Goal: Task Accomplishment & Management: Manage account settings

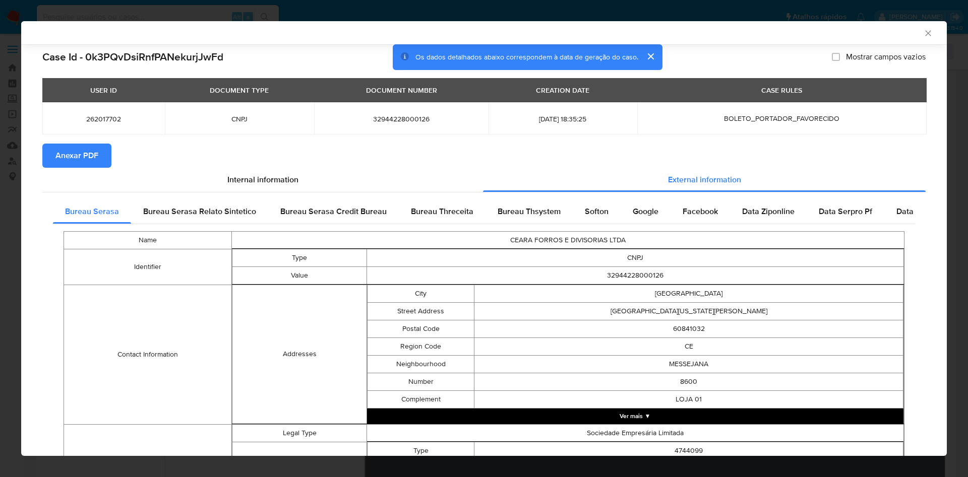
select select "10"
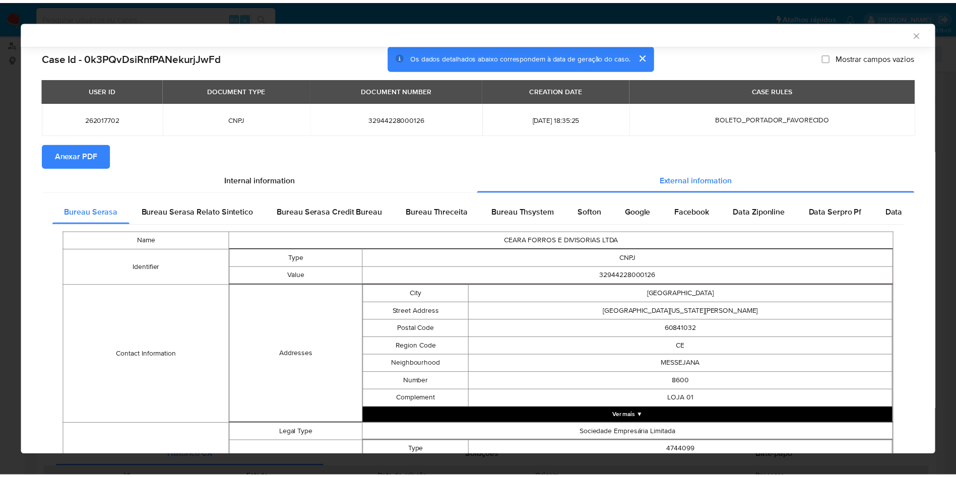
scroll to position [304, 0]
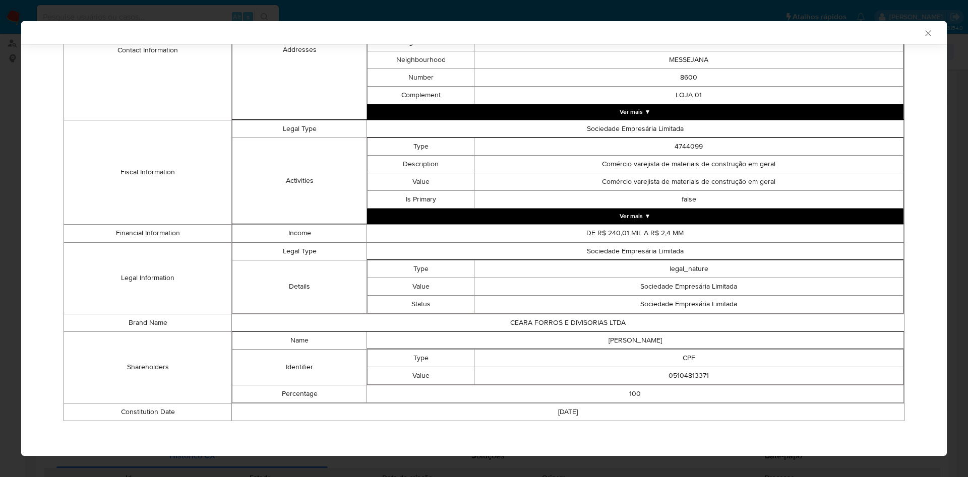
click at [5, 213] on div "AML Data Collector Case Id - 0k3PQvDsiRnfPANekurjJwFd Os dados detalhados abaix…" at bounding box center [484, 238] width 968 height 477
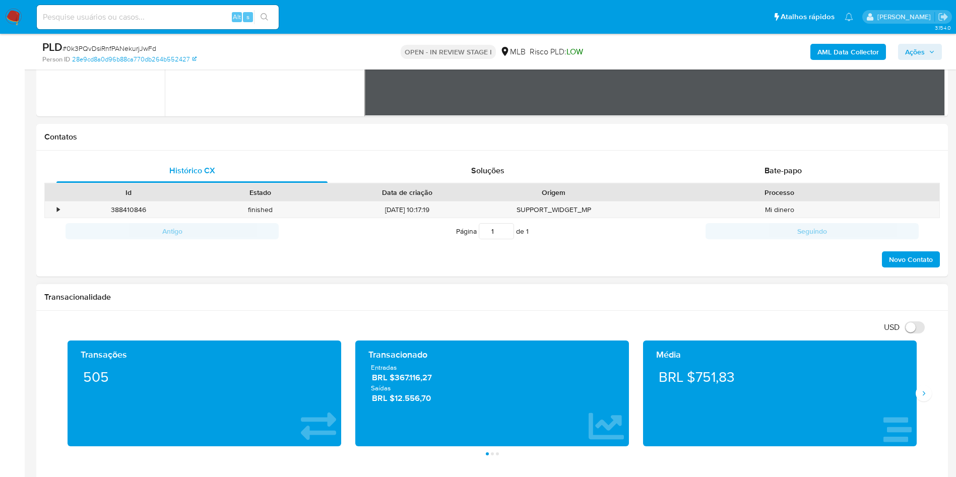
scroll to position [496, 0]
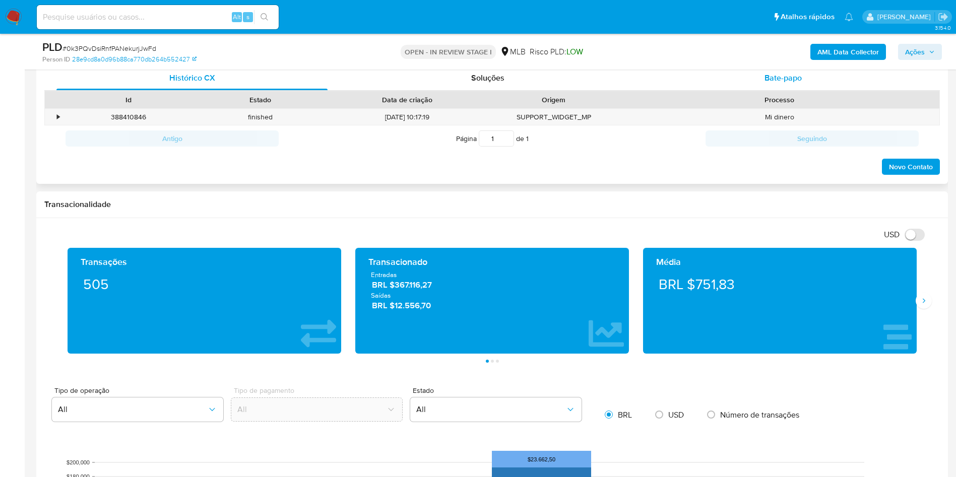
click at [775, 79] on span "Bate-papo" at bounding box center [783, 78] width 37 height 12
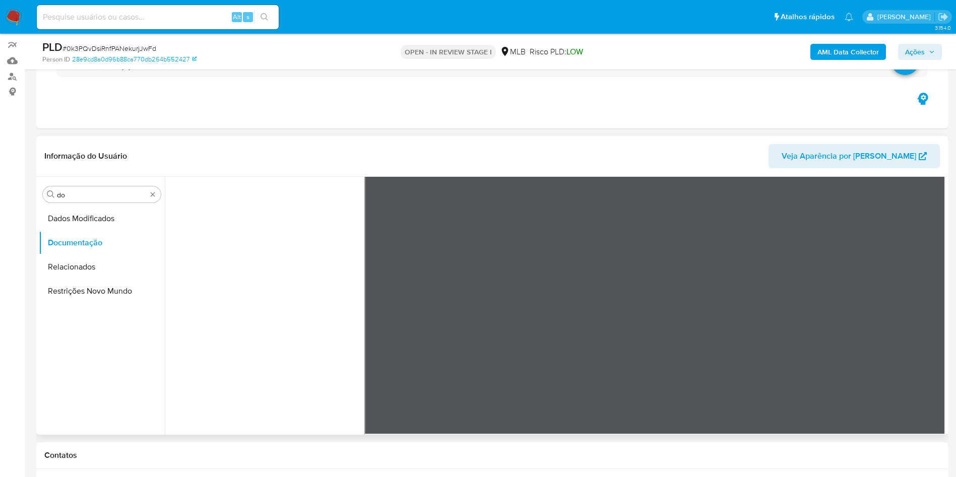
scroll to position [151, 0]
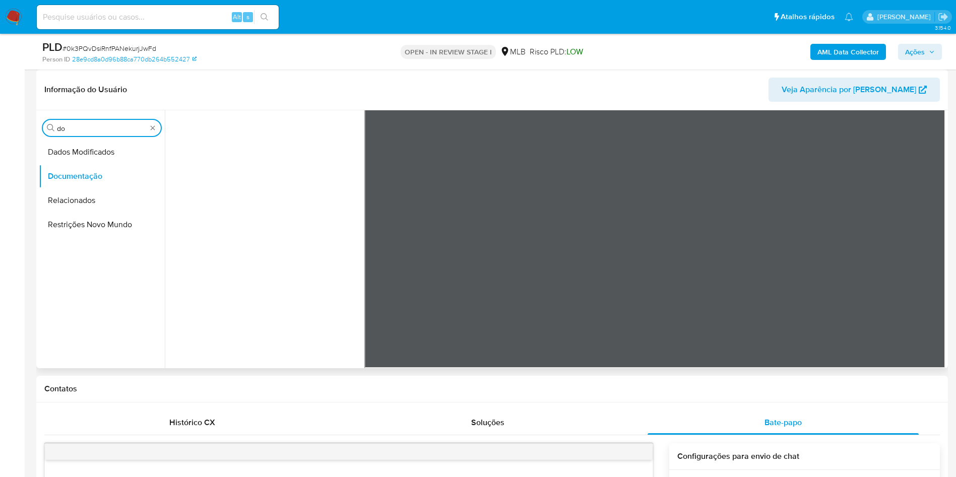
click at [133, 124] on input "do" at bounding box center [102, 128] width 90 height 9
type input "cas"
click at [90, 173] on button "Histórico de casos" at bounding box center [98, 176] width 118 height 24
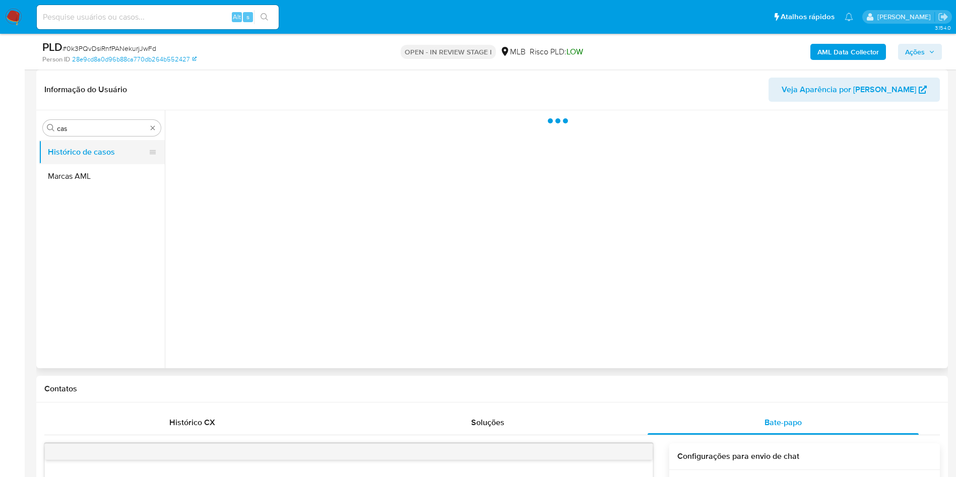
scroll to position [0, 0]
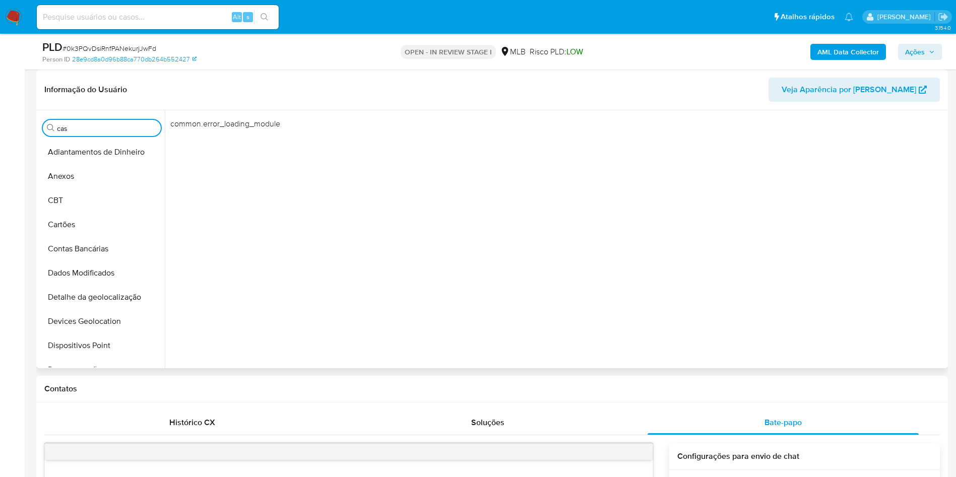
click at [152, 133] on div "Procurar cas" at bounding box center [102, 128] width 118 height 16
click at [101, 174] on button "Anexos" at bounding box center [98, 176] width 118 height 24
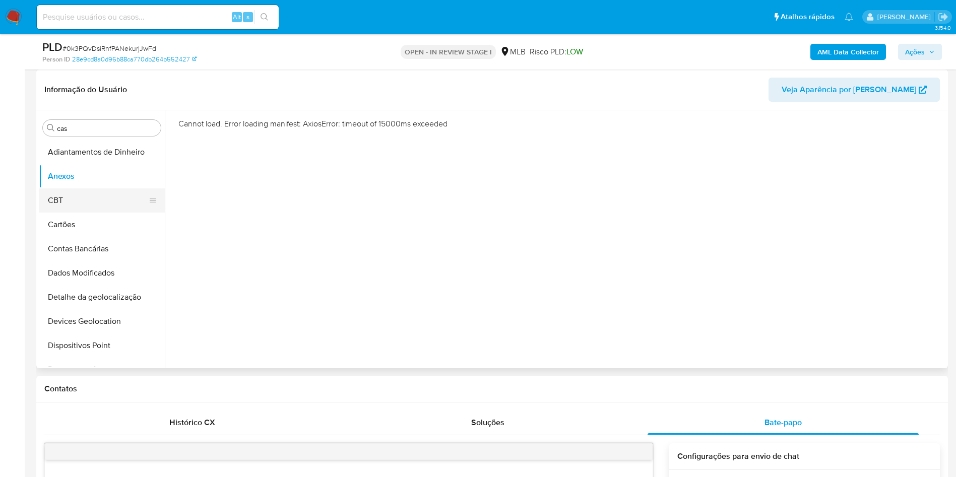
click at [70, 187] on button "Anexos" at bounding box center [102, 176] width 126 height 24
click at [75, 206] on button "CBT" at bounding box center [98, 201] width 118 height 24
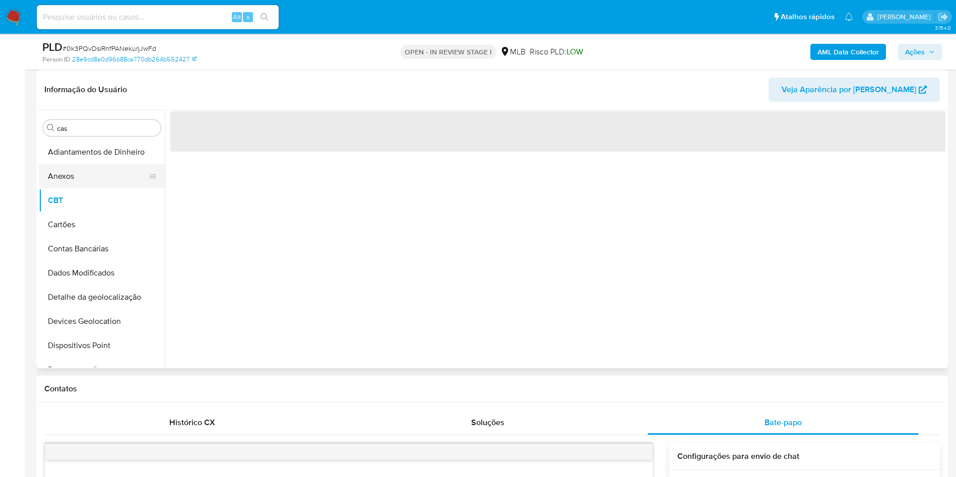
click at [65, 181] on button "Anexos" at bounding box center [98, 176] width 118 height 24
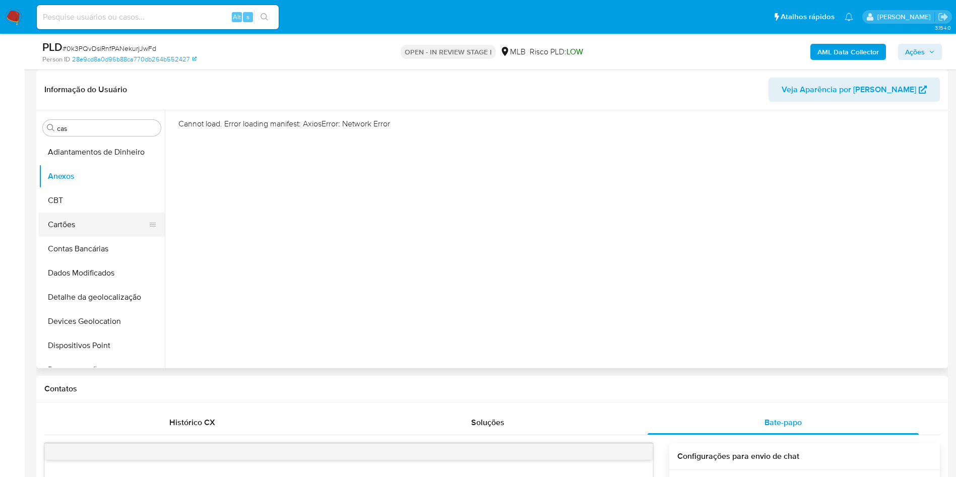
click at [66, 213] on button "Cartões" at bounding box center [98, 225] width 118 height 24
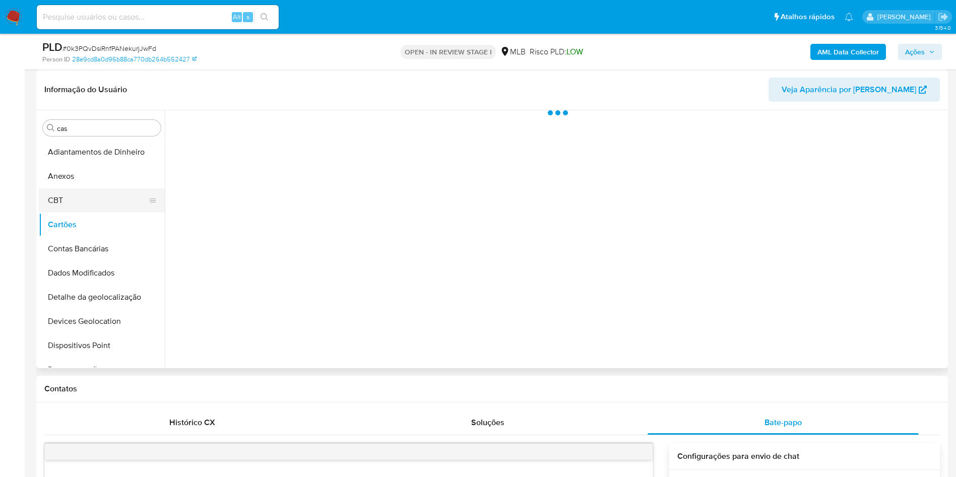
click at [67, 191] on button "CBT" at bounding box center [98, 201] width 118 height 24
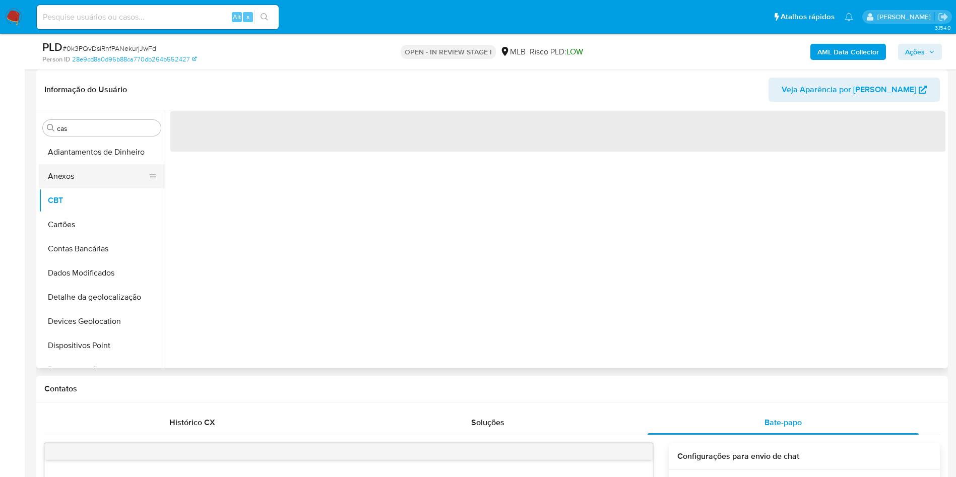
click at [71, 168] on button "Anexos" at bounding box center [98, 176] width 118 height 24
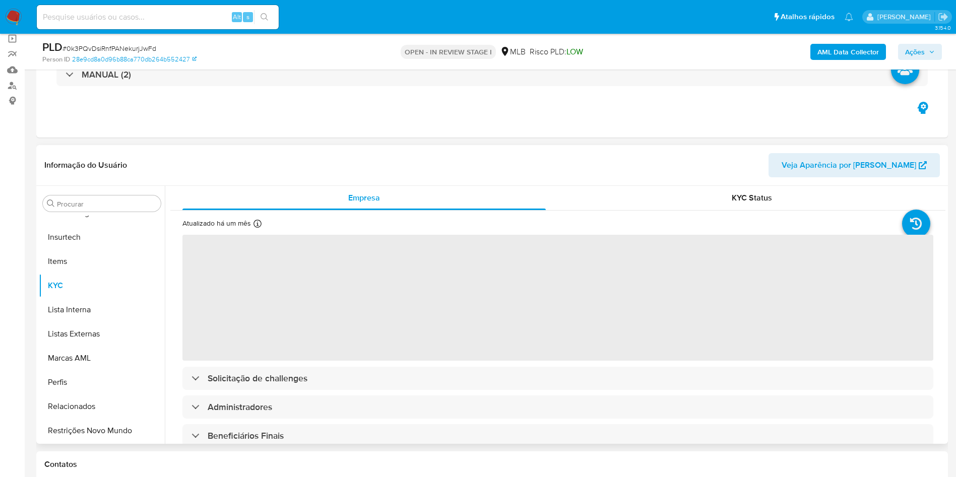
scroll to position [72, 0]
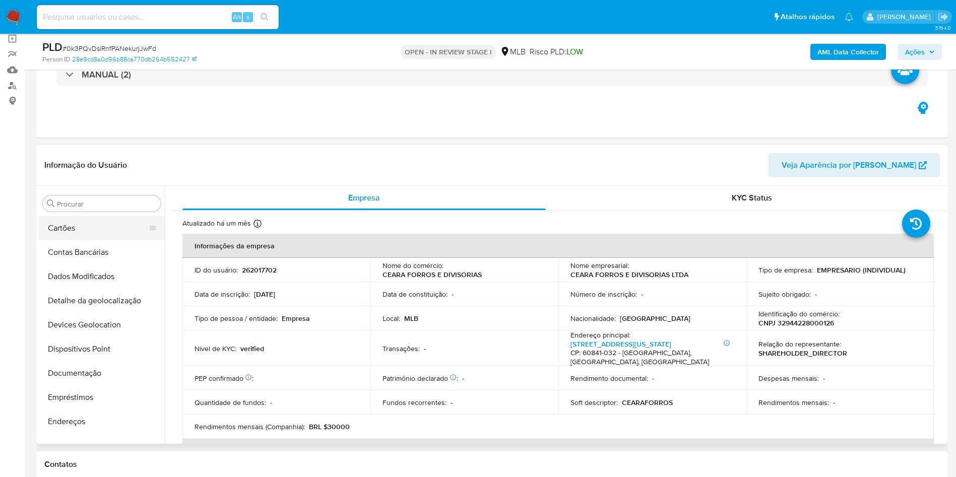
select select "10"
click at [80, 261] on button "Anexos" at bounding box center [98, 252] width 118 height 24
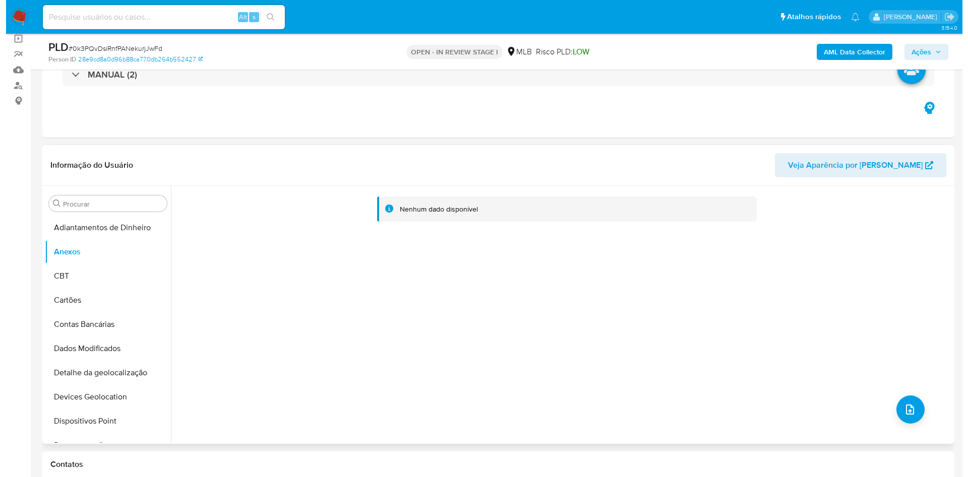
scroll to position [151, 0]
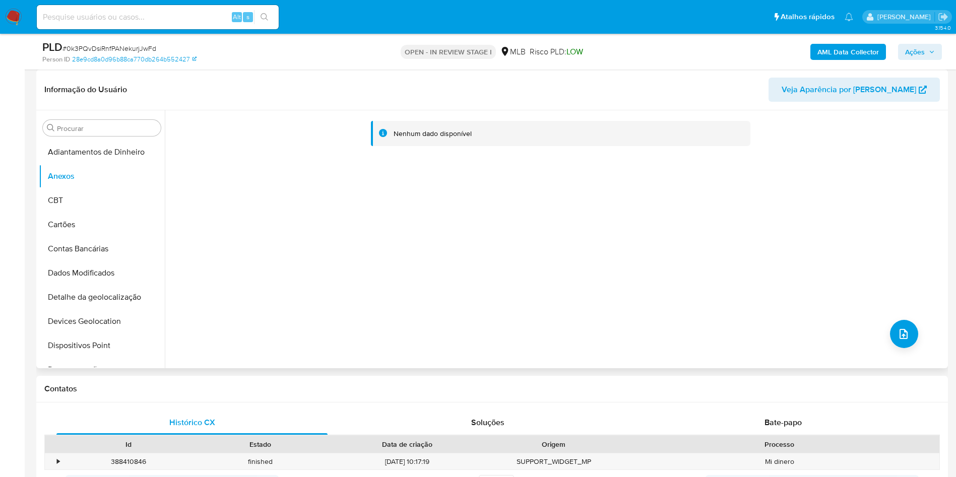
click at [885, 333] on div "Nenhum dado disponível" at bounding box center [555, 239] width 781 height 258
click at [900, 328] on icon "upload-file" at bounding box center [904, 334] width 12 height 12
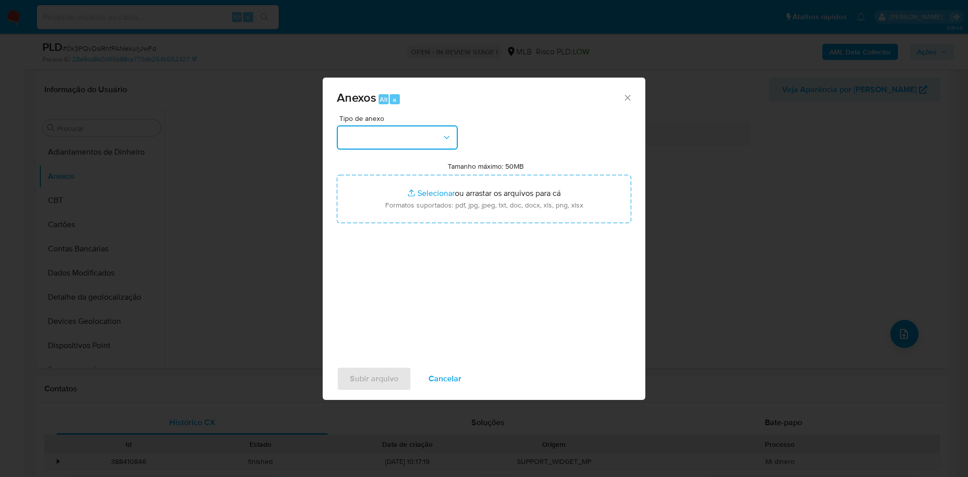
click at [399, 140] on button "button" at bounding box center [397, 138] width 121 height 24
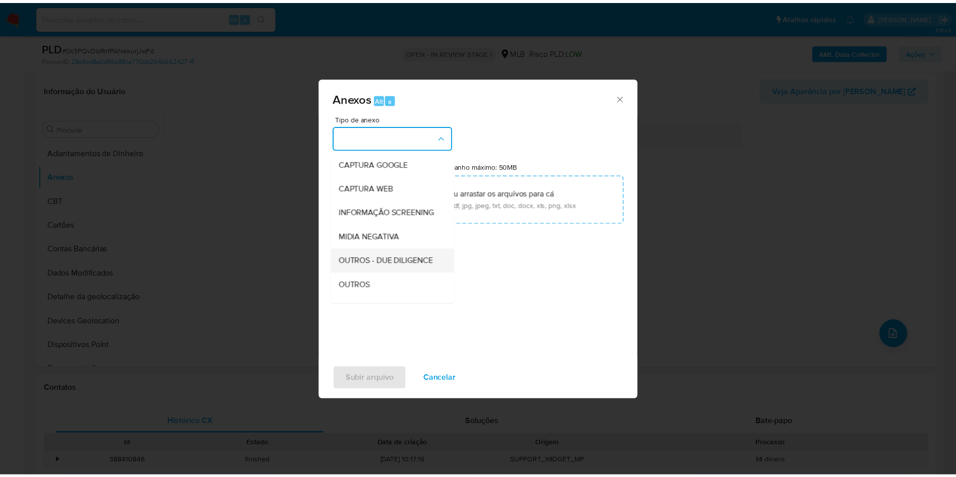
scroll to position [155, 0]
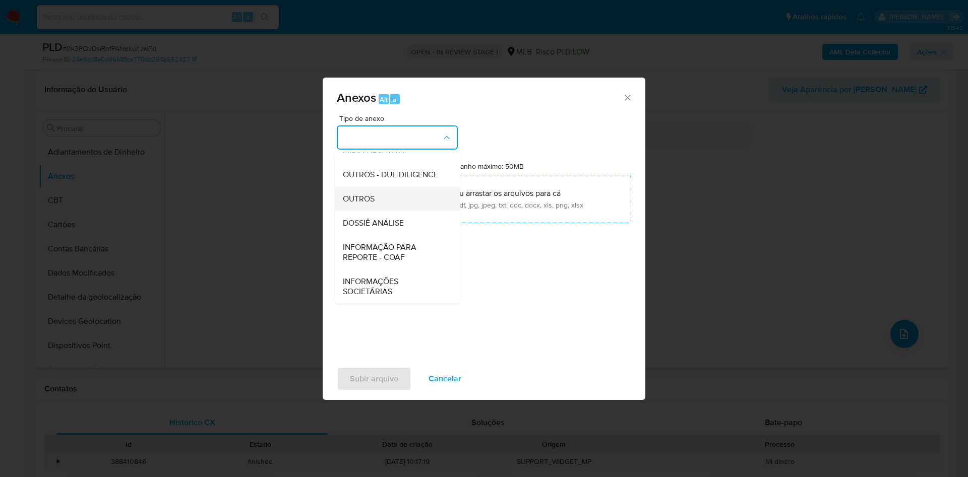
click at [382, 208] on div "OUTROS" at bounding box center [394, 199] width 103 height 24
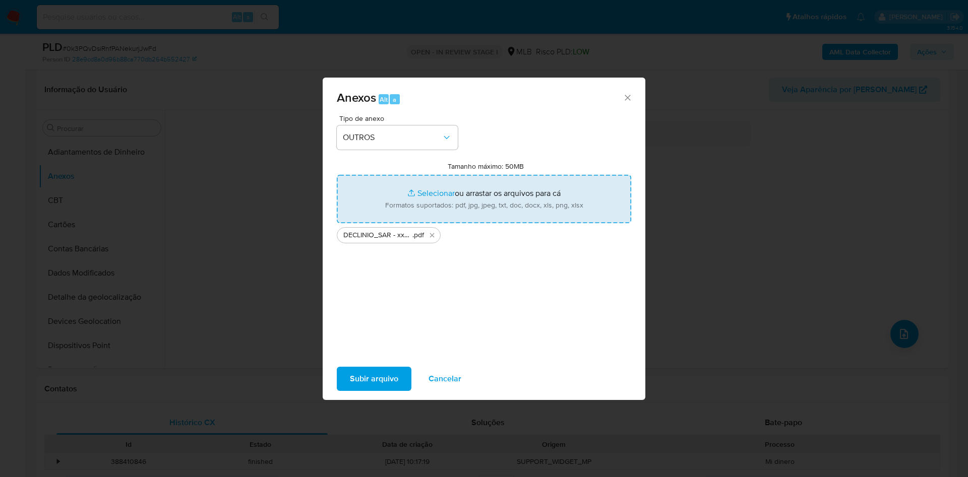
type input "C:\fakepath\Mulan 262017702_2025_08_15_08_17_38.xlsx"
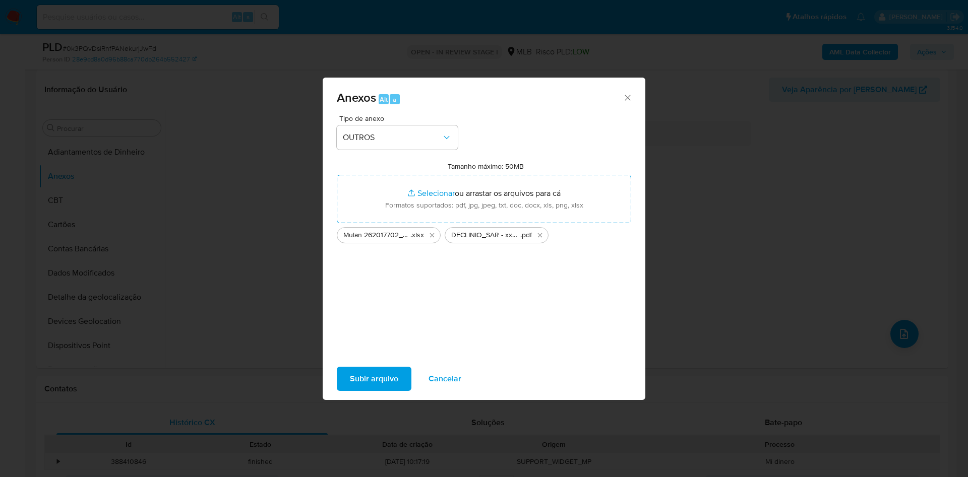
click at [373, 373] on span "Subir arquivo" at bounding box center [374, 379] width 48 height 22
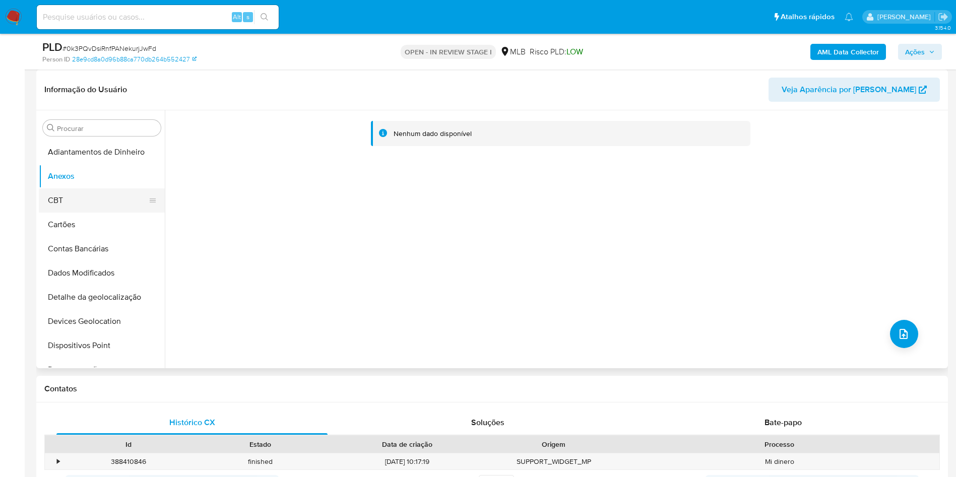
click at [70, 203] on button "CBT" at bounding box center [98, 201] width 118 height 24
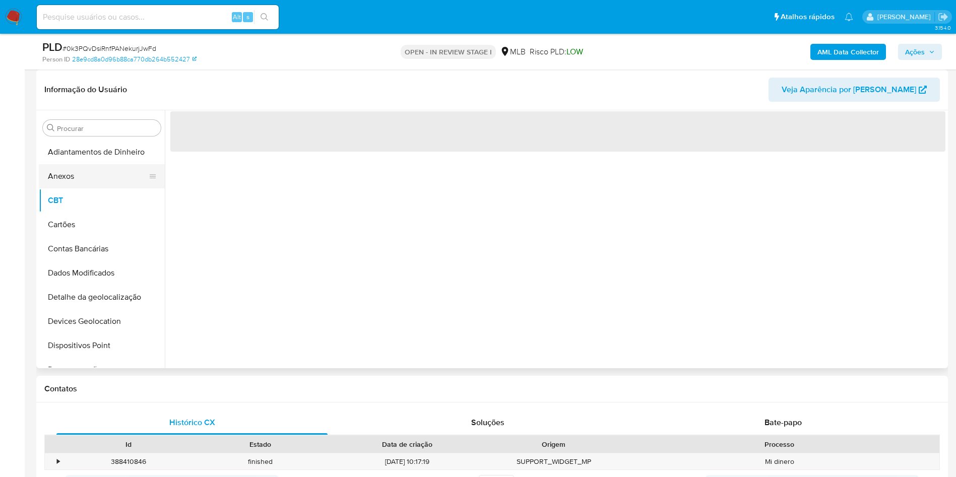
click at [72, 169] on button "Anexos" at bounding box center [98, 176] width 118 height 24
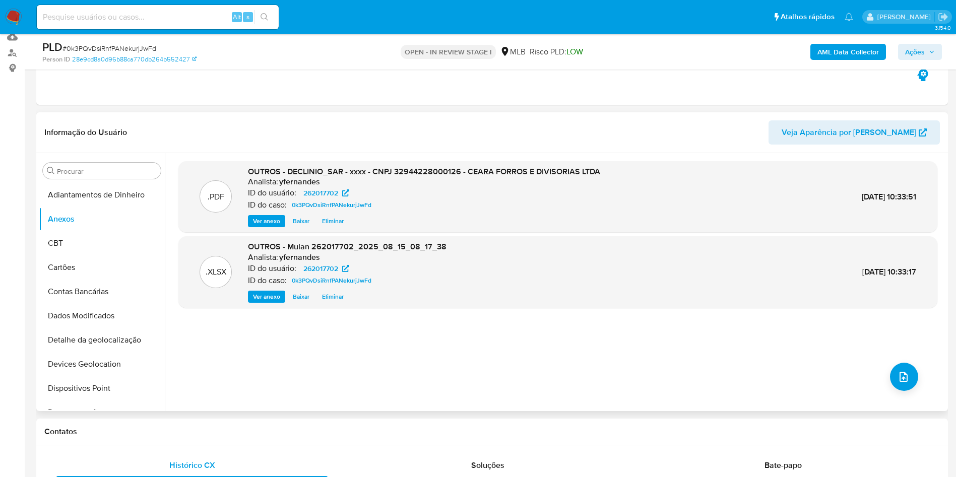
scroll to position [76, 0]
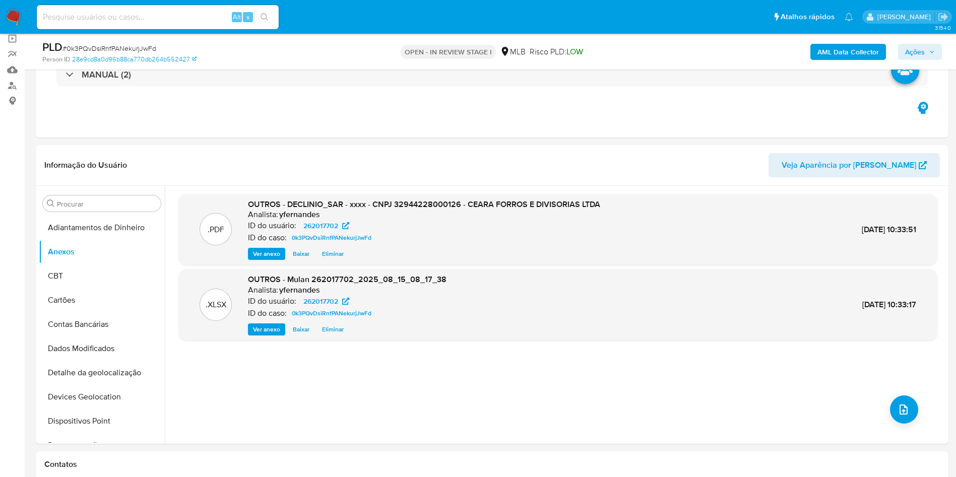
drag, startPoint x: 923, startPoint y: 52, endPoint x: 908, endPoint y: 53, distance: 14.7
click at [923, 52] on span "Ações" at bounding box center [915, 52] width 20 height 16
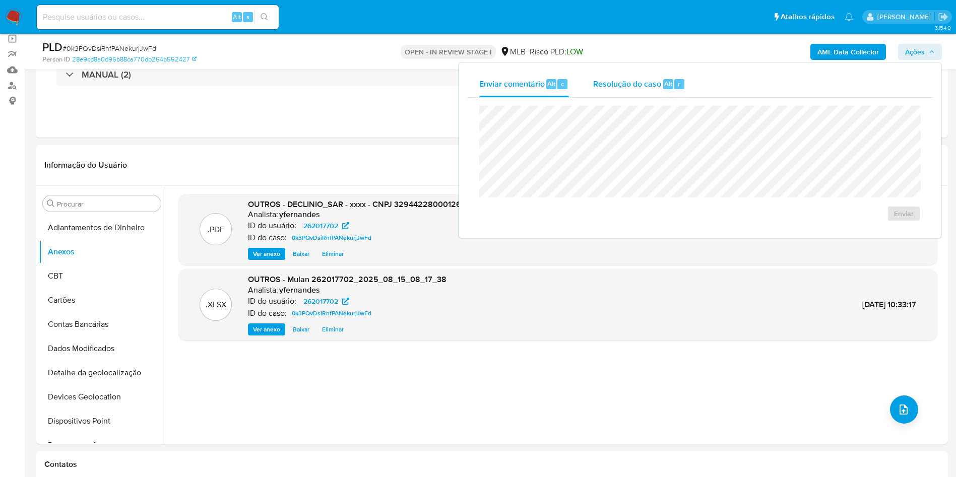
click at [641, 90] on div "Resolução do caso Alt r" at bounding box center [639, 84] width 92 height 26
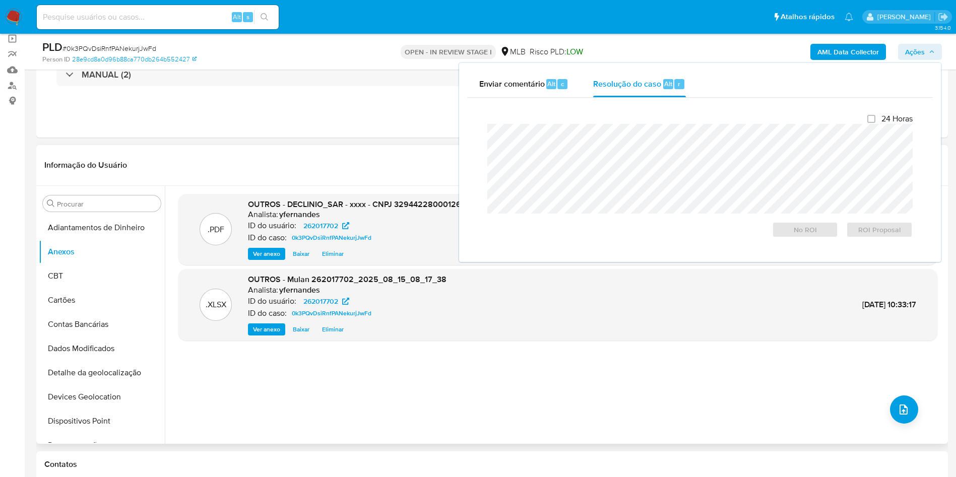
click at [425, 162] on header "Informação do Usuário Veja Aparência por [PERSON_NAME]" at bounding box center [492, 165] width 896 height 24
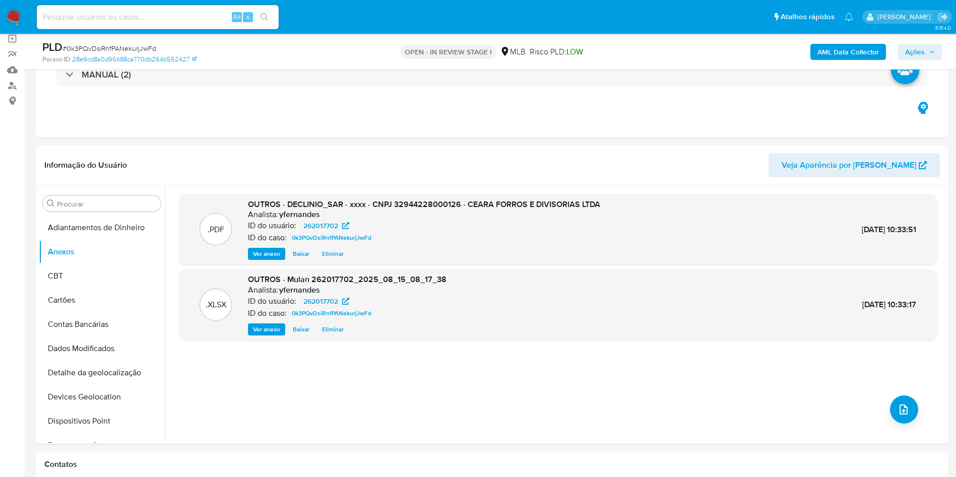
click at [841, 48] on b "AML Data Collector" at bounding box center [849, 52] width 62 height 16
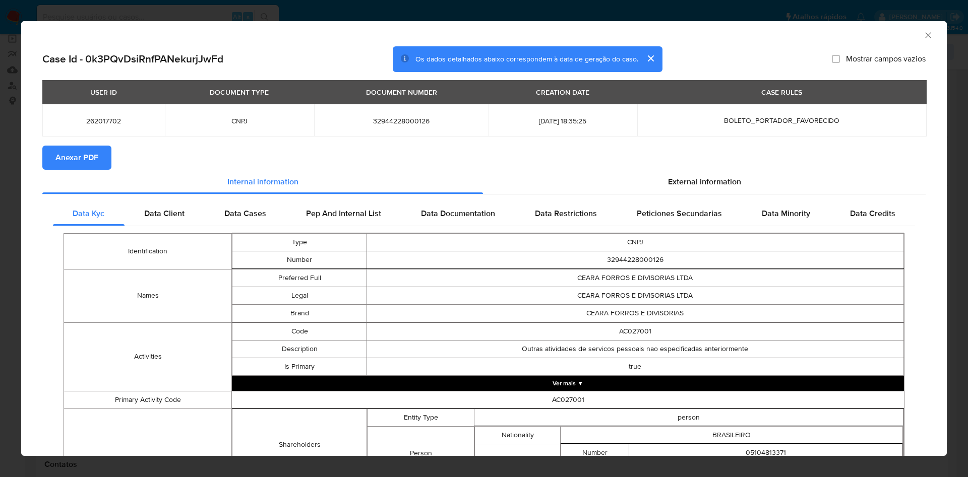
click at [81, 150] on span "Anexar PDF" at bounding box center [76, 158] width 43 height 22
click at [0, 256] on div "AML Data Collector Case Id - 0k3PQvDsiRnfPANekurjJwFd Os dados detalhados abaix…" at bounding box center [484, 238] width 968 height 477
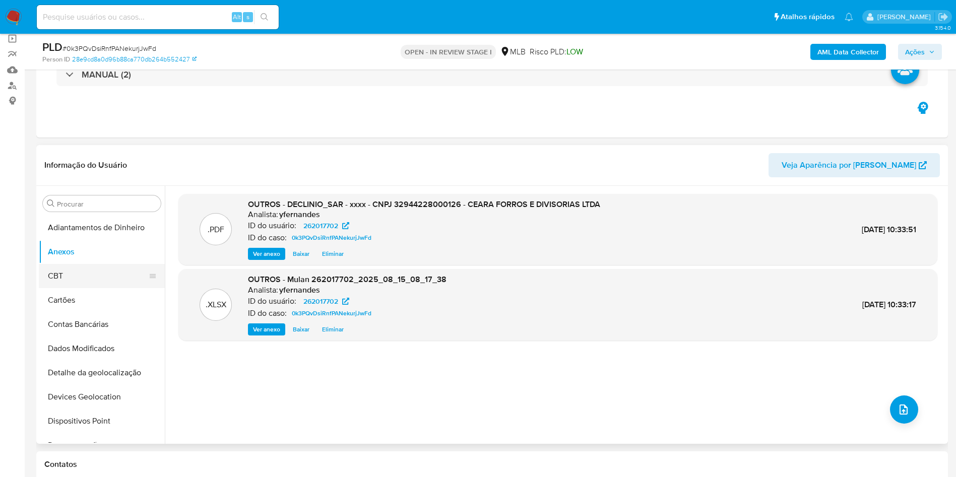
click at [50, 264] on ul "Adiantamentos de Dinheiro Anexos CBT Cartões Contas Bancárias Dados Modificados…" at bounding box center [102, 329] width 126 height 227
drag, startPoint x: 67, startPoint y: 267, endPoint x: 67, endPoint y: 252, distance: 15.1
click at [68, 267] on button "CBT" at bounding box center [102, 276] width 126 height 24
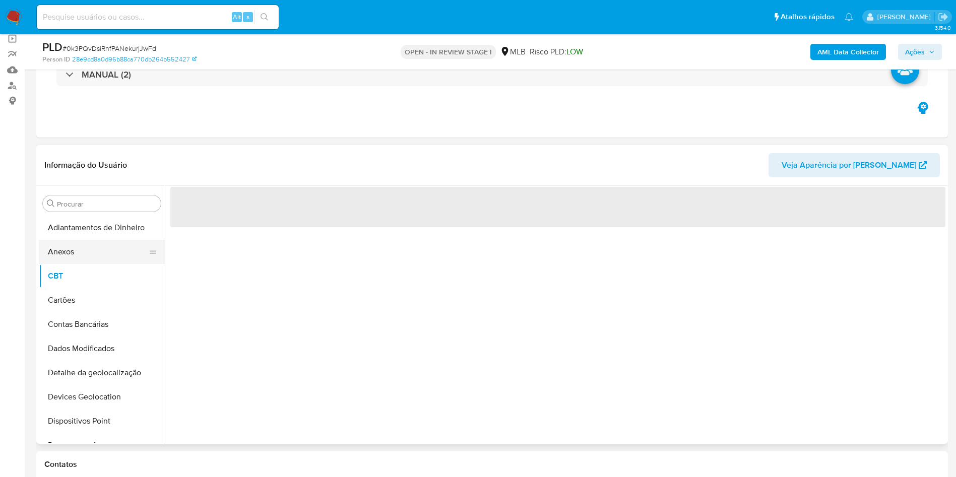
click at [67, 248] on button "Anexos" at bounding box center [98, 252] width 118 height 24
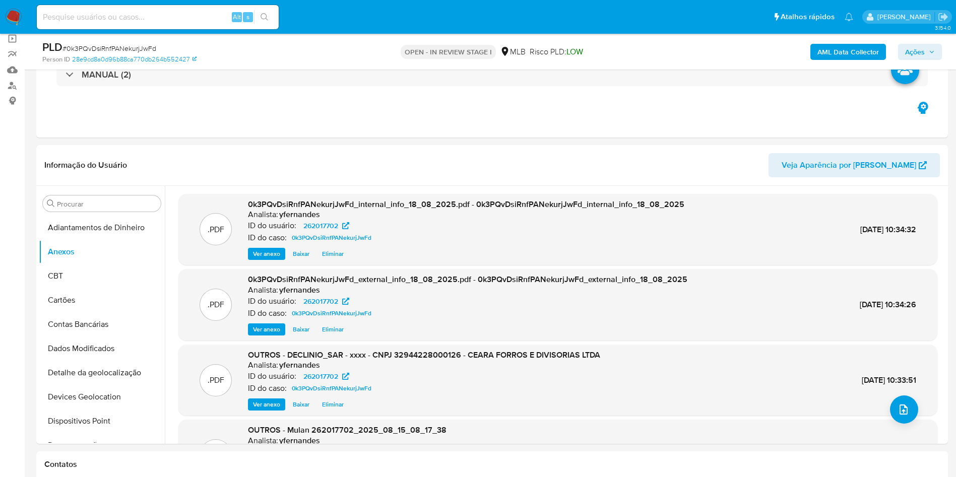
click at [919, 50] on span "Ações" at bounding box center [915, 52] width 20 height 16
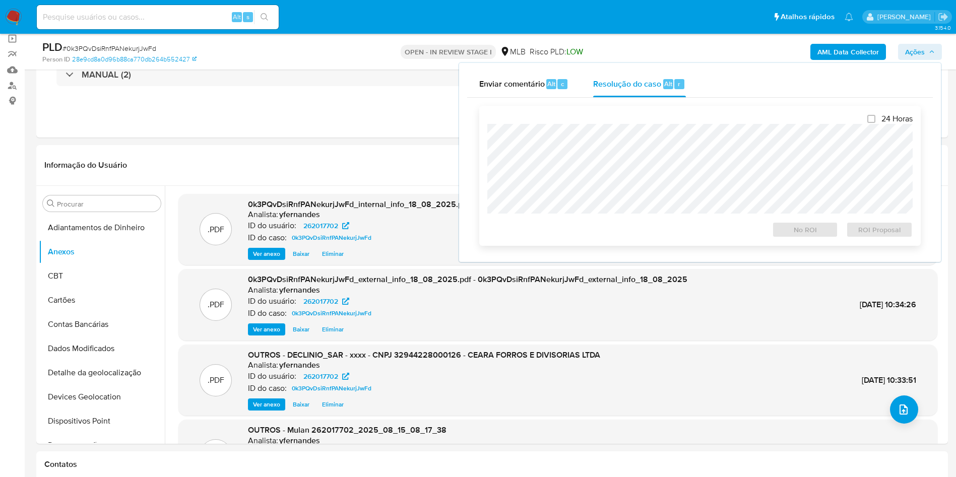
click at [560, 122] on div "24 Horas No ROI ROI Proposal" at bounding box center [699, 176] width 425 height 124
drag, startPoint x: 799, startPoint y: 229, endPoint x: 804, endPoint y: 242, distance: 13.4
click at [804, 242] on div "24 Horas No ROI ROI Proposal" at bounding box center [700, 176] width 442 height 140
click at [790, 226] on span "No ROI" at bounding box center [805, 230] width 52 height 14
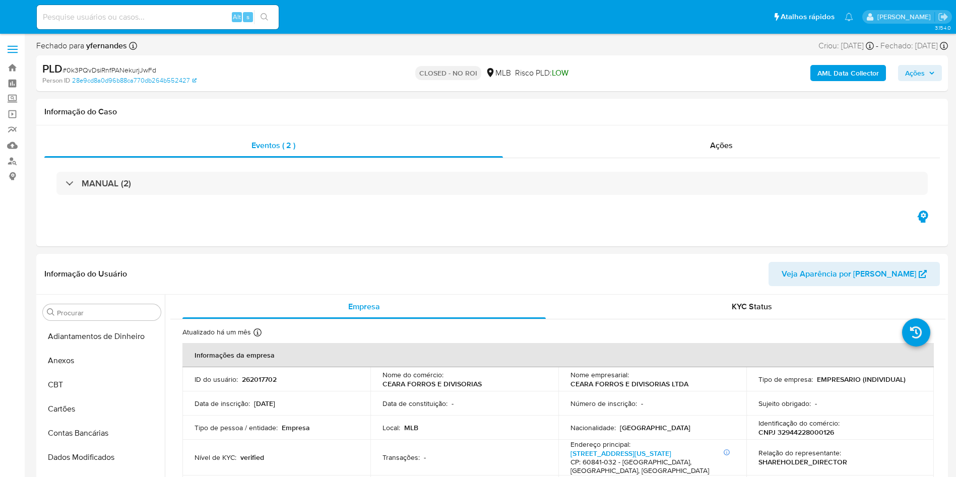
select select "10"
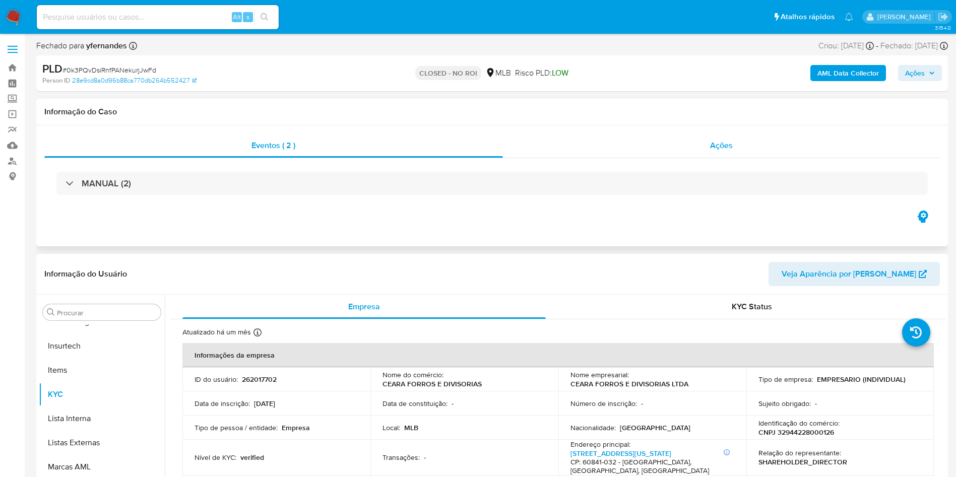
click at [627, 150] on div "Ações" at bounding box center [722, 146] width 438 height 24
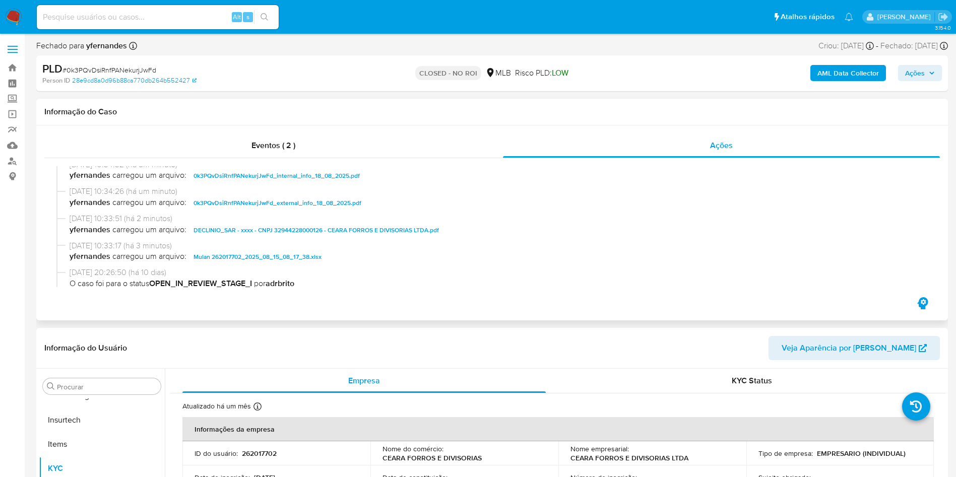
scroll to position [0, 0]
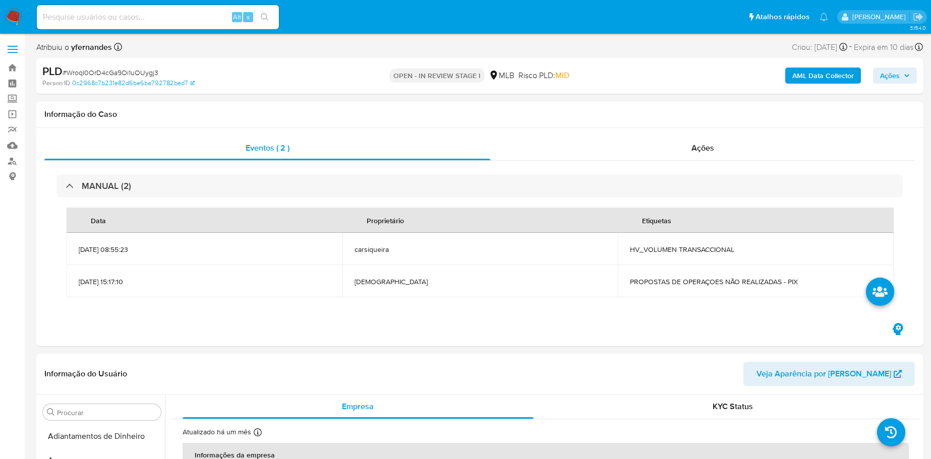
select select "10"
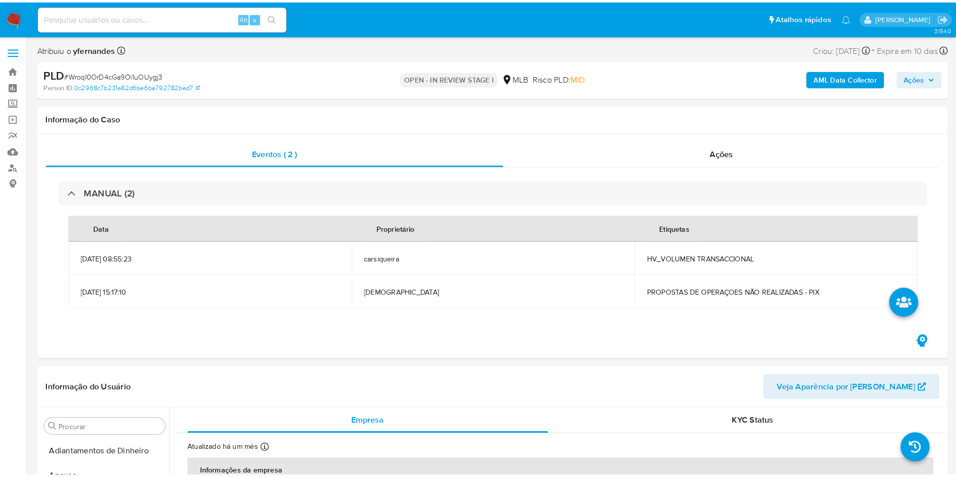
scroll to position [450, 0]
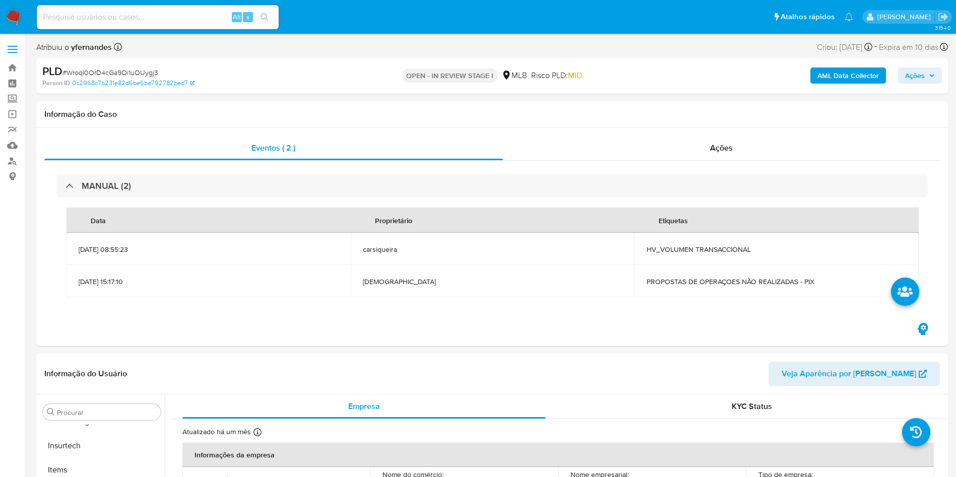
click at [124, 70] on span "# WroqI0OrD4cGa9Oi1uOUygj3" at bounding box center [111, 73] width 96 height 10
click at [125, 70] on span "# WroqI0OrD4cGa9Oi1uOUygj3" at bounding box center [111, 73] width 96 height 10
copy span "WroqI0OrD4cGa9Oi1uOUygj3"
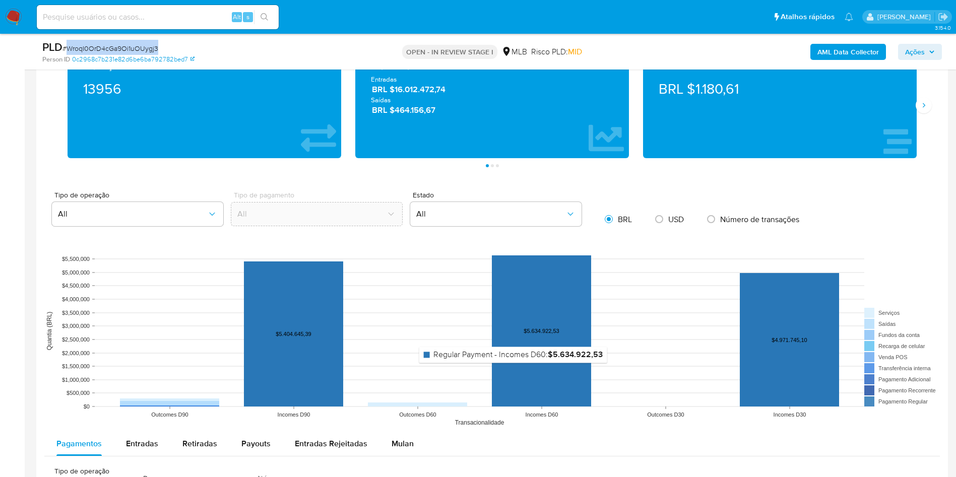
scroll to position [756, 0]
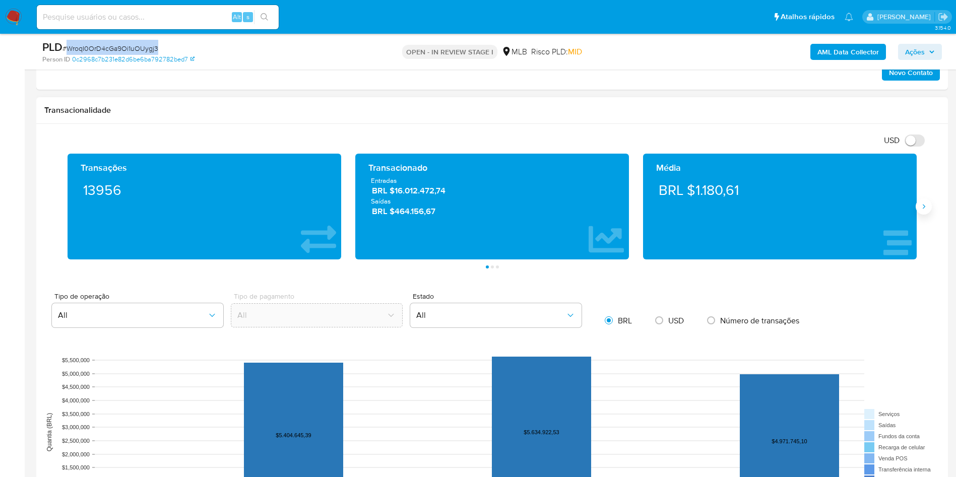
click at [923, 202] on button "Siguiente" at bounding box center [924, 207] width 16 height 16
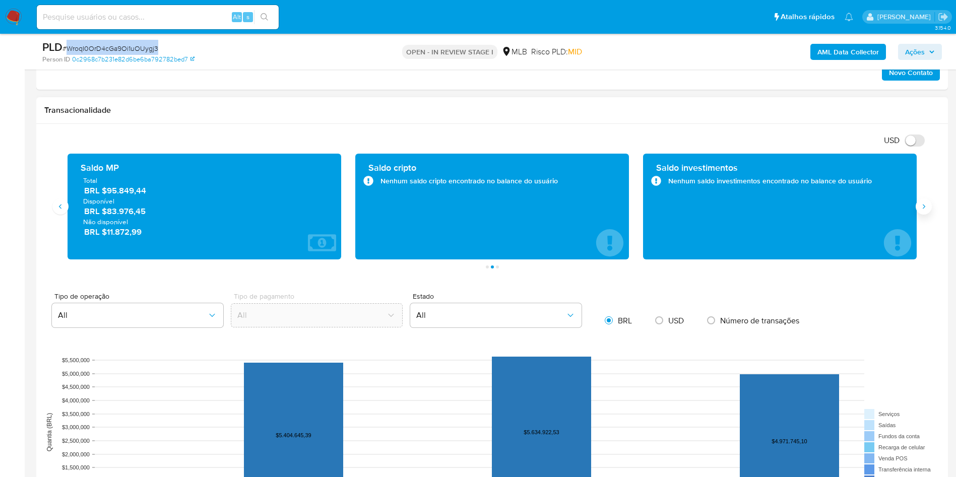
click at [923, 202] on button "Siguiente" at bounding box center [924, 207] width 16 height 16
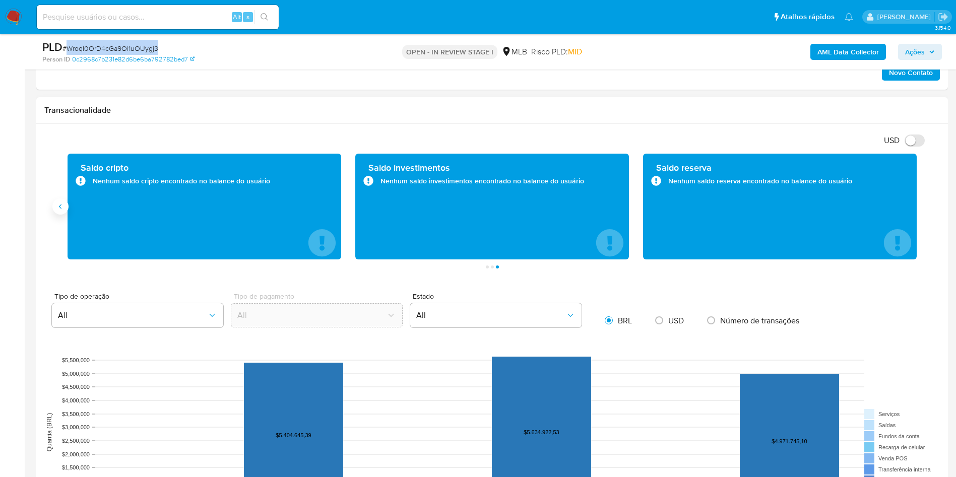
click at [58, 204] on icon "Anterior" at bounding box center [60, 207] width 8 height 8
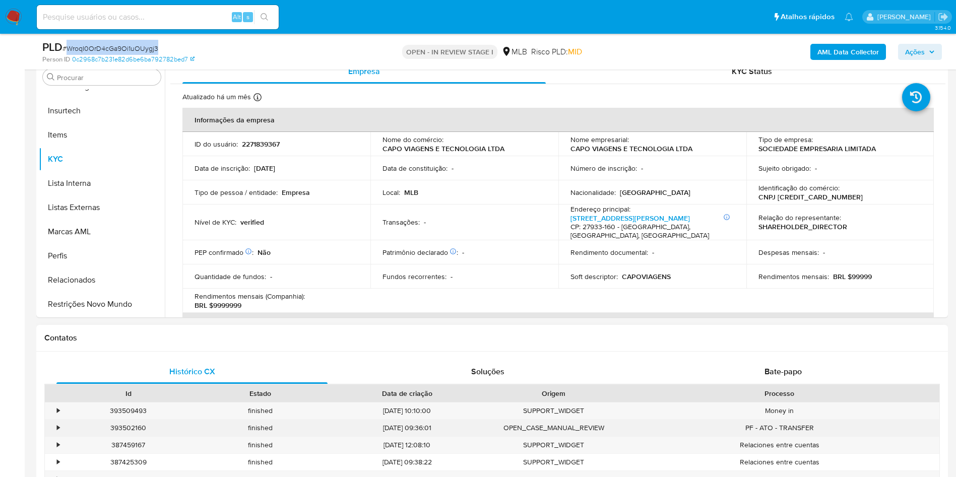
scroll to position [227, 0]
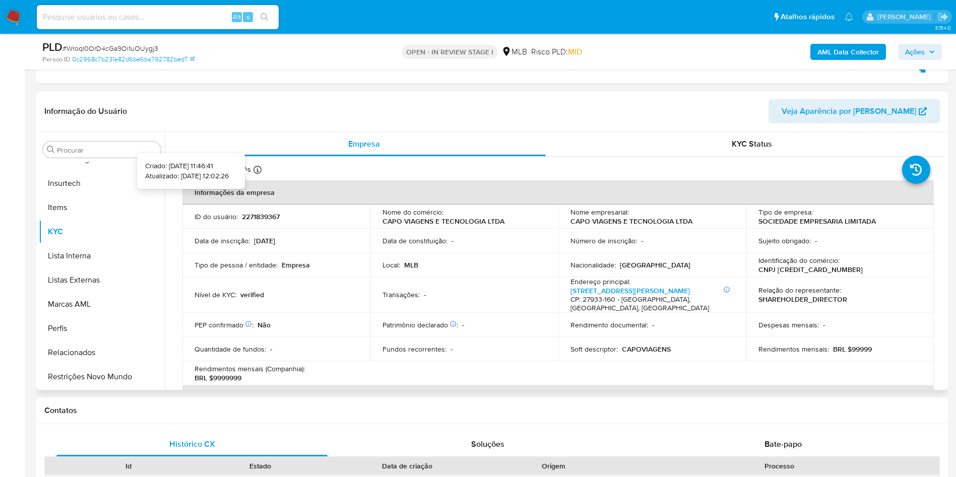
click at [256, 170] on icon at bounding box center [258, 170] width 8 height 8
click at [87, 147] on input "Procurar" at bounding box center [107, 150] width 100 height 9
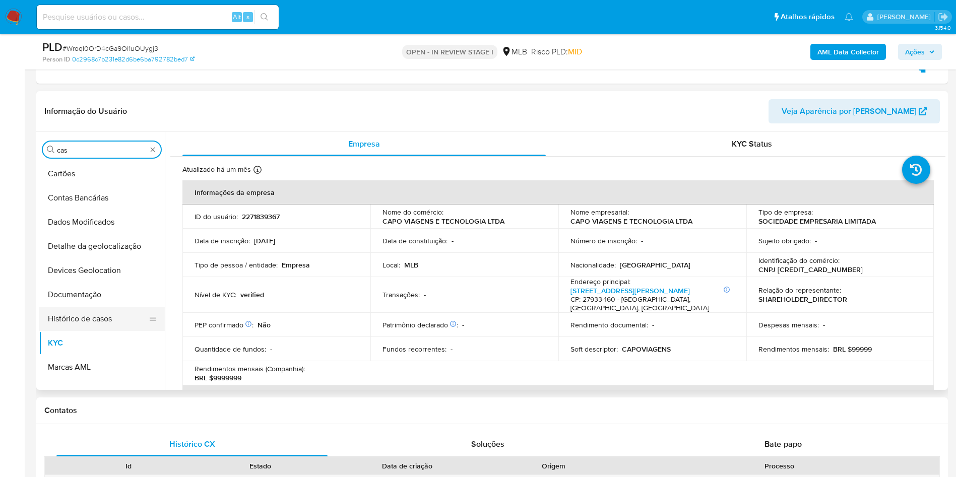
scroll to position [0, 0]
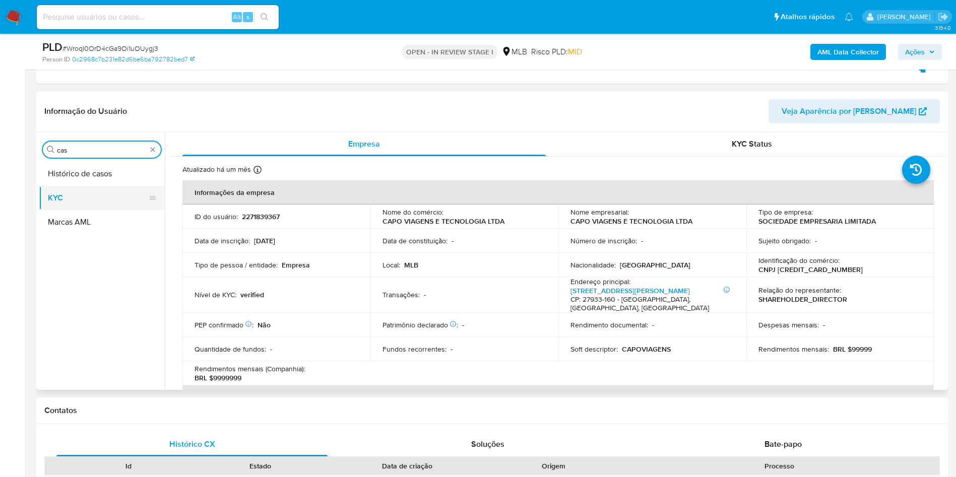
type input "cas"
click at [77, 187] on button "KYC" at bounding box center [98, 198] width 118 height 24
click at [72, 175] on button "Histórico de casos" at bounding box center [102, 174] width 126 height 24
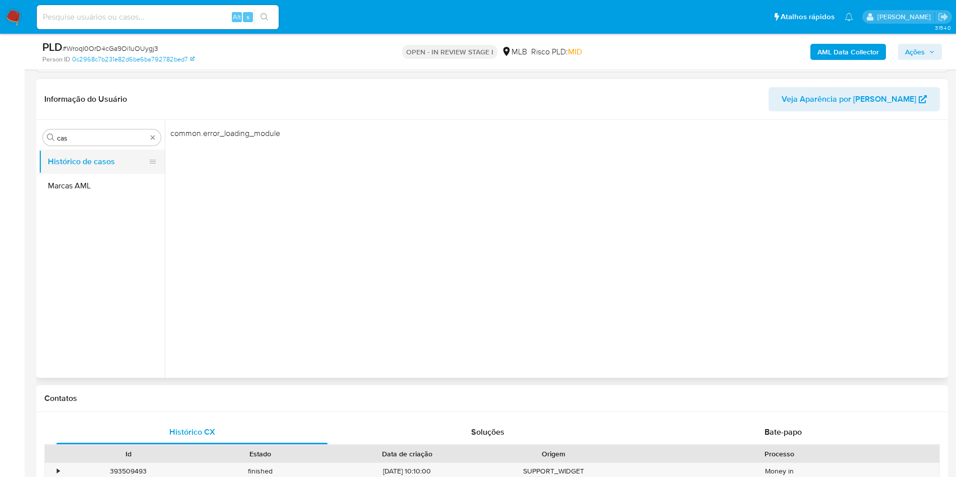
drag, startPoint x: 98, startPoint y: 177, endPoint x: 79, endPoint y: 164, distance: 23.2
click at [98, 177] on button "Marcas AML" at bounding box center [102, 186] width 126 height 24
click at [79, 164] on button "Histórico de casos" at bounding box center [98, 162] width 118 height 24
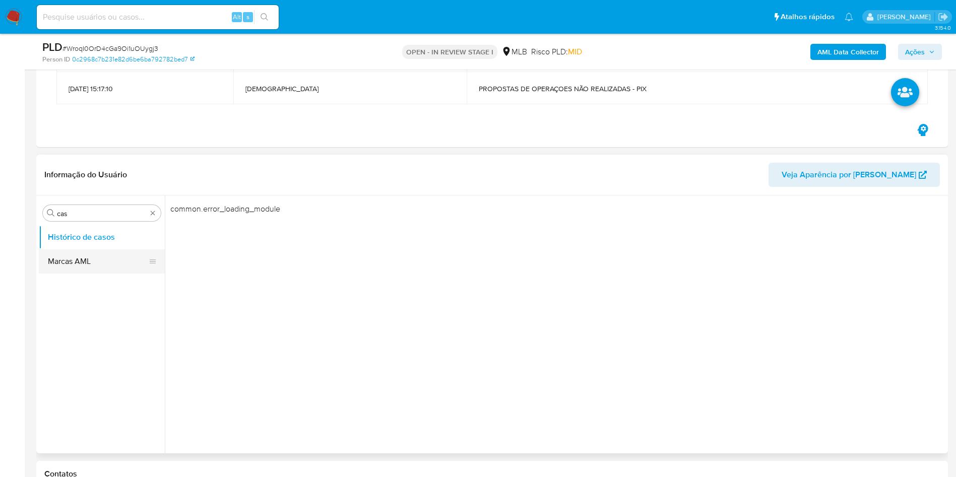
click at [71, 269] on button "Marcas AML" at bounding box center [98, 262] width 118 height 24
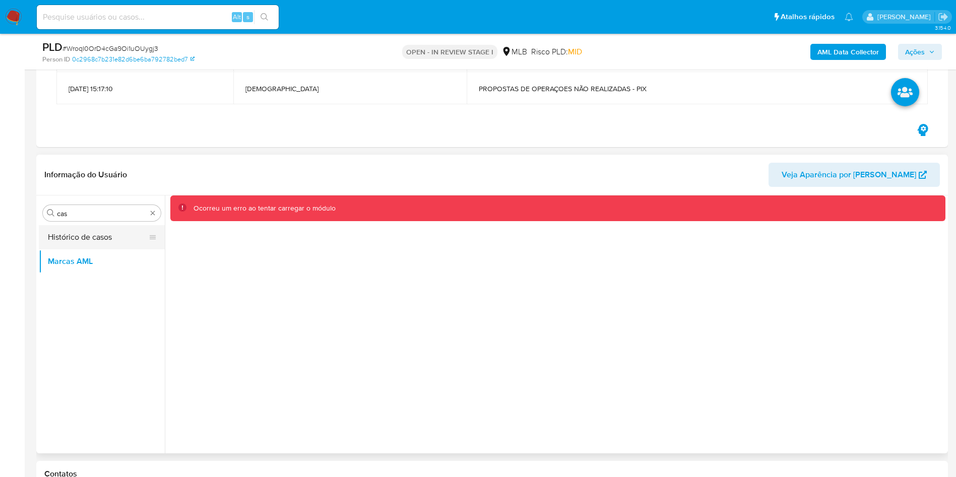
click at [111, 239] on button "Histórico de casos" at bounding box center [98, 237] width 118 height 24
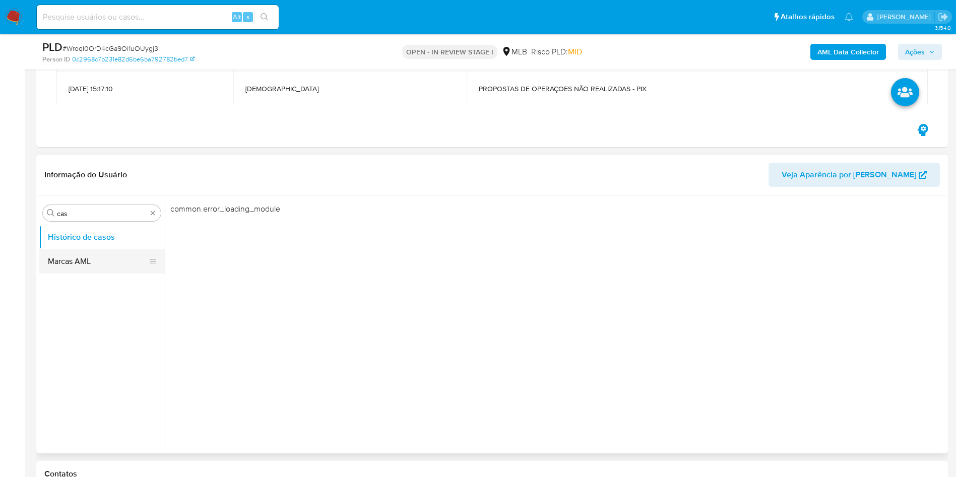
click at [77, 257] on button "Marcas AML" at bounding box center [98, 262] width 118 height 24
click at [74, 238] on button "Histórico de casos" at bounding box center [98, 237] width 118 height 24
drag, startPoint x: 84, startPoint y: 273, endPoint x: 78, endPoint y: 266, distance: 9.6
click at [84, 273] on button "Marcas AML" at bounding box center [98, 262] width 118 height 24
click at [71, 243] on button "Histórico de casos" at bounding box center [98, 237] width 118 height 24
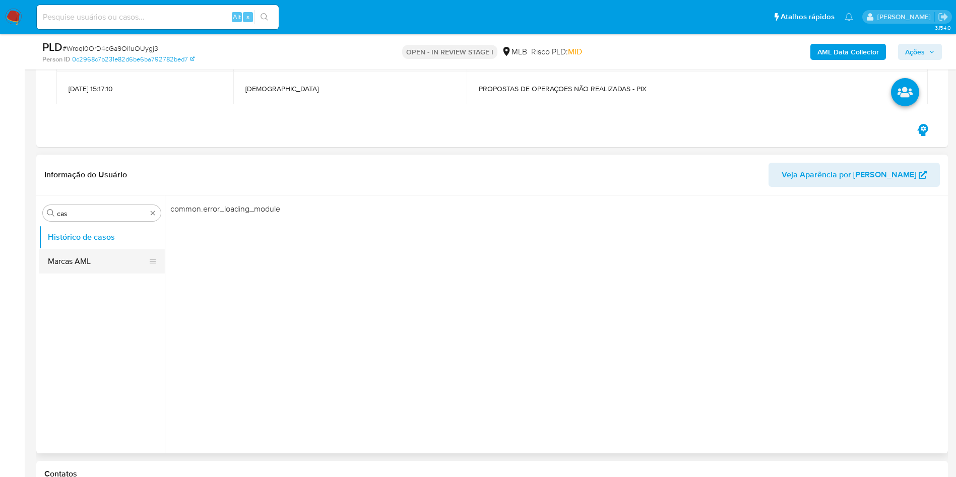
click at [92, 263] on button "Marcas AML" at bounding box center [98, 262] width 118 height 24
drag, startPoint x: 91, startPoint y: 238, endPoint x: 152, endPoint y: 258, distance: 63.6
click at [91, 239] on button "Histórico de casos" at bounding box center [102, 237] width 126 height 24
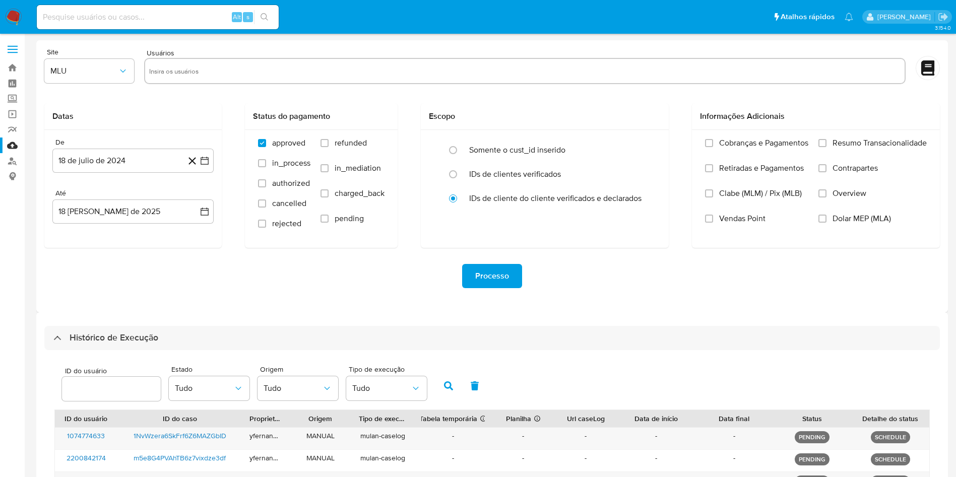
select select "50"
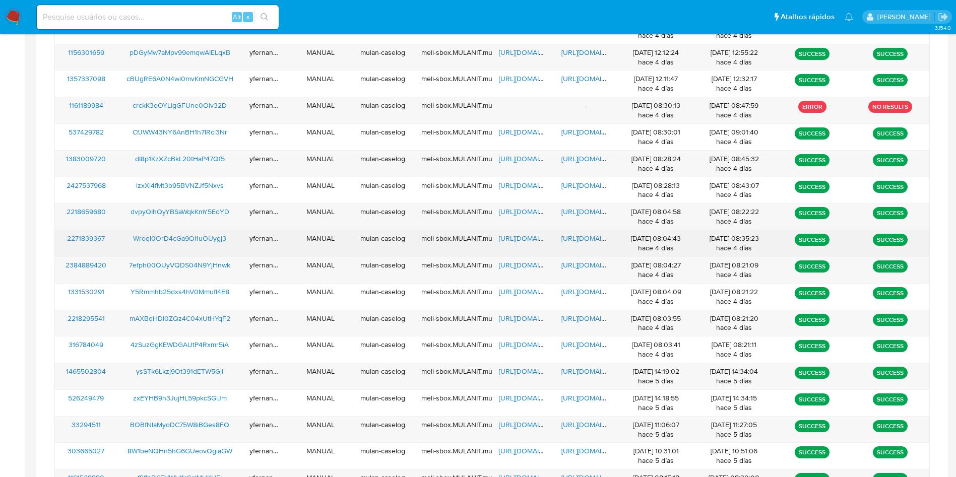
click at [509, 237] on span "[URL][DOMAIN_NAME]" at bounding box center [534, 238] width 70 height 10
click at [587, 238] on span "[URL][DOMAIN_NAME]" at bounding box center [597, 238] width 70 height 10
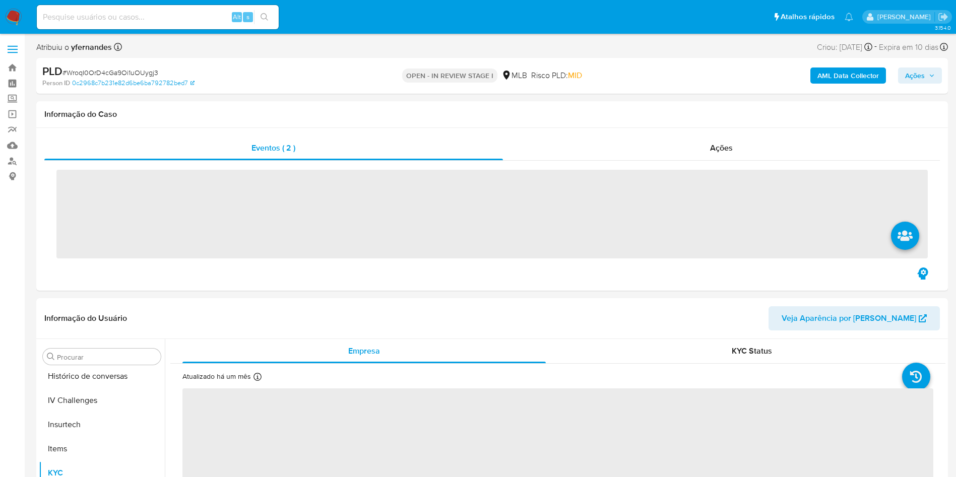
scroll to position [450, 0]
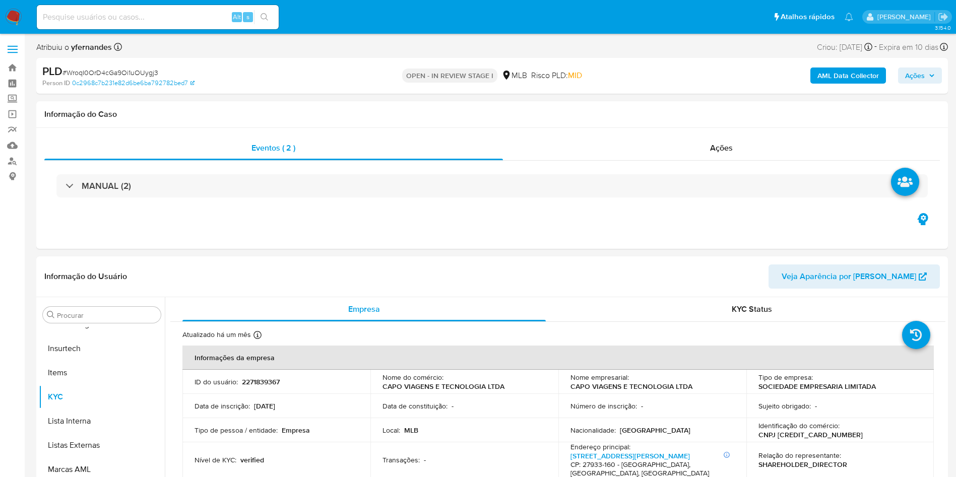
select select "10"
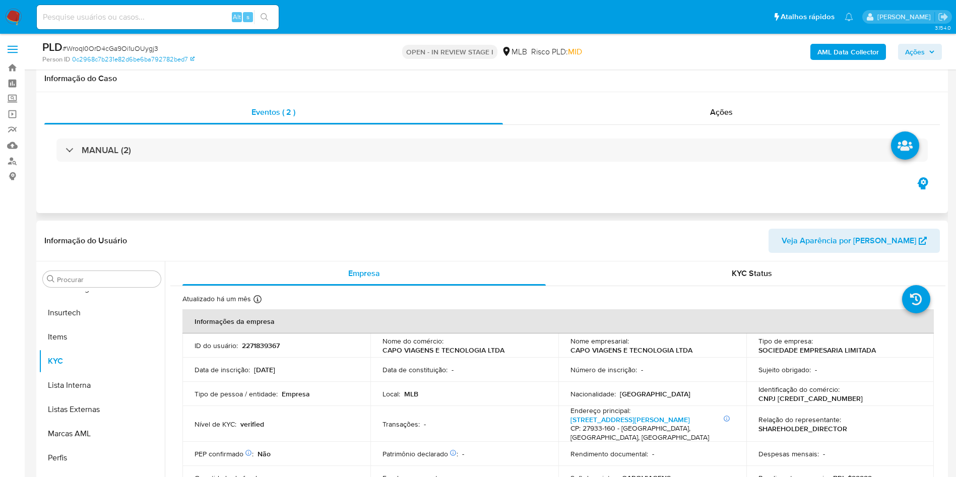
scroll to position [76, 0]
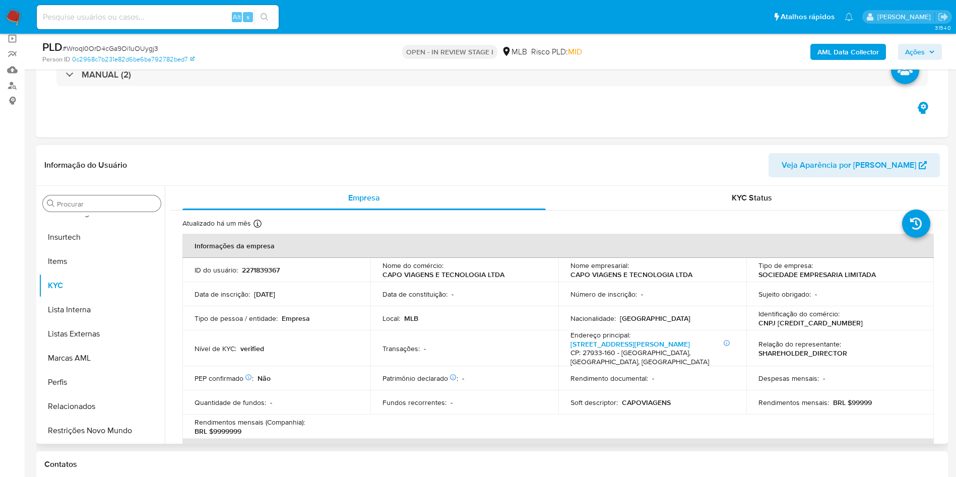
click at [86, 207] on input "Procurar" at bounding box center [107, 204] width 100 height 9
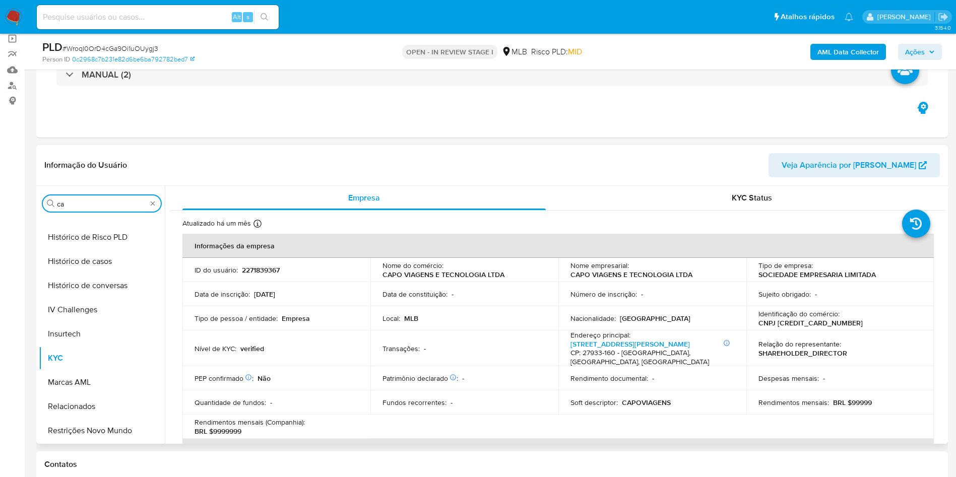
scroll to position [0, 0]
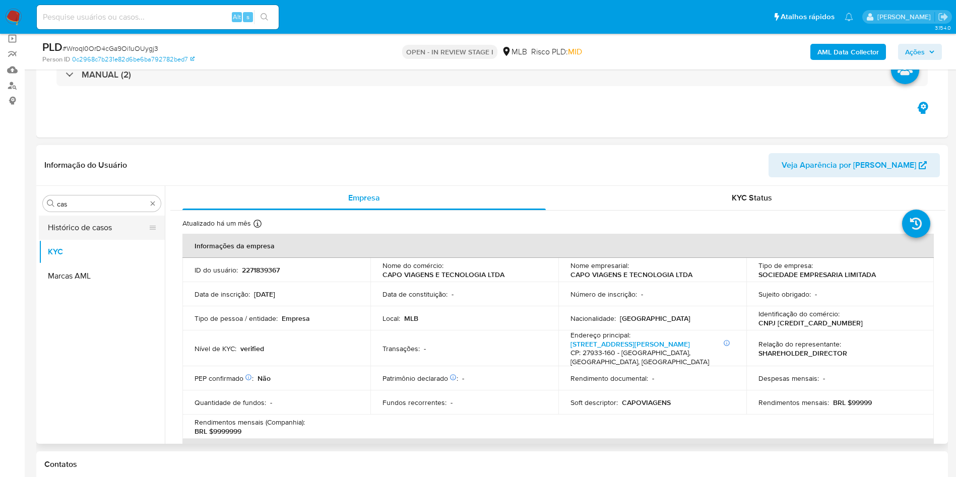
click at [92, 224] on button "Histórico de casos" at bounding box center [98, 228] width 118 height 24
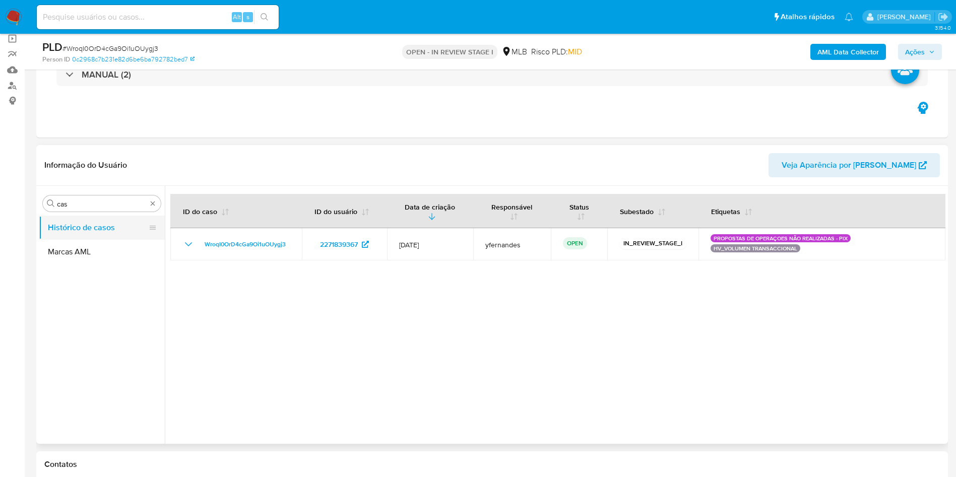
click at [112, 198] on div "Procurar cas" at bounding box center [102, 204] width 118 height 16
click at [96, 196] on div "Procurar cas" at bounding box center [102, 204] width 118 height 16
drag, startPoint x: 96, startPoint y: 195, endPoint x: 91, endPoint y: 199, distance: 6.6
click at [96, 196] on div "Procurar cas" at bounding box center [102, 204] width 118 height 16
click at [90, 199] on div "Procurar cas" at bounding box center [102, 204] width 118 height 16
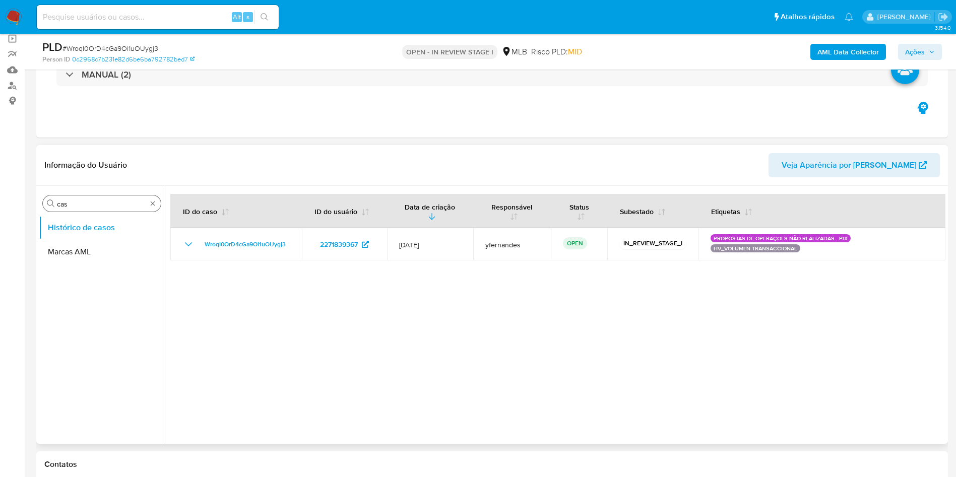
drag, startPoint x: 90, startPoint y: 199, endPoint x: 83, endPoint y: 201, distance: 7.3
click at [89, 200] on div "Procurar cas" at bounding box center [102, 204] width 118 height 16
click at [83, 201] on input "cas" at bounding box center [102, 204] width 90 height 9
type input "ger"
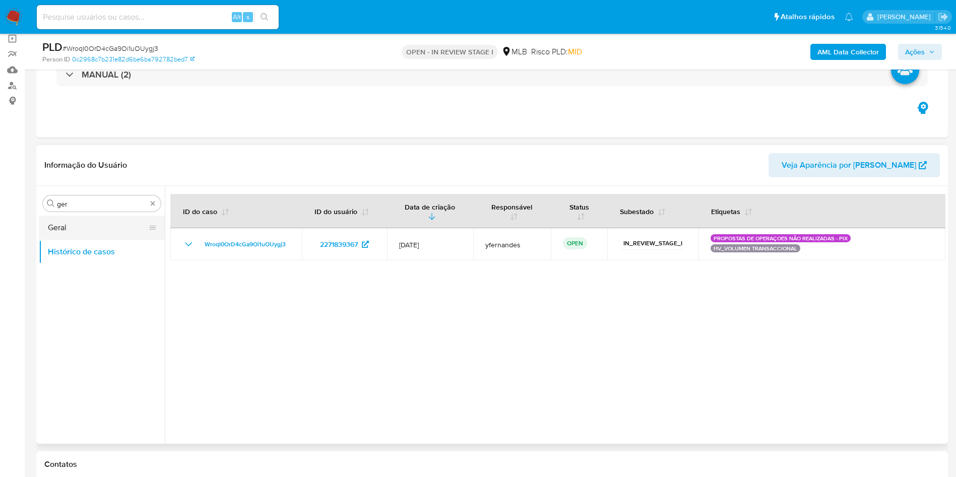
click at [82, 229] on button "Geral" at bounding box center [98, 228] width 118 height 24
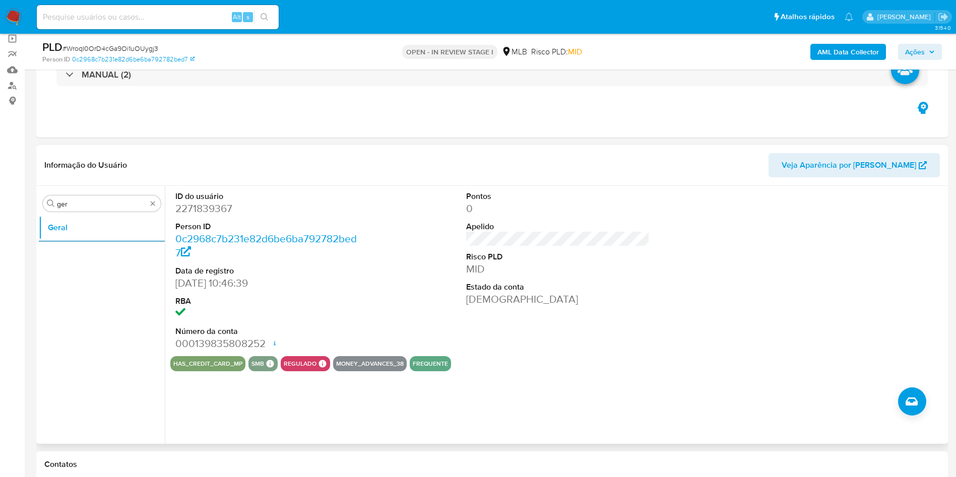
click at [73, 304] on ul "Geral" at bounding box center [102, 329] width 126 height 227
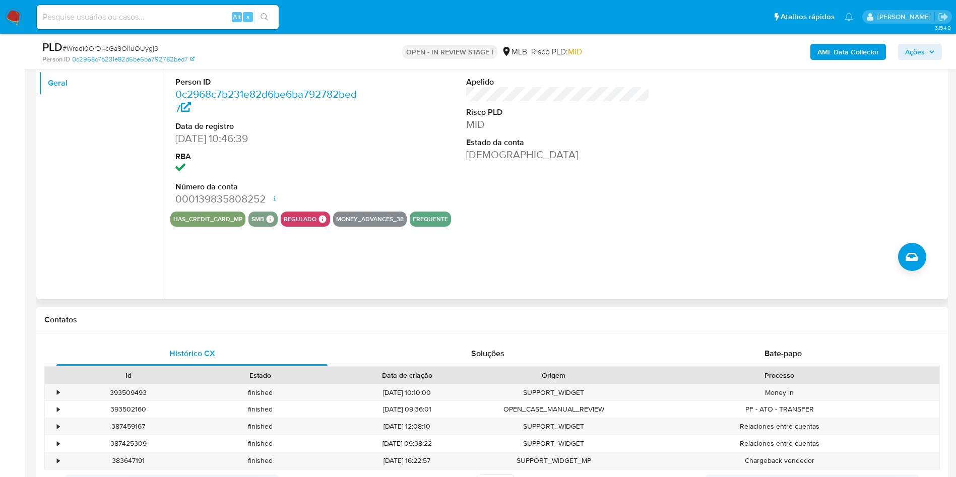
scroll to position [454, 0]
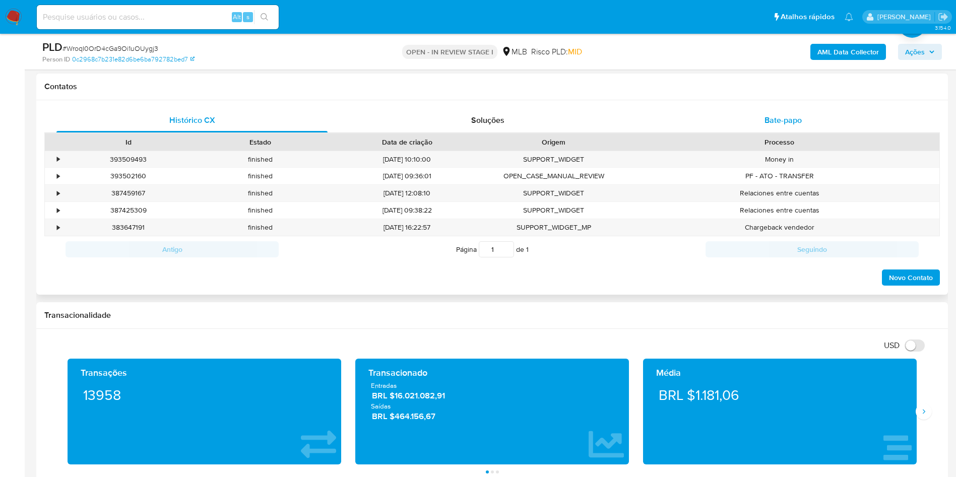
click at [691, 109] on div "Bate-papo" at bounding box center [783, 120] width 271 height 24
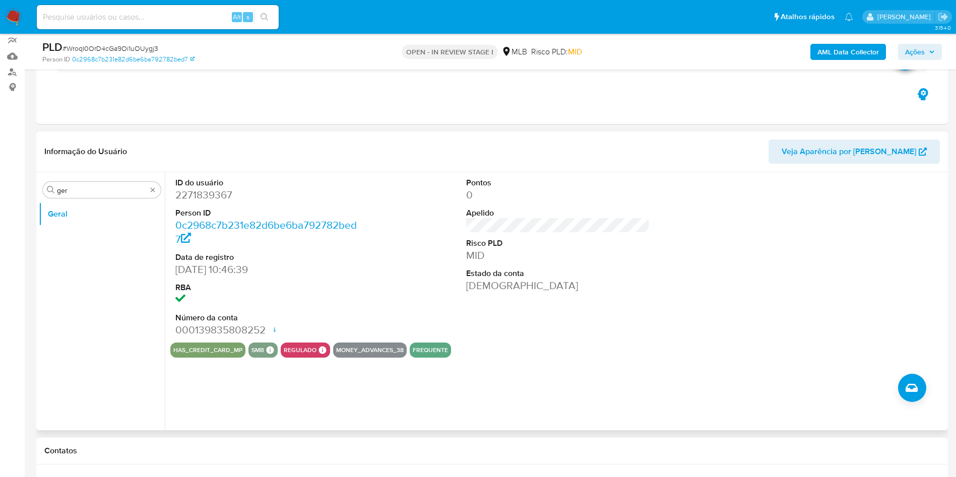
scroll to position [76, 0]
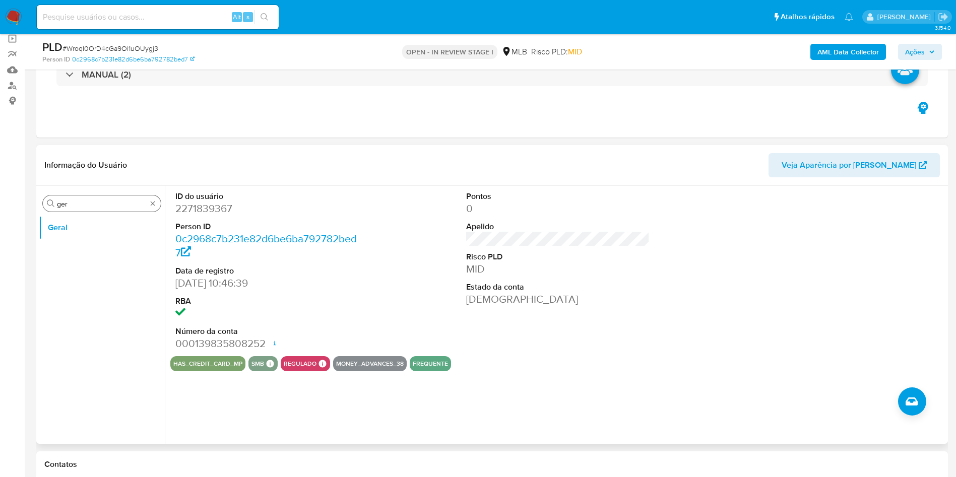
click at [85, 204] on input "ger" at bounding box center [102, 204] width 90 height 9
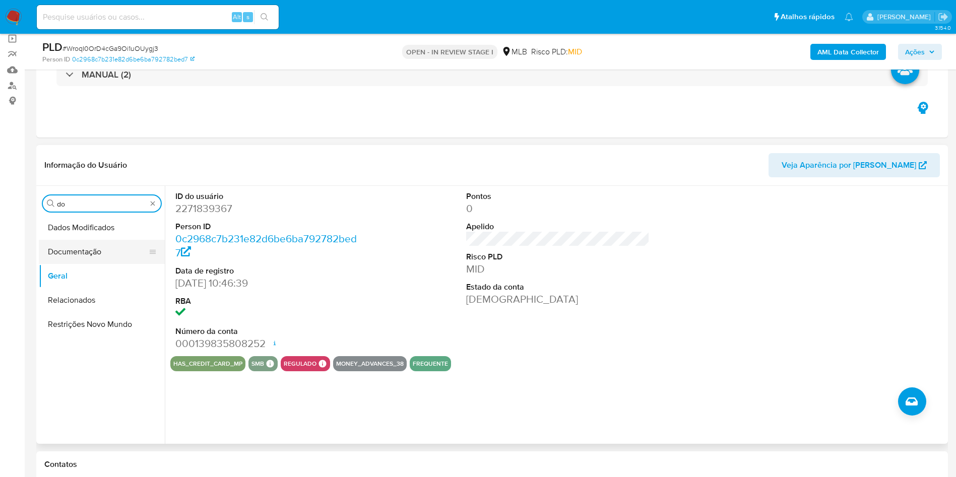
type input "do"
click at [91, 244] on button "Documentação" at bounding box center [98, 252] width 118 height 24
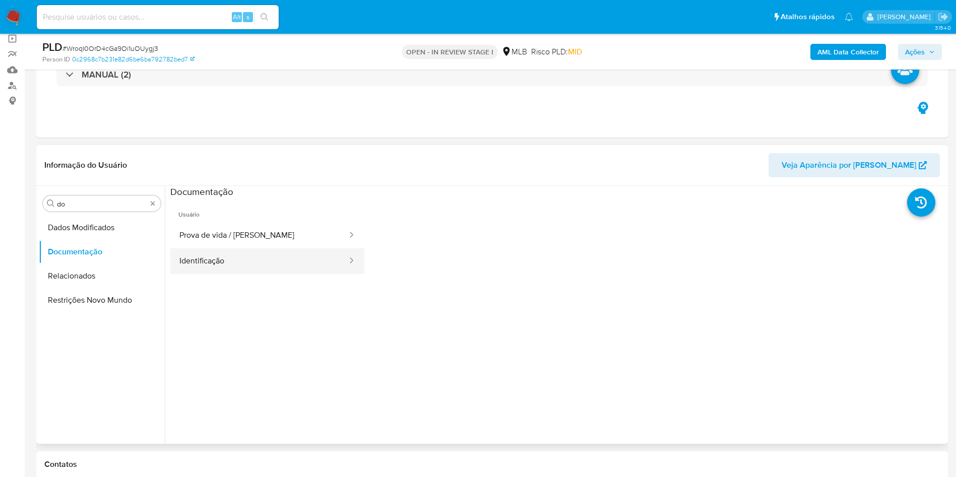
click at [234, 251] on button "Identificação" at bounding box center [259, 262] width 178 height 26
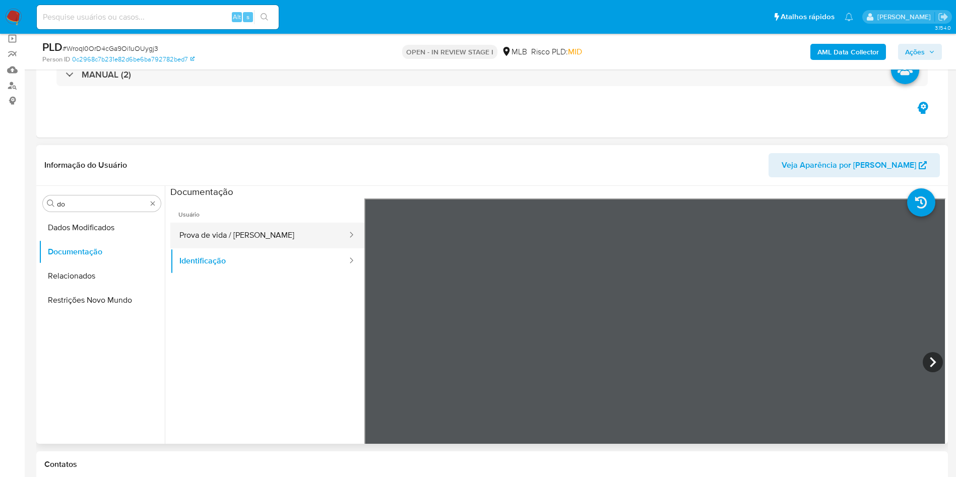
click at [234, 235] on button "Prova de vida / Selfie" at bounding box center [259, 236] width 178 height 26
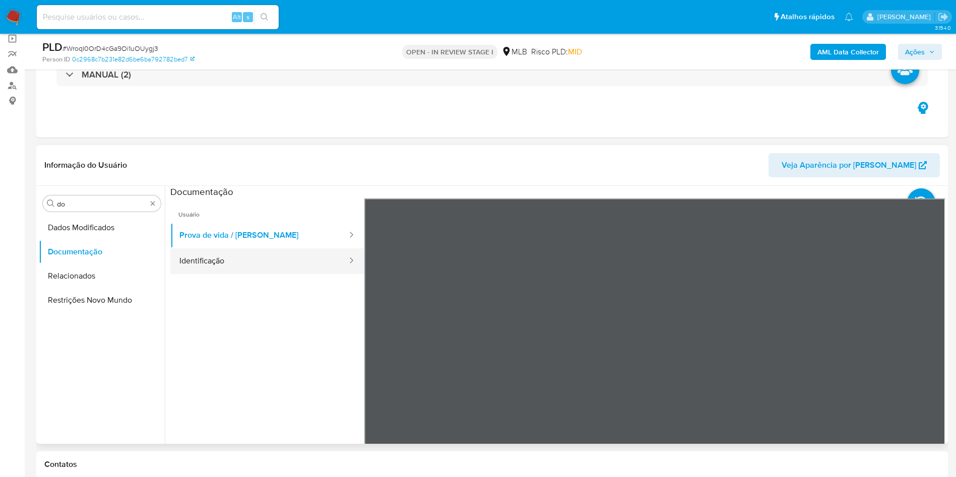
click at [223, 262] on button "Identificação" at bounding box center [259, 262] width 178 height 26
click at [118, 208] on input "do" at bounding box center [102, 204] width 90 height 9
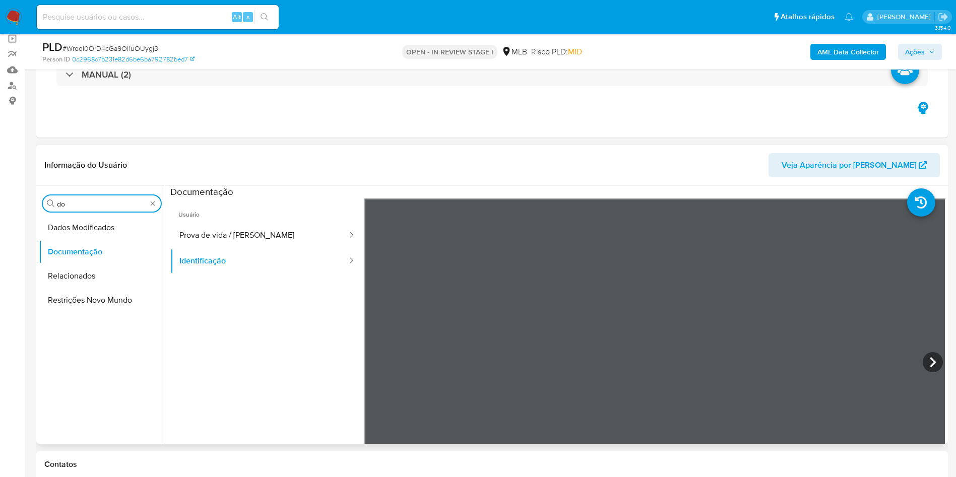
click at [118, 209] on div "Procurar do" at bounding box center [102, 204] width 118 height 16
click at [118, 208] on input "do" at bounding box center [102, 204] width 90 height 9
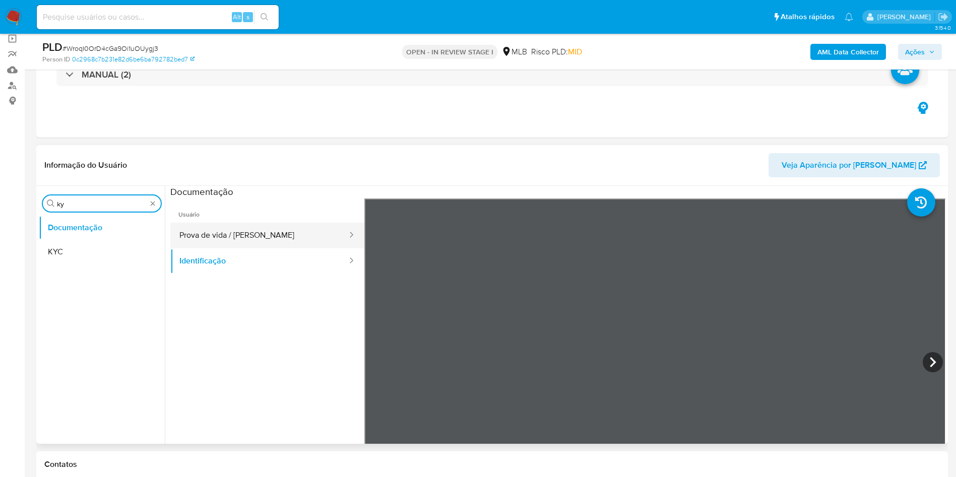
type input "ky"
click at [215, 242] on button "Prova de vida / Selfie" at bounding box center [259, 236] width 178 height 26
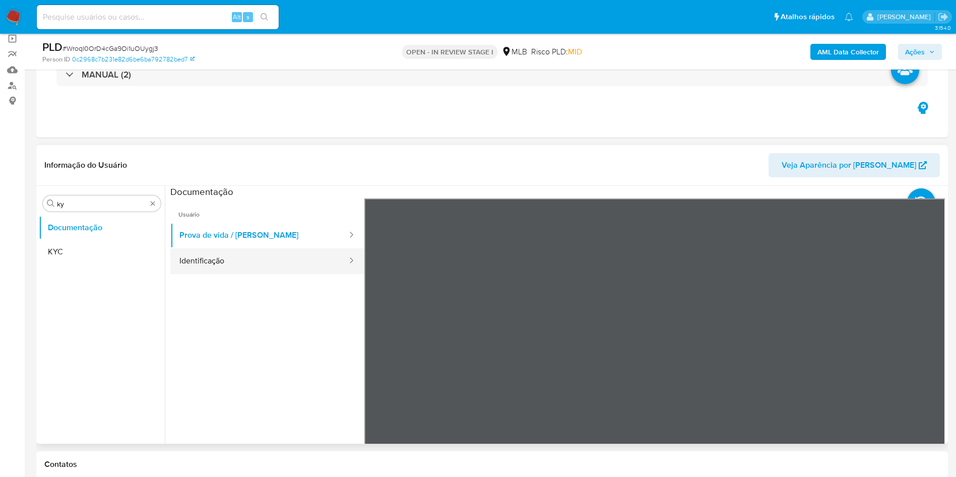
click at [219, 261] on button "Identificação" at bounding box center [259, 262] width 178 height 26
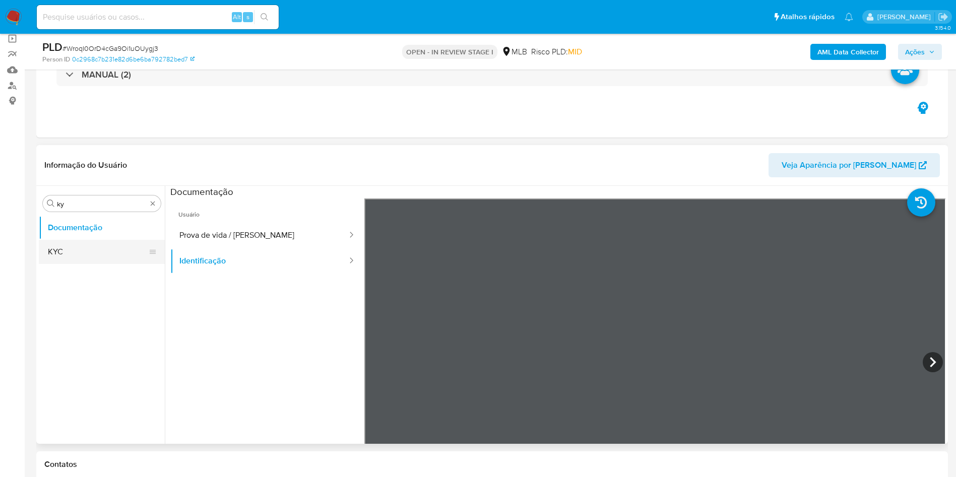
click at [85, 260] on button "KYC" at bounding box center [98, 252] width 118 height 24
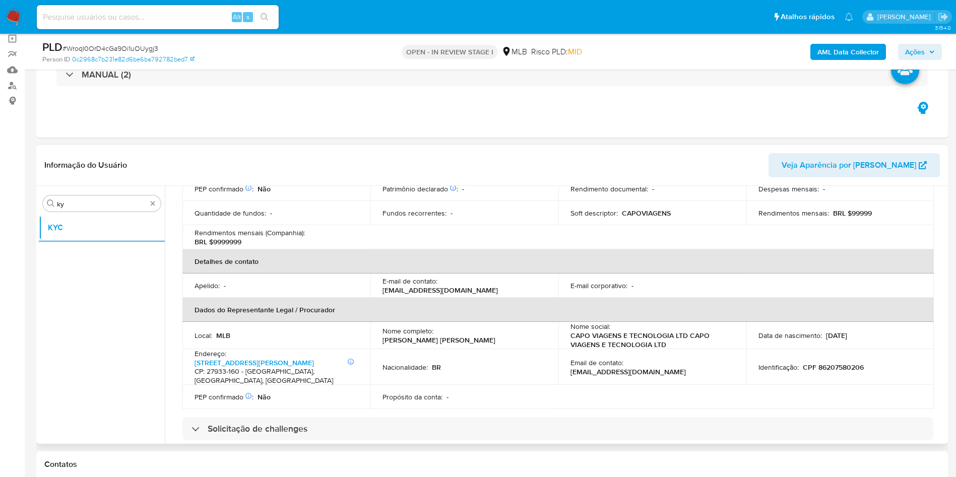
scroll to position [270, 0]
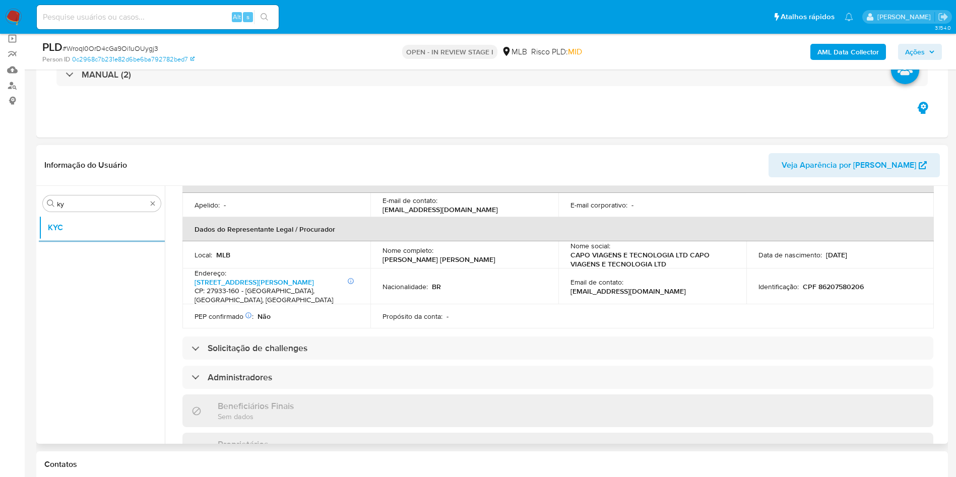
drag, startPoint x: 515, startPoint y: 315, endPoint x: 509, endPoint y: 323, distance: 9.7
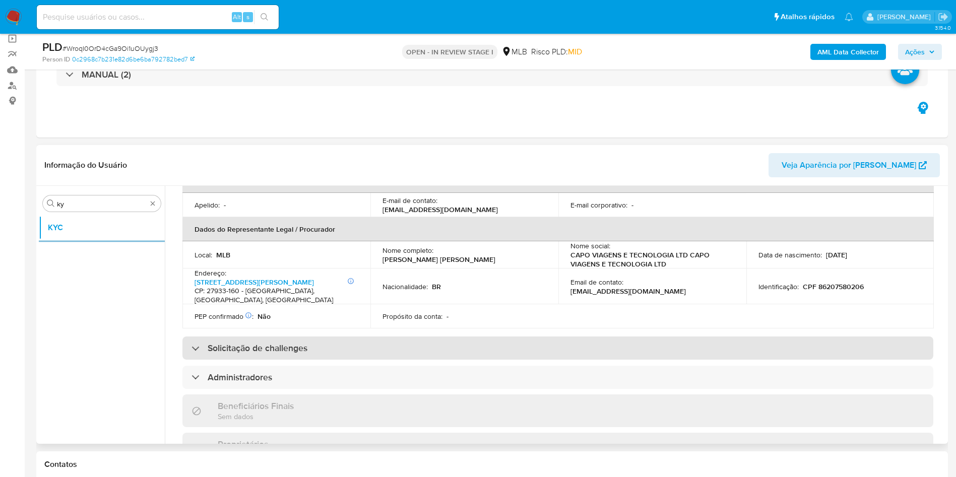
click at [515, 316] on div "Informações da empresa ID do usuário : 2271839367 Nome do comércio : CAPO VIAGE…" at bounding box center [557, 373] width 751 height 818
click at [499, 337] on div "Solicitação de challenges" at bounding box center [557, 348] width 751 height 23
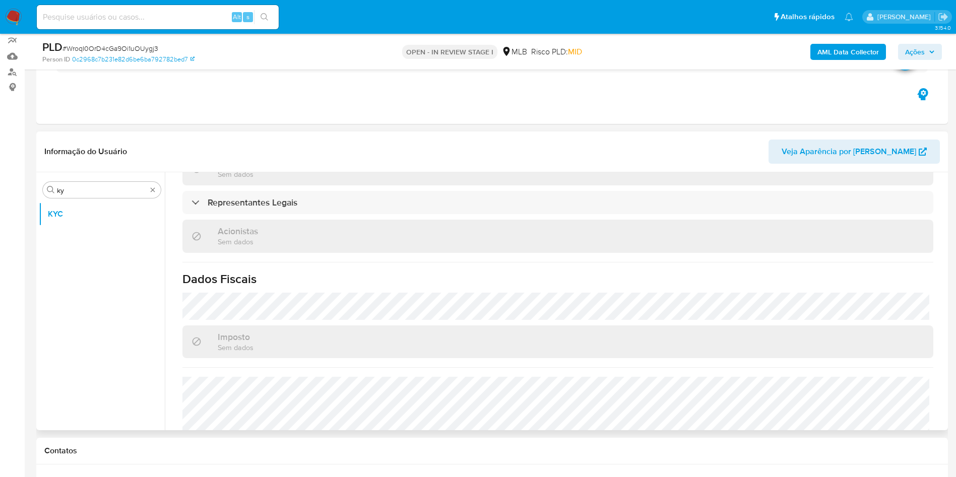
scroll to position [680, 0]
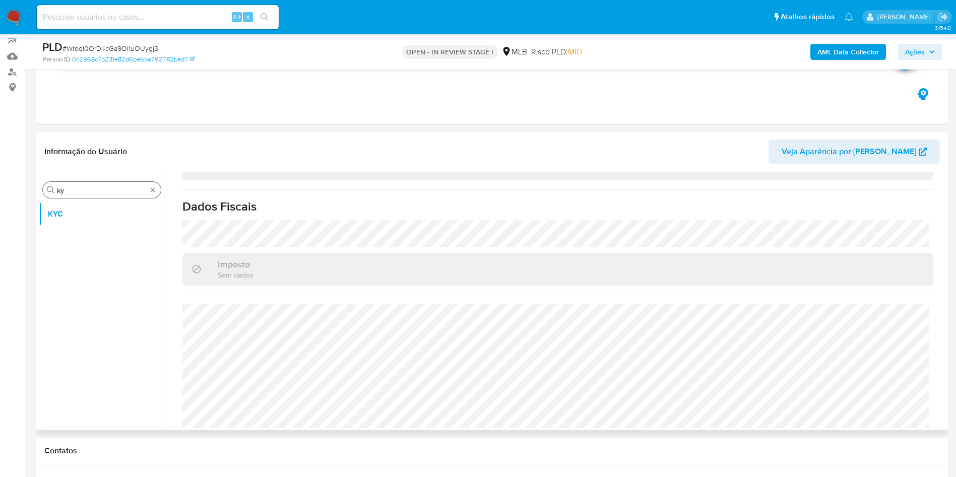
click at [123, 184] on div "Procurar ky" at bounding box center [102, 190] width 118 height 16
click at [107, 189] on input "ky" at bounding box center [102, 190] width 90 height 9
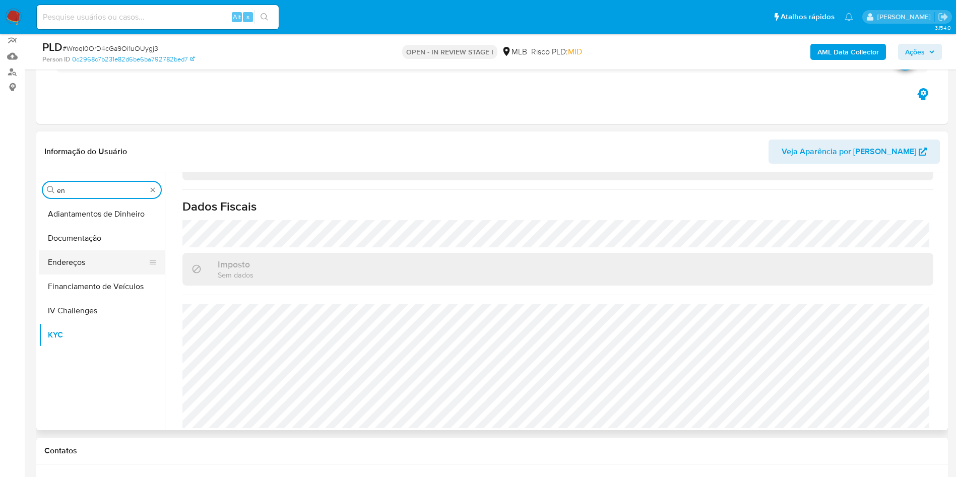
type input "en"
click at [92, 253] on button "Endereços" at bounding box center [98, 263] width 118 height 24
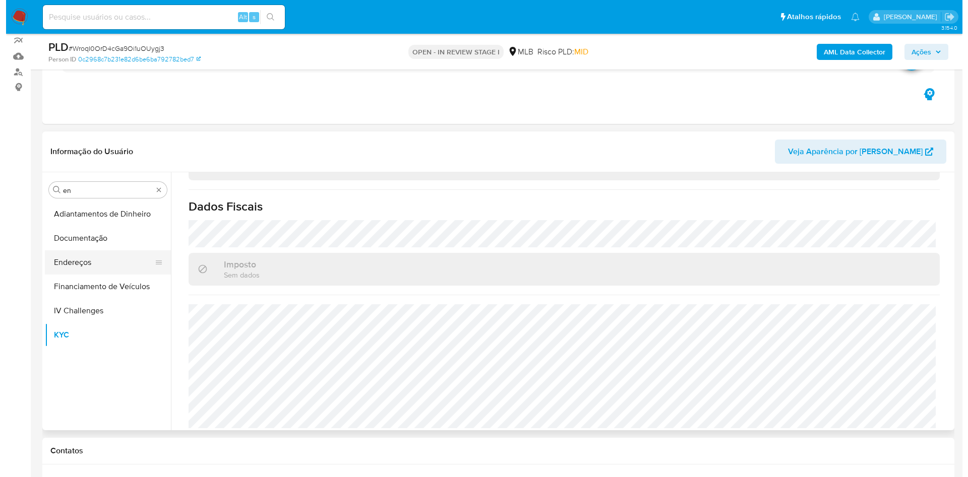
scroll to position [0, 0]
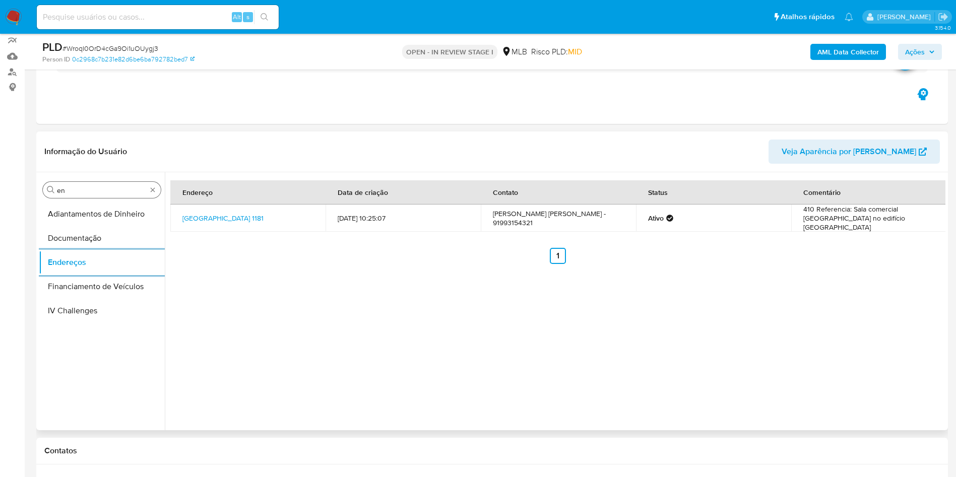
click at [75, 188] on input "en" at bounding box center [102, 190] width 90 height 9
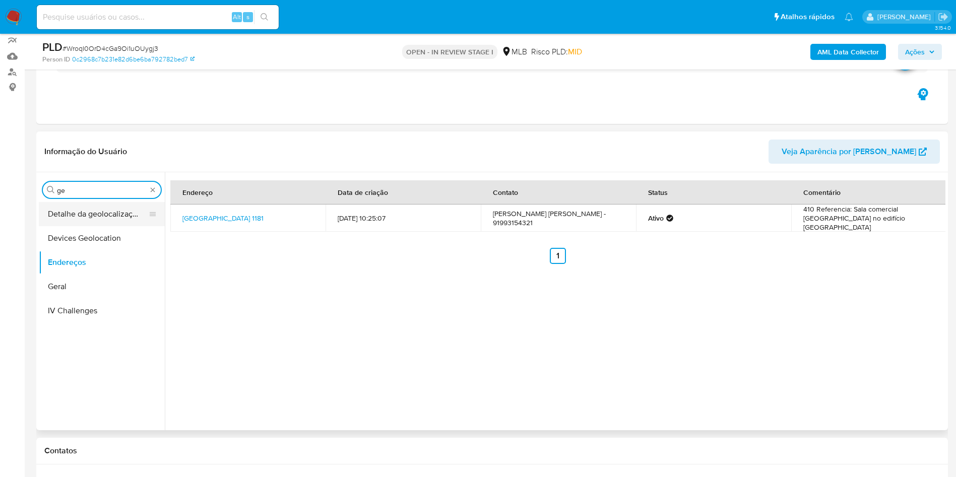
type input "ge"
click at [80, 217] on button "Detalhe da geolocalização" at bounding box center [98, 214] width 118 height 24
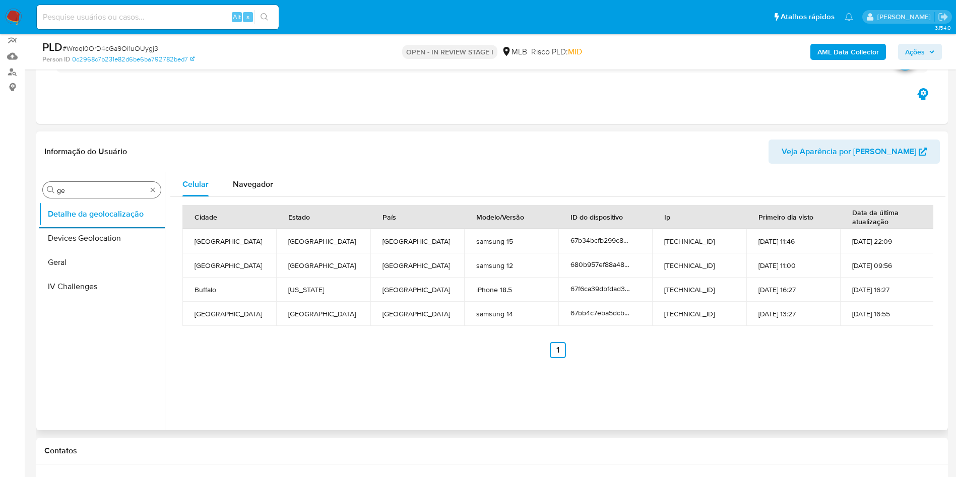
click at [86, 190] on input "ge" at bounding box center [102, 190] width 90 height 9
type input "restr"
click at [89, 221] on button "Detalhe da geolocalização" at bounding box center [98, 214] width 118 height 24
click at [102, 240] on button "Restrições Novo Mundo" at bounding box center [98, 238] width 118 height 24
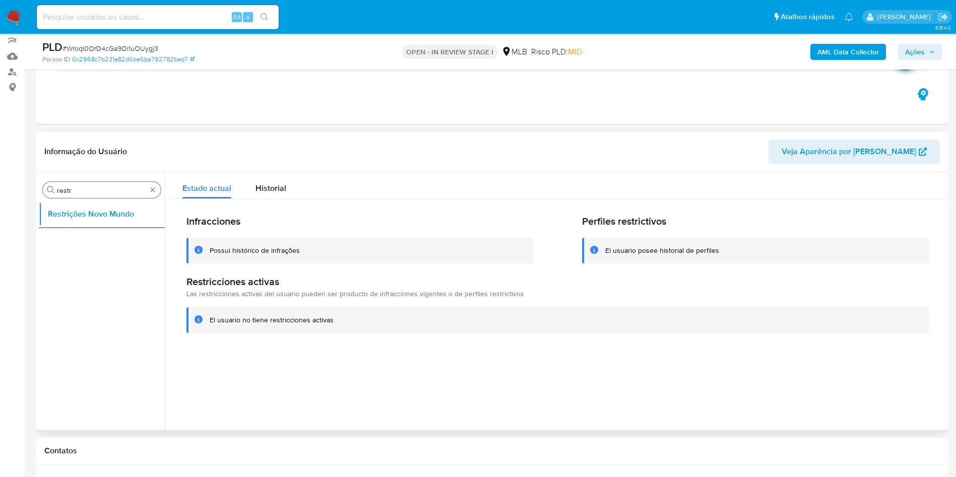
click at [73, 191] on input "restr" at bounding box center [102, 190] width 90 height 9
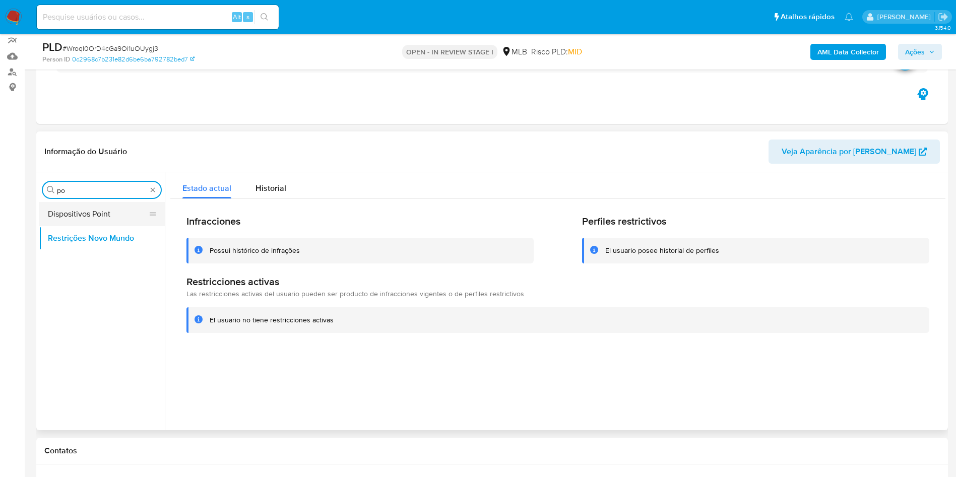
type input "po"
click at [77, 213] on button "Dispositivos Point" at bounding box center [98, 214] width 118 height 24
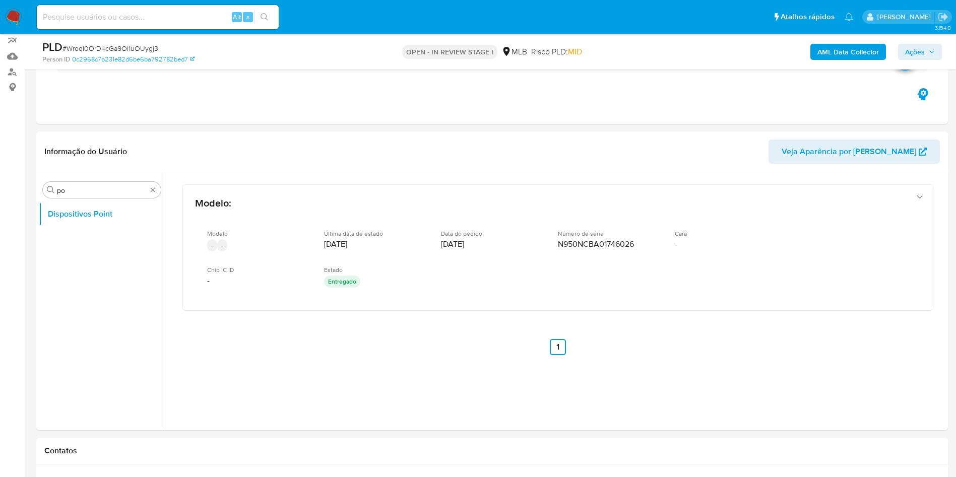
click at [834, 45] on b "AML Data Collector" at bounding box center [849, 52] width 62 height 16
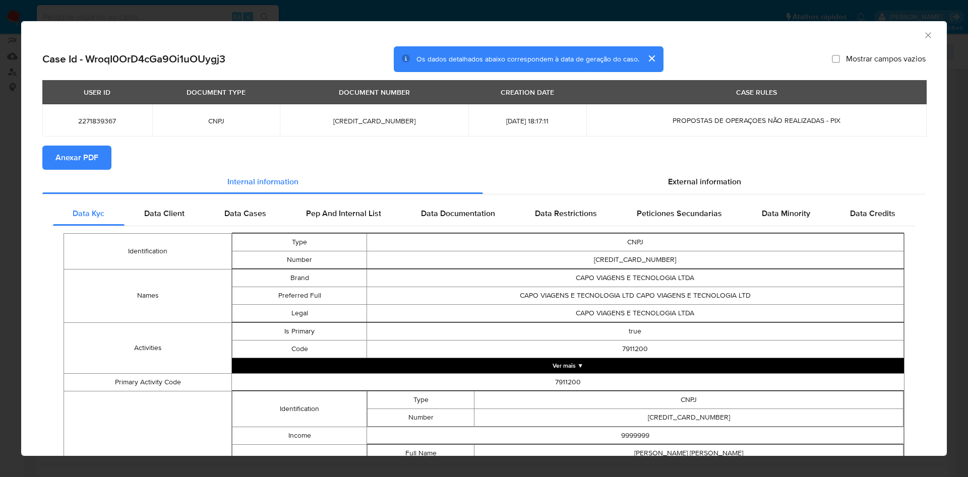
click at [68, 149] on span "Anexar PDF" at bounding box center [76, 158] width 43 height 22
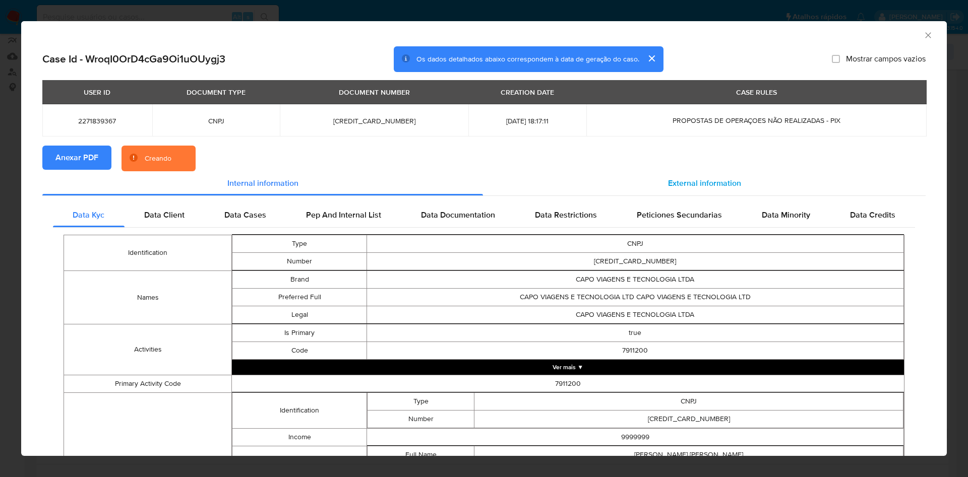
click at [685, 178] on span "External information" at bounding box center [704, 183] width 73 height 12
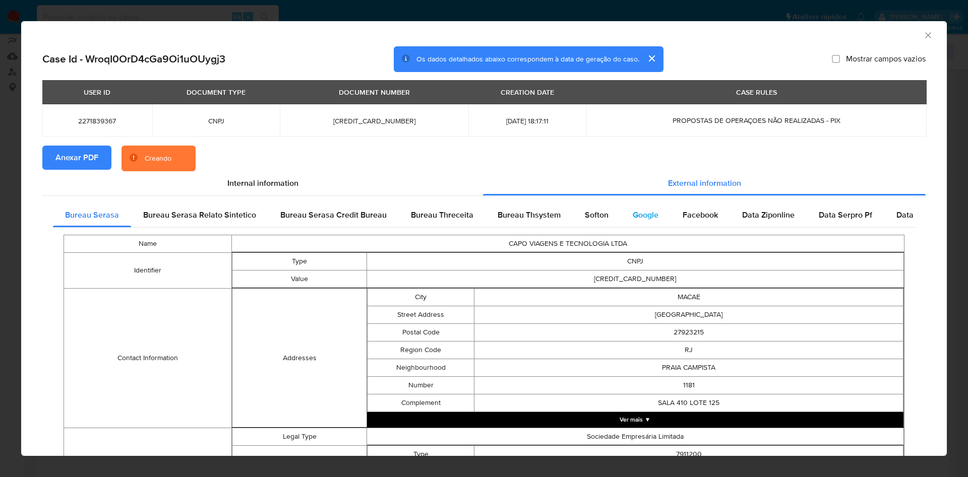
click at [663, 211] on div "Google" at bounding box center [646, 215] width 50 height 24
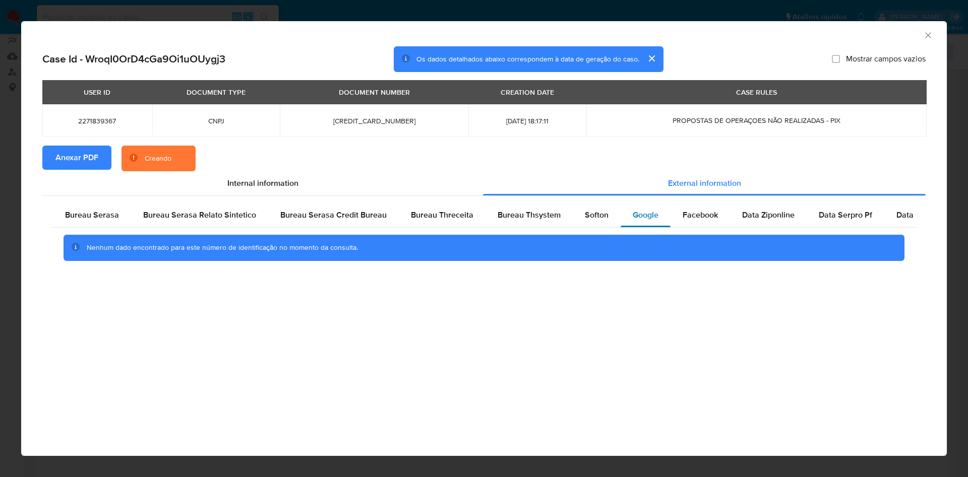
click at [633, 213] on span "Google" at bounding box center [646, 215] width 26 height 12
click at [557, 215] on div "Bureau Thsystem" at bounding box center [528, 215] width 87 height 24
click at [504, 216] on span "Bureau Thsystem" at bounding box center [529, 215] width 63 height 12
click at [423, 219] on span "Bureau Threceita" at bounding box center [442, 215] width 63 height 12
click at [129, 213] on div "Bureau Serasa" at bounding box center [92, 215] width 78 height 24
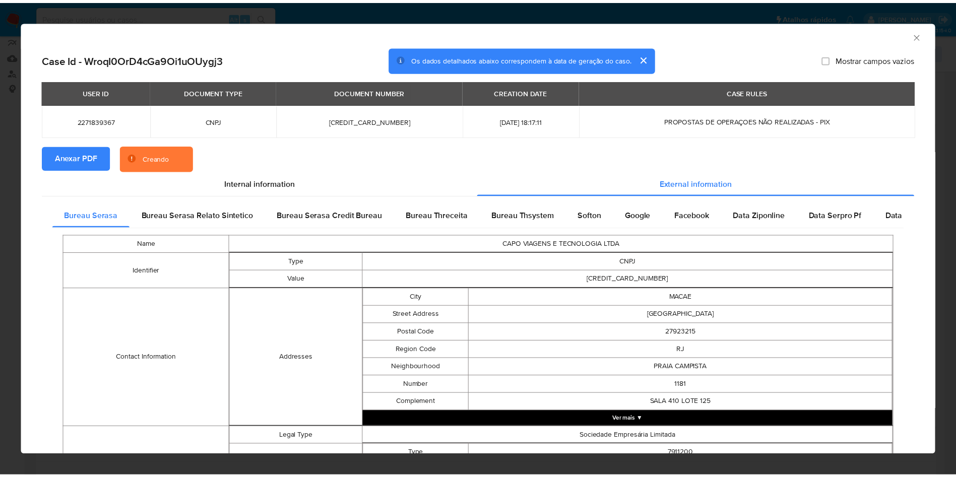
scroll to position [307, 0]
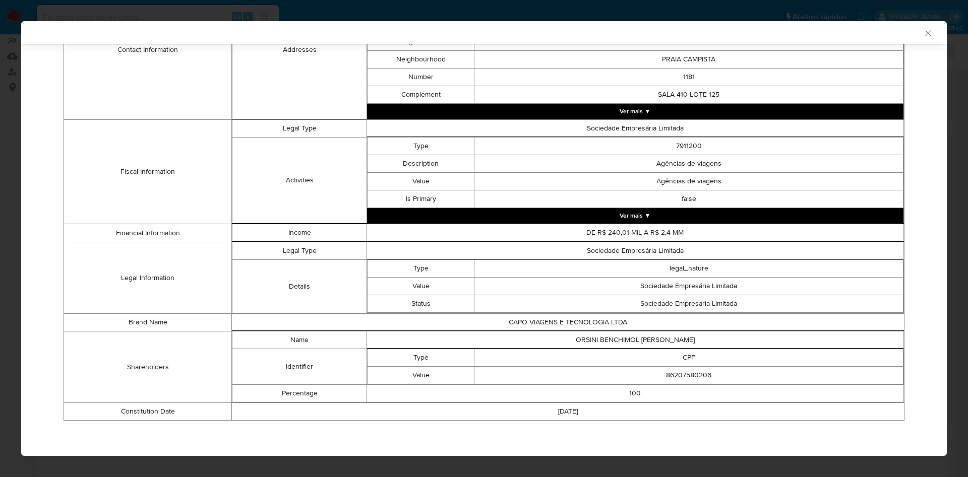
click at [0, 260] on div "AML Data Collector Case Id - WroqI0OrD4cGa9Oi1uOUygj3 Os dados detalhados abaix…" at bounding box center [484, 238] width 968 height 477
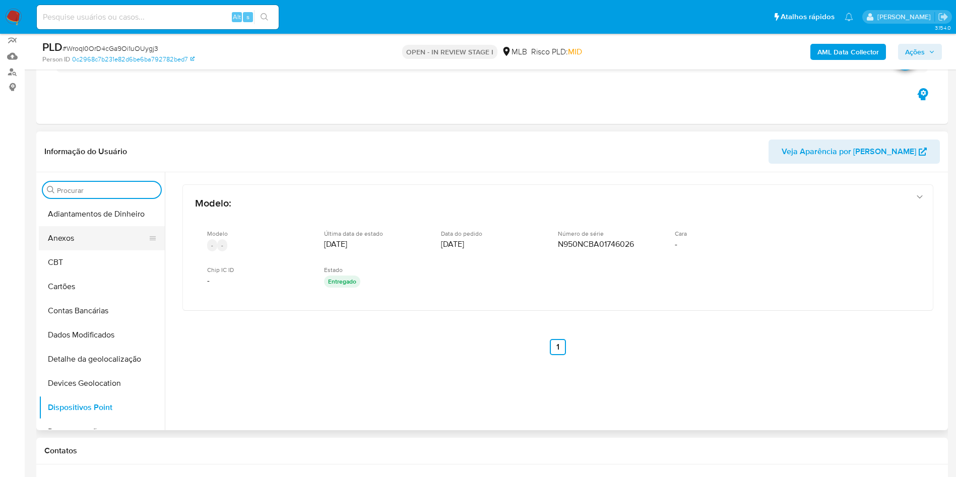
click at [97, 250] on button "Anexos" at bounding box center [98, 238] width 118 height 24
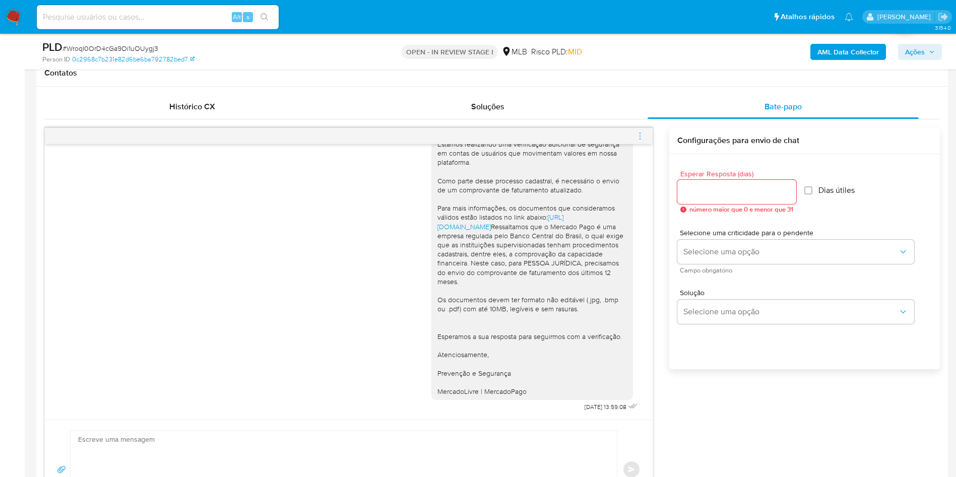
scroll to position [845, 0]
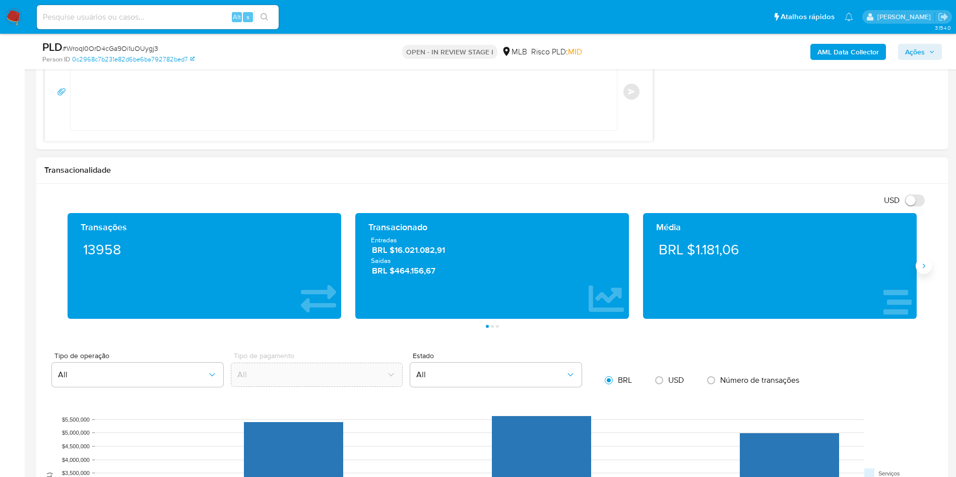
click at [930, 269] on button "Siguiente" at bounding box center [924, 266] width 16 height 16
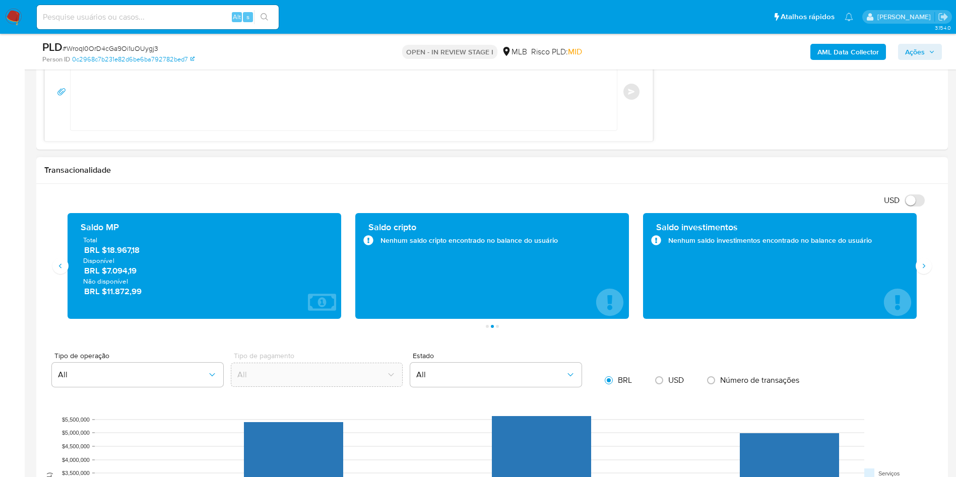
click at [909, 262] on div "Saldo investimentos Nenhum saldo investimentos encontrado no balance do usuário" at bounding box center [780, 266] width 274 height 106
click at [913, 263] on div "Saldo investimentos Nenhum saldo investimentos encontrado no balance do usuário" at bounding box center [780, 266] width 274 height 106
click at [925, 267] on icon "Siguiente" at bounding box center [924, 266] width 8 height 8
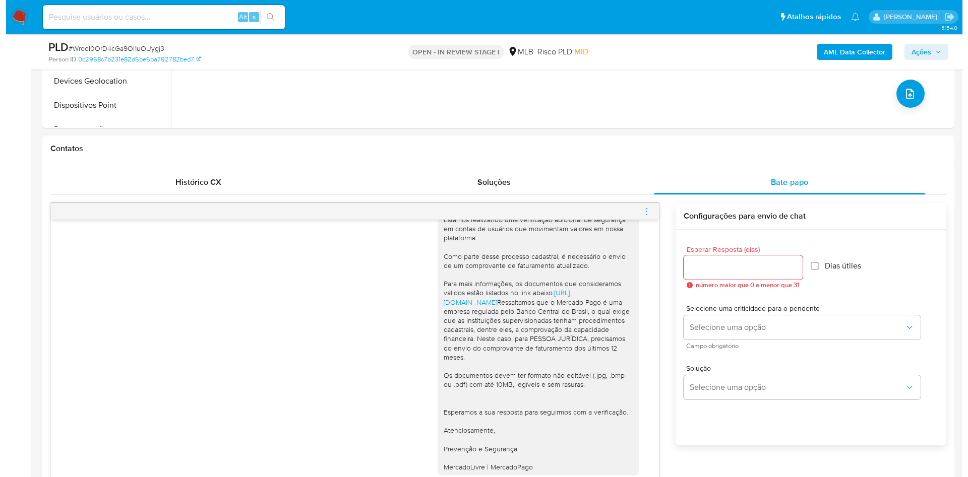
scroll to position [89, 0]
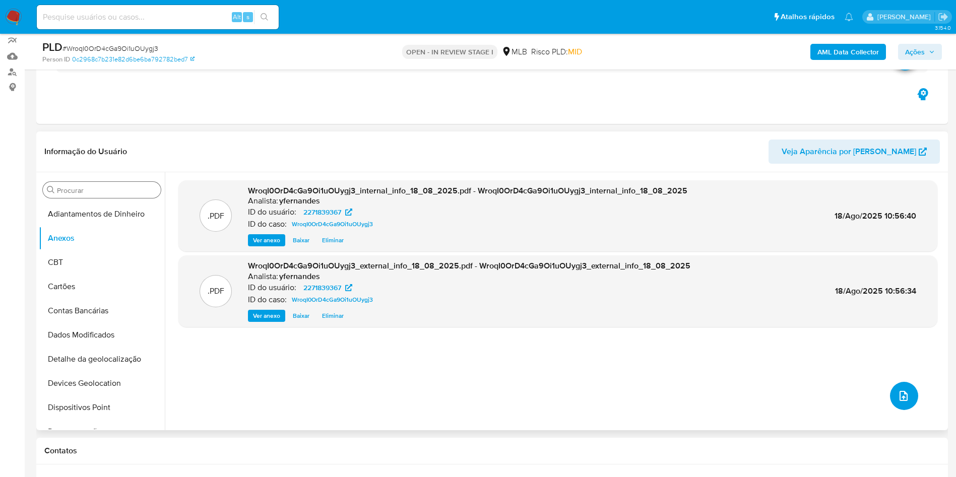
click at [898, 400] on icon "upload-file" at bounding box center [904, 396] width 12 height 12
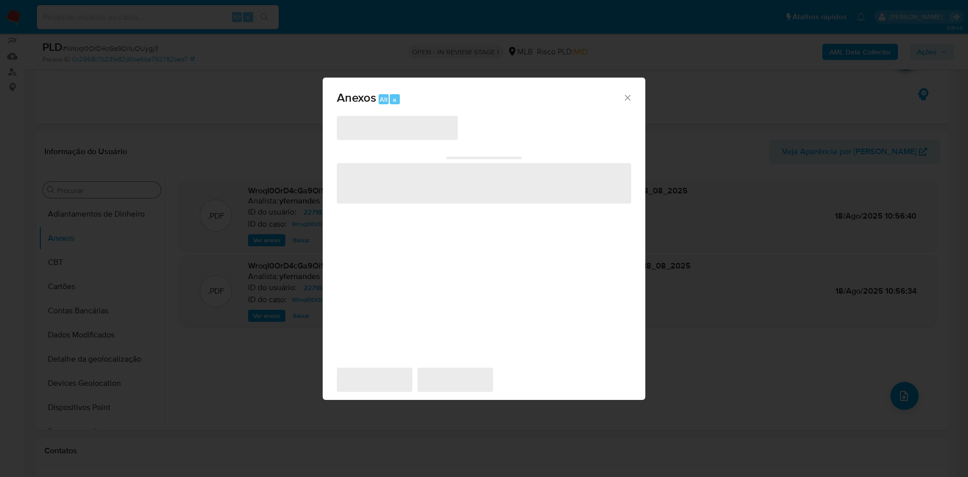
click at [412, 140] on div "‌ ‌ ‌ ‌ ‌" at bounding box center [484, 236] width 294 height 242
click at [405, 133] on span "‌" at bounding box center [397, 128] width 121 height 24
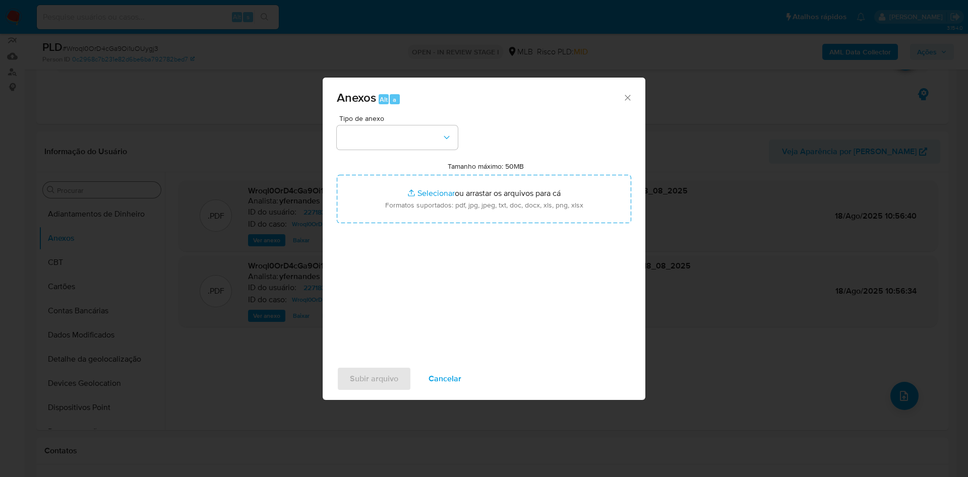
click at [398, 123] on div "Tipo de anexo" at bounding box center [397, 132] width 121 height 35
click at [402, 143] on button "button" at bounding box center [397, 138] width 121 height 24
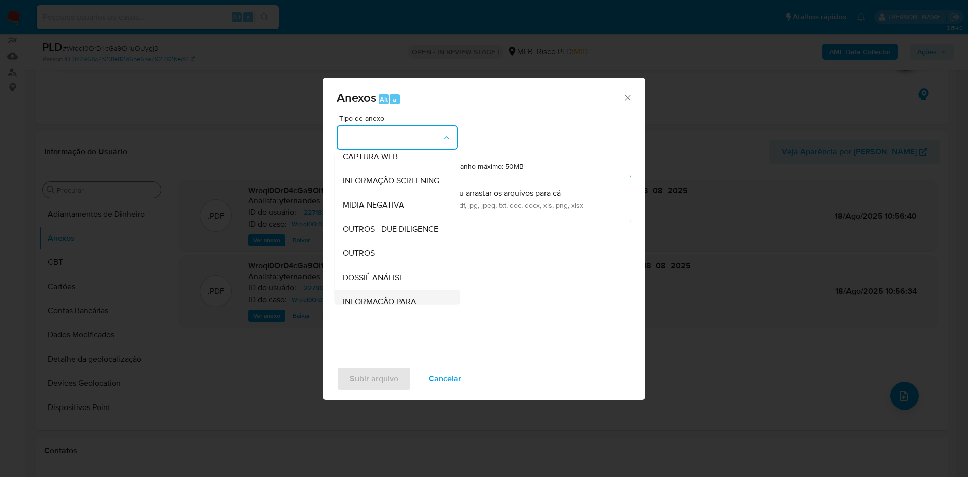
scroll to position [155, 0]
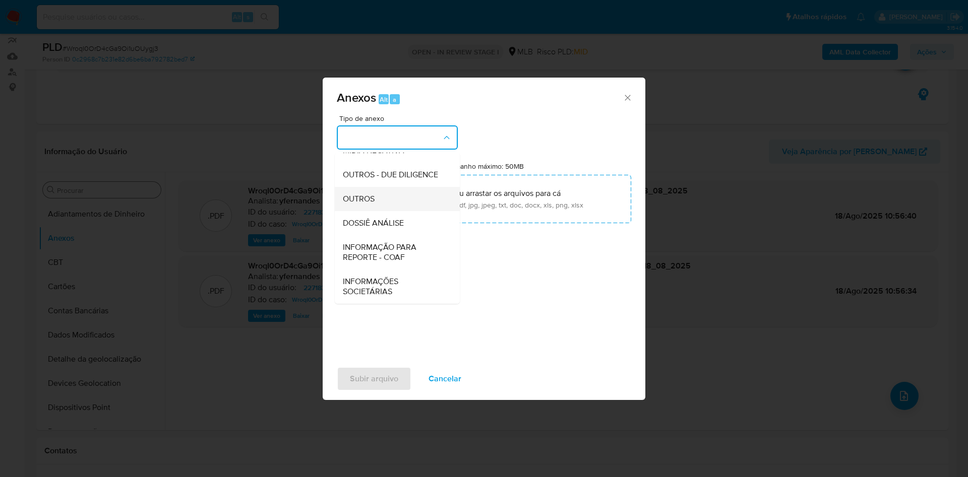
click at [353, 195] on span "OUTROS" at bounding box center [359, 199] width 32 height 10
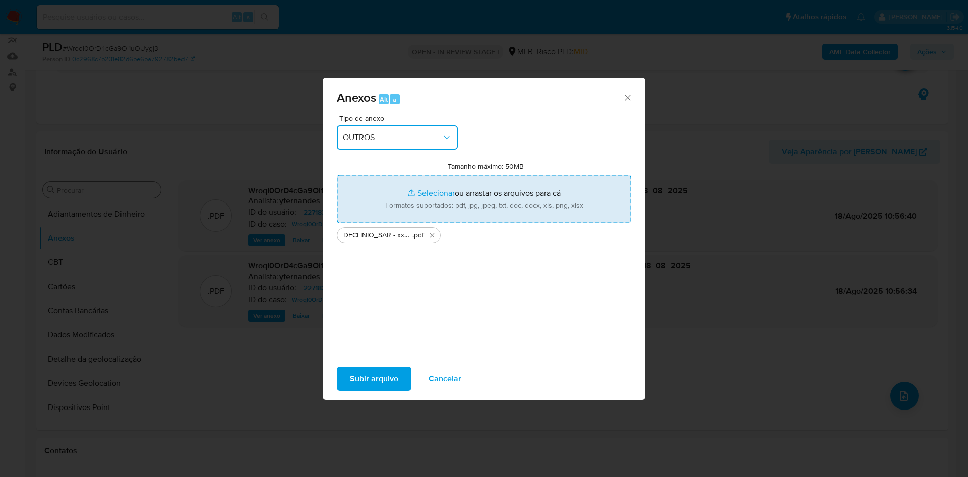
type input "C:\fakepath\Mulan 2271839367_2025_08_14_07_17_10.xlsx"
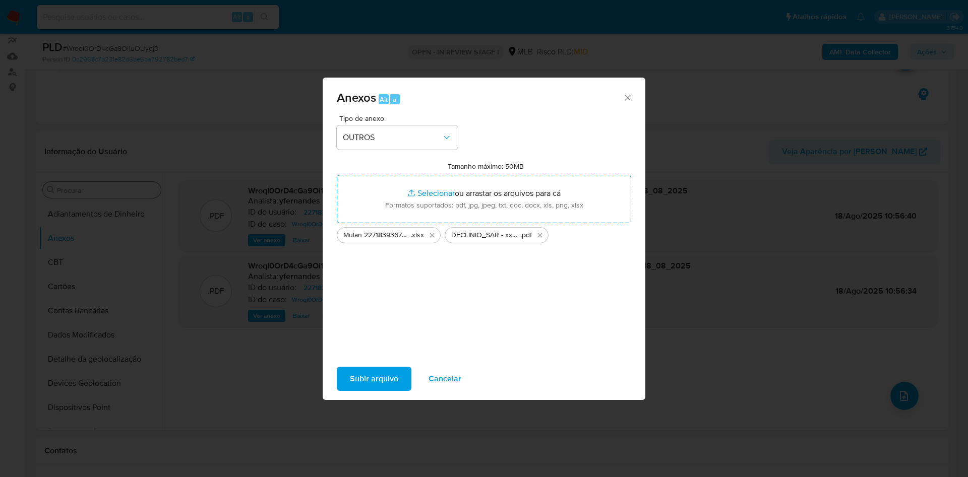
click at [358, 375] on span "Subir arquivo" at bounding box center [374, 379] width 48 height 22
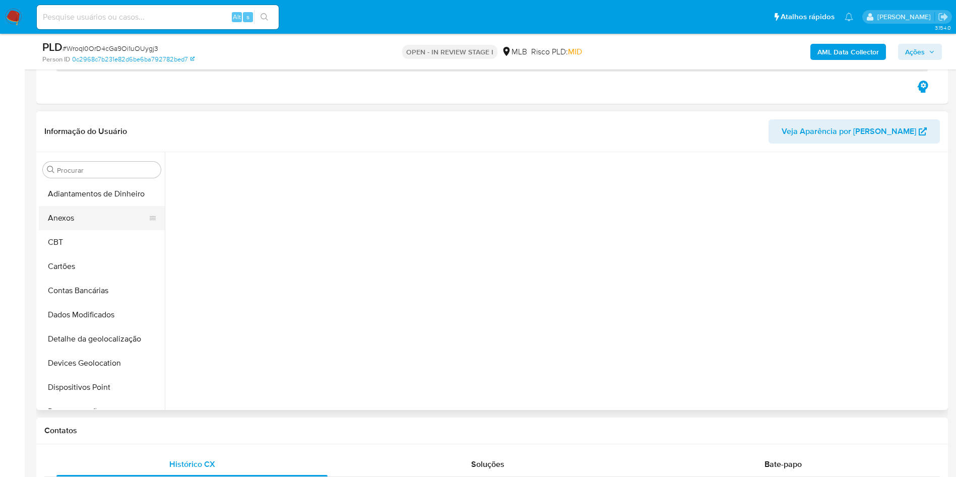
click at [89, 220] on button "Anexos" at bounding box center [98, 218] width 118 height 24
click at [864, 163] on section "Cannot load. Error loading manifest: AxiosError: timeout of 15000ms exceeded" at bounding box center [557, 165] width 759 height 11
click at [124, 240] on button "CBT" at bounding box center [98, 242] width 118 height 24
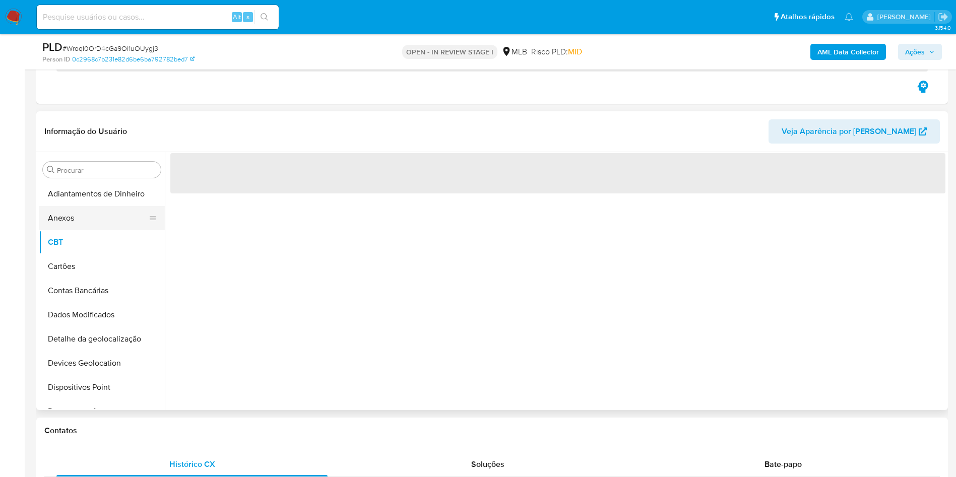
click at [107, 212] on button "Anexos" at bounding box center [98, 218] width 118 height 24
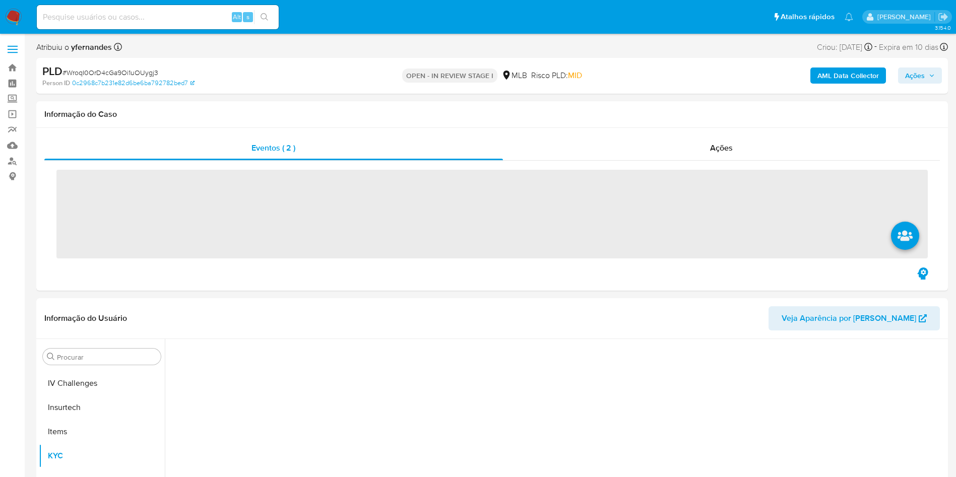
scroll to position [450, 0]
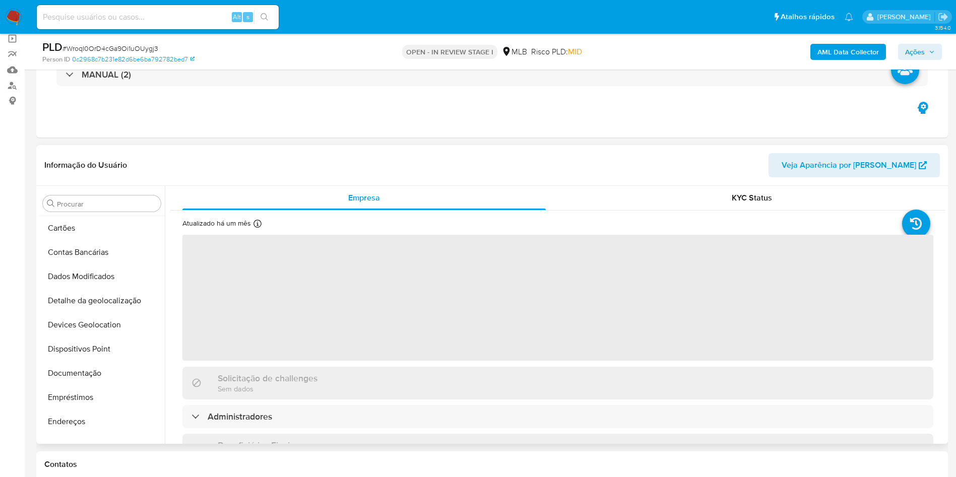
scroll to position [0, 0]
click at [74, 262] on button "Anexos" at bounding box center [98, 252] width 118 height 24
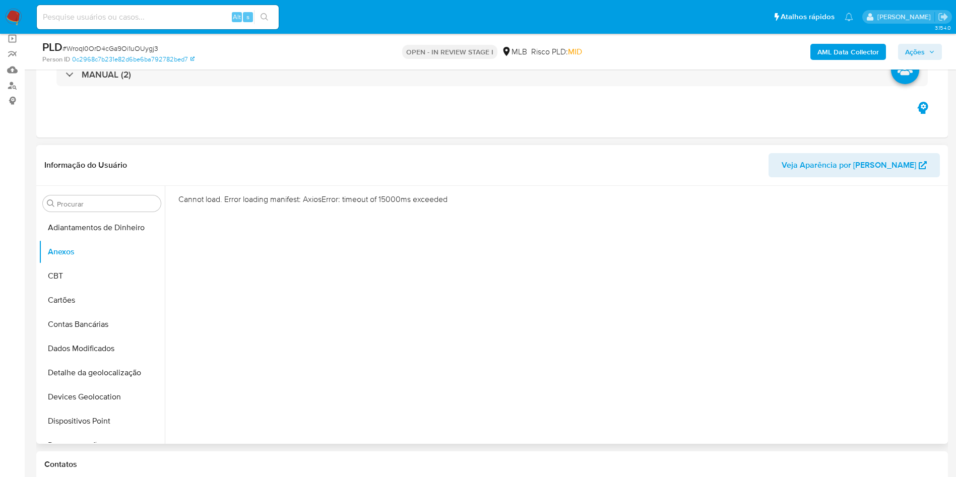
select select "10"
click at [673, 174] on header "Informação do Usuário Veja Aparência por [PERSON_NAME]" at bounding box center [492, 165] width 896 height 24
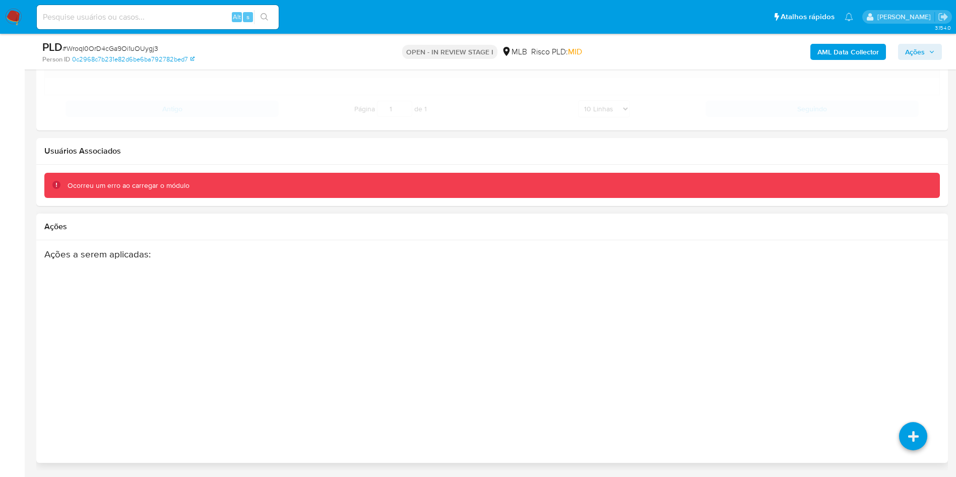
click at [470, 330] on div "Ações a serem aplicadas :" at bounding box center [443, 329] width 798 height 161
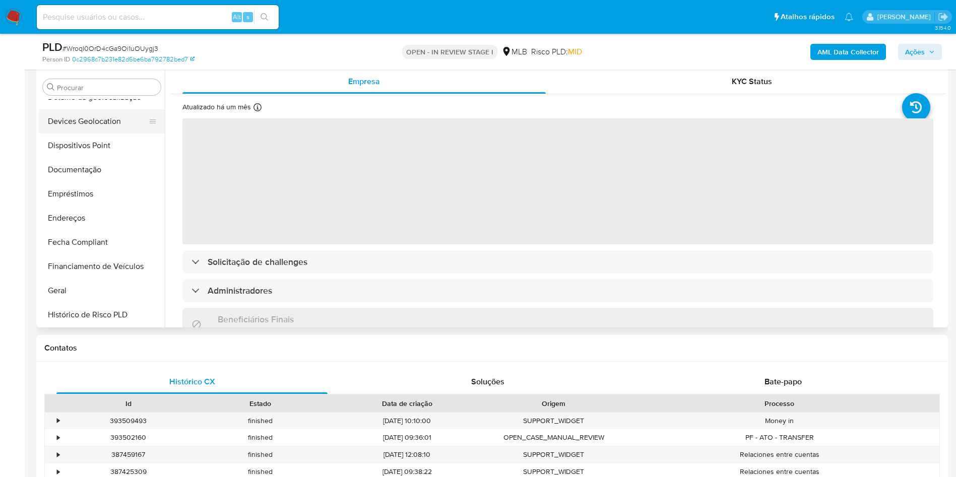
scroll to position [75, 0]
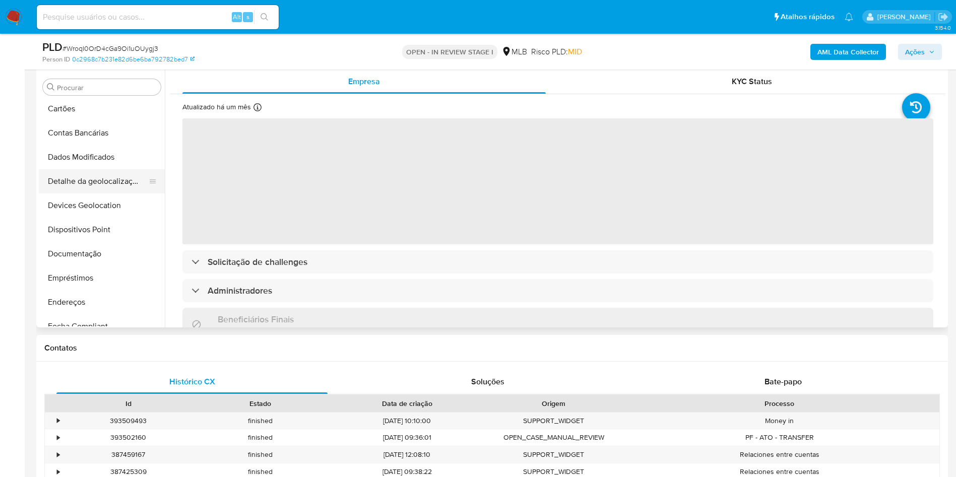
select select "10"
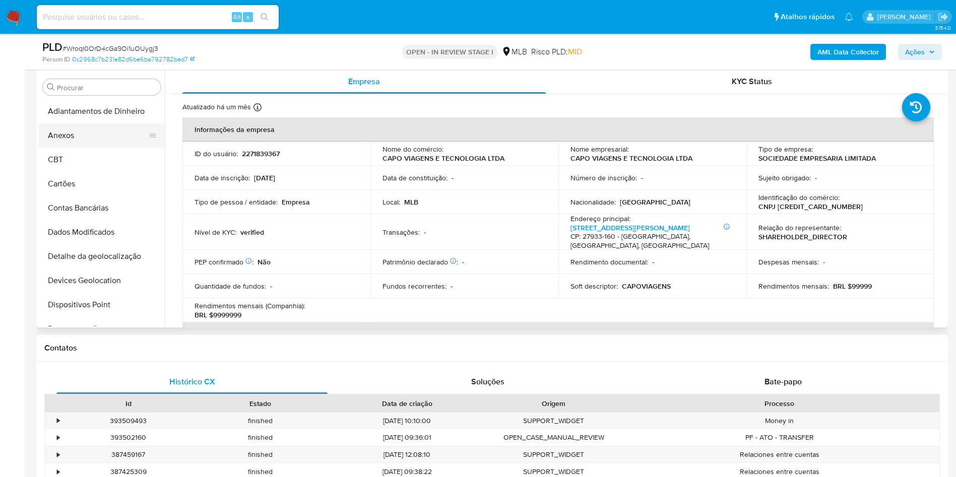
click at [87, 136] on button "Anexos" at bounding box center [98, 136] width 118 height 24
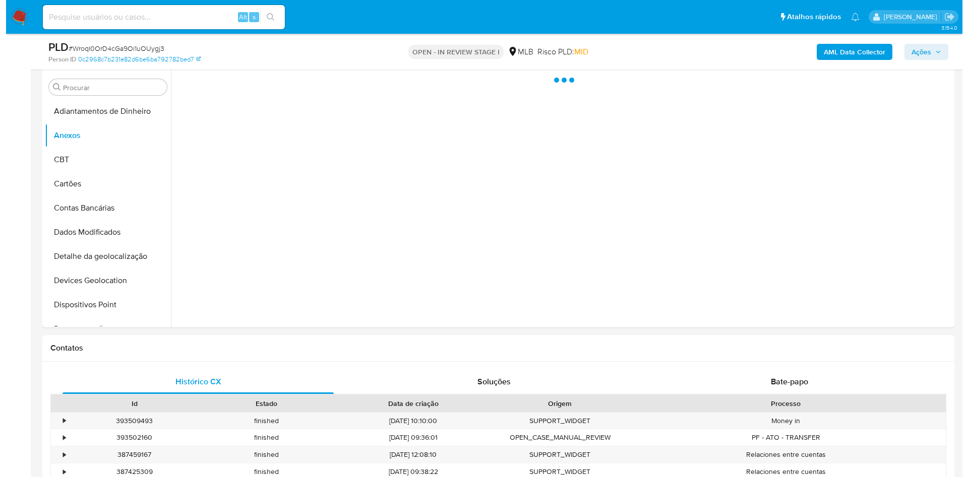
scroll to position [152, 0]
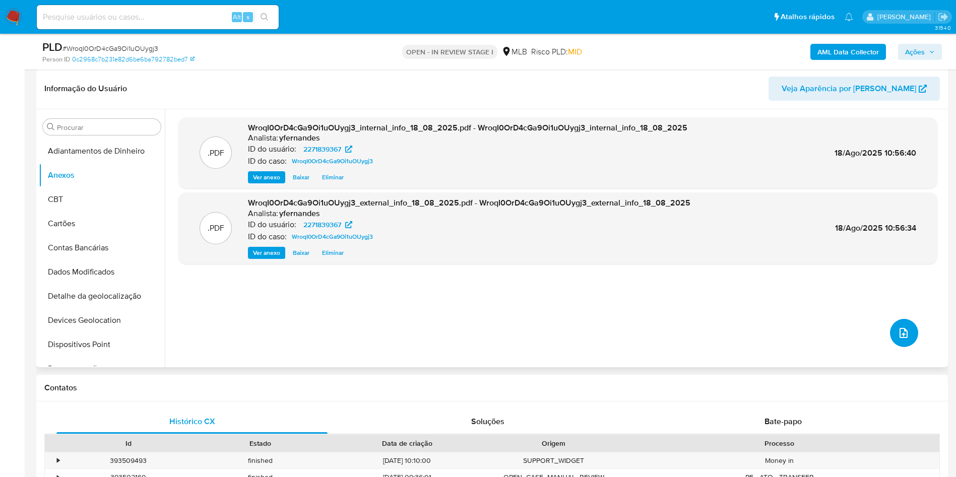
click at [902, 330] on icon "upload-file" at bounding box center [904, 333] width 8 height 10
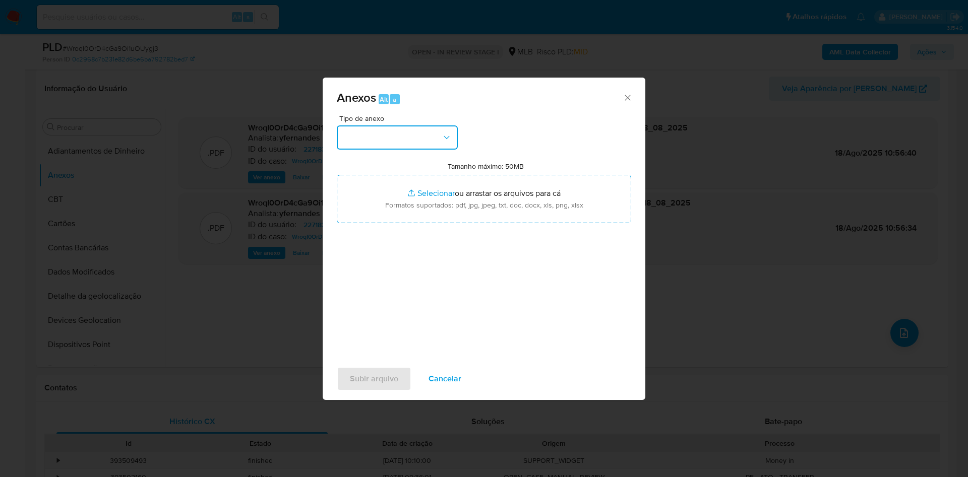
click at [392, 132] on button "button" at bounding box center [397, 138] width 121 height 24
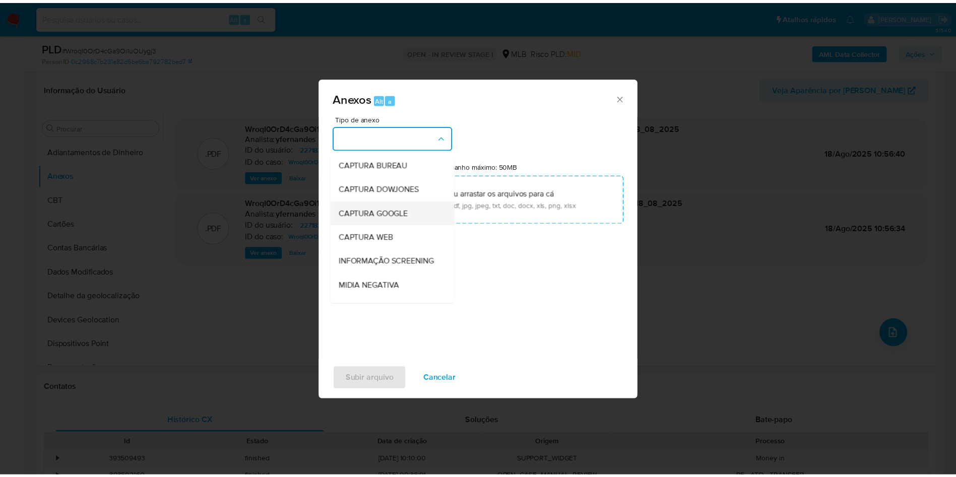
scroll to position [155, 0]
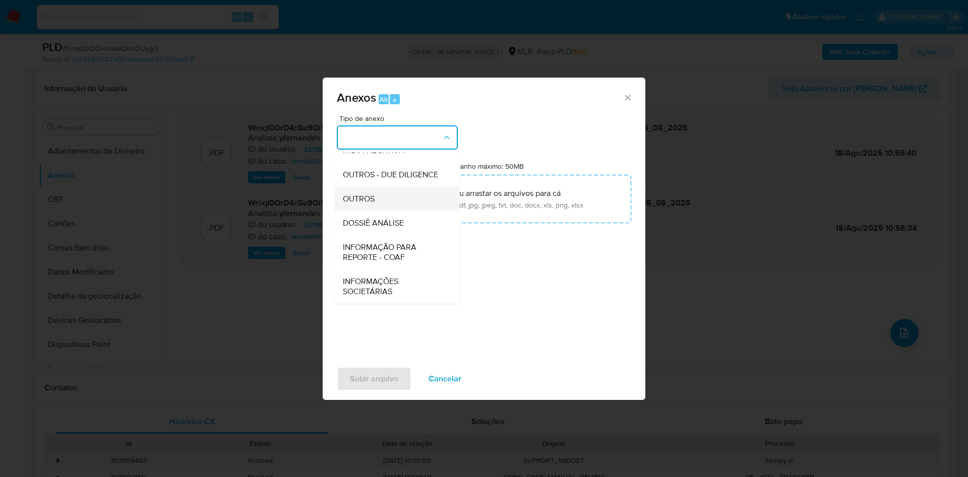
click at [360, 194] on span "OUTROS" at bounding box center [359, 199] width 32 height 10
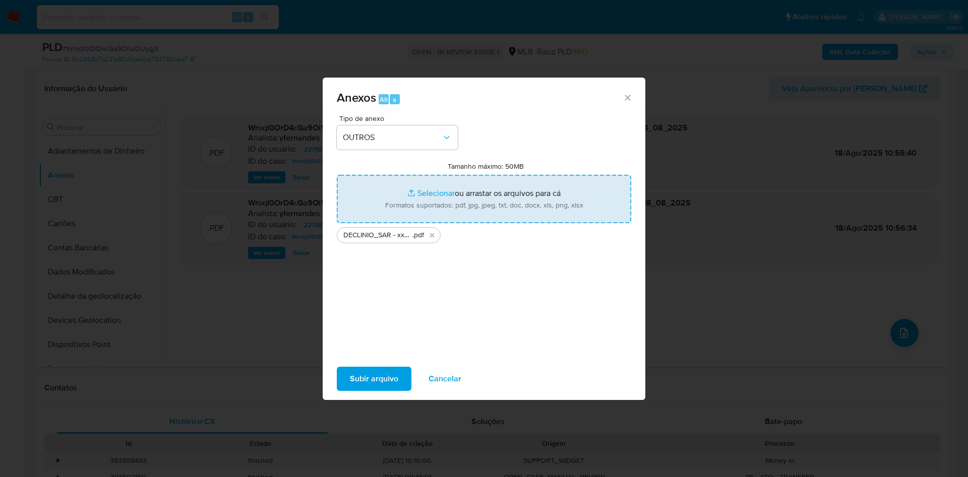
type input "C:\fakepath\Mulan 2271839367_2025_08_14_07_17_10.xlsx"
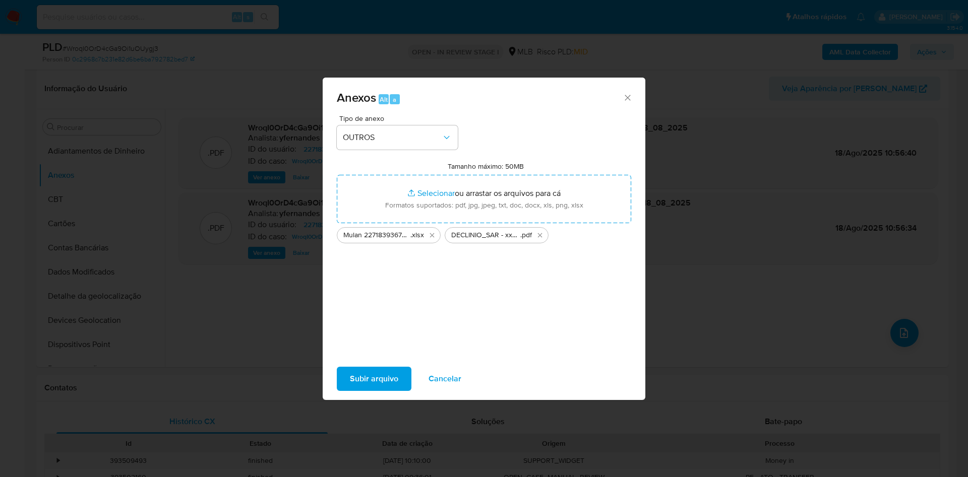
click at [375, 376] on span "Subir arquivo" at bounding box center [374, 379] width 48 height 22
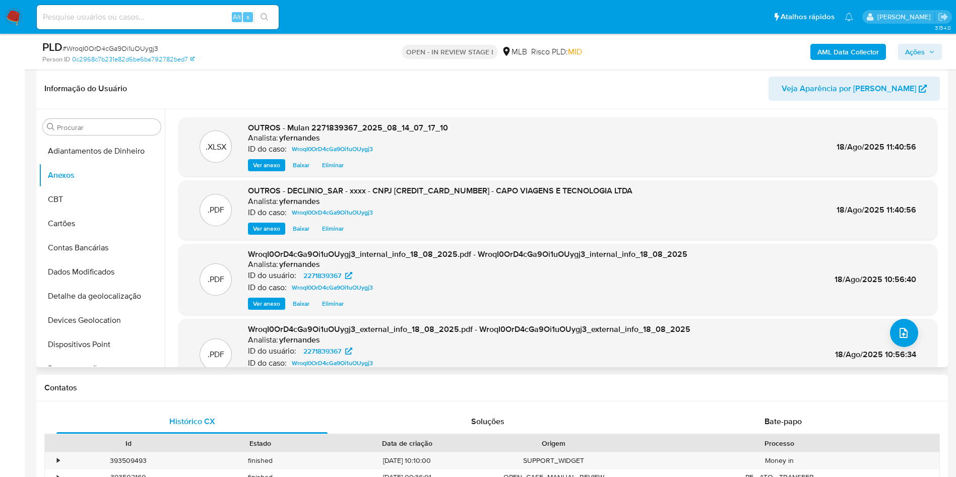
click at [404, 85] on header "Informação do Usuário Veja Aparência por Pessoa" at bounding box center [492, 89] width 896 height 24
click at [917, 51] on span "Ações" at bounding box center [915, 52] width 20 height 16
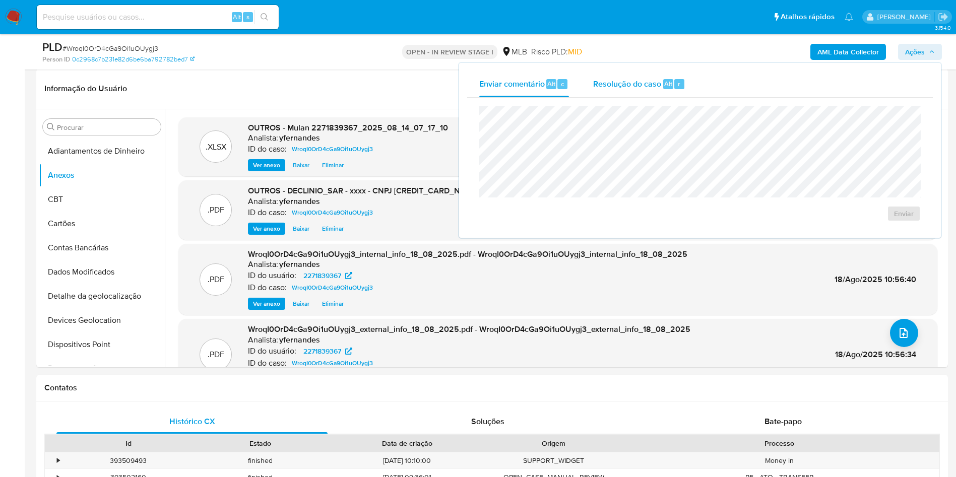
click at [664, 81] on span "Alt" at bounding box center [668, 84] width 8 height 10
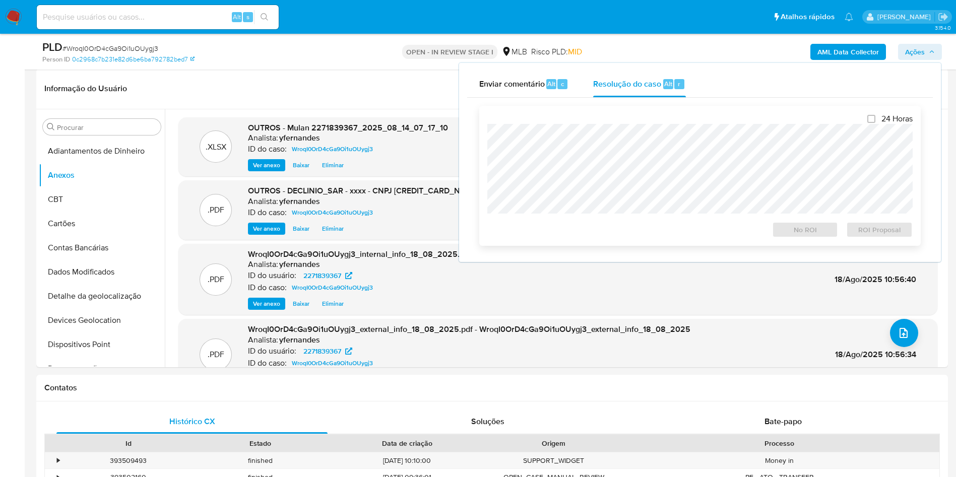
click at [643, 121] on div "24 Horas No ROI ROI Proposal" at bounding box center [699, 176] width 425 height 124
click at [778, 228] on button "No ROI" at bounding box center [805, 230] width 67 height 16
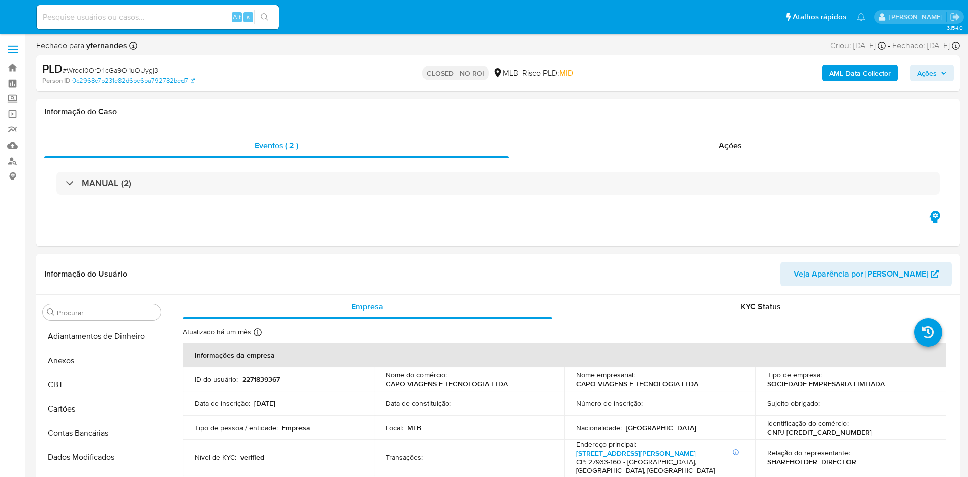
select select "10"
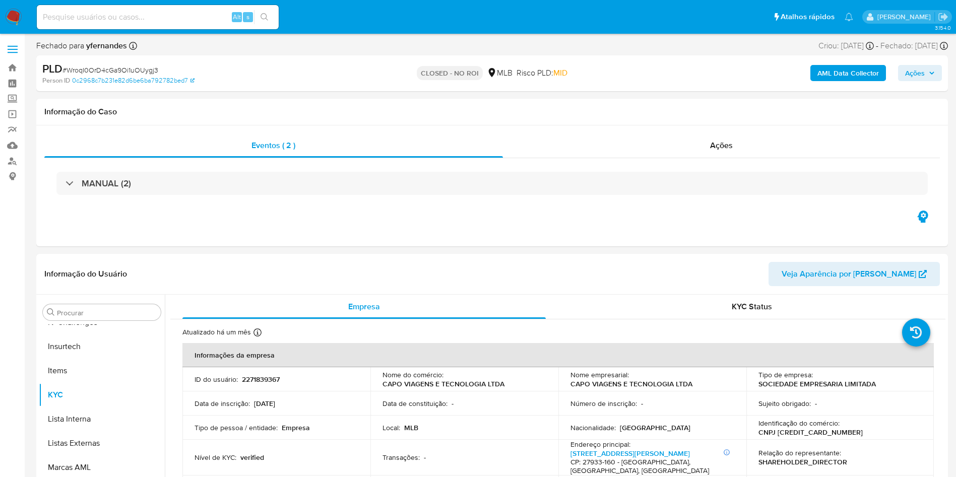
scroll to position [450, 0]
click at [724, 137] on div "Ações" at bounding box center [722, 146] width 438 height 24
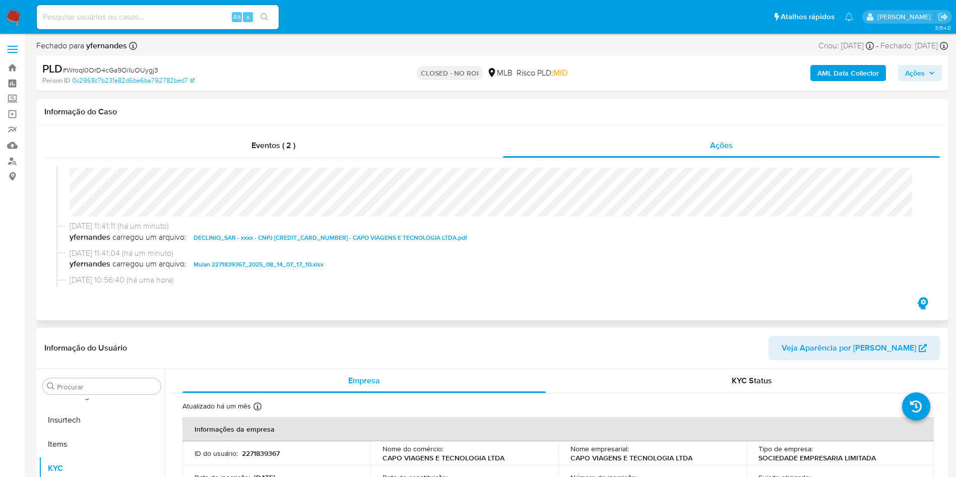
scroll to position [0, 0]
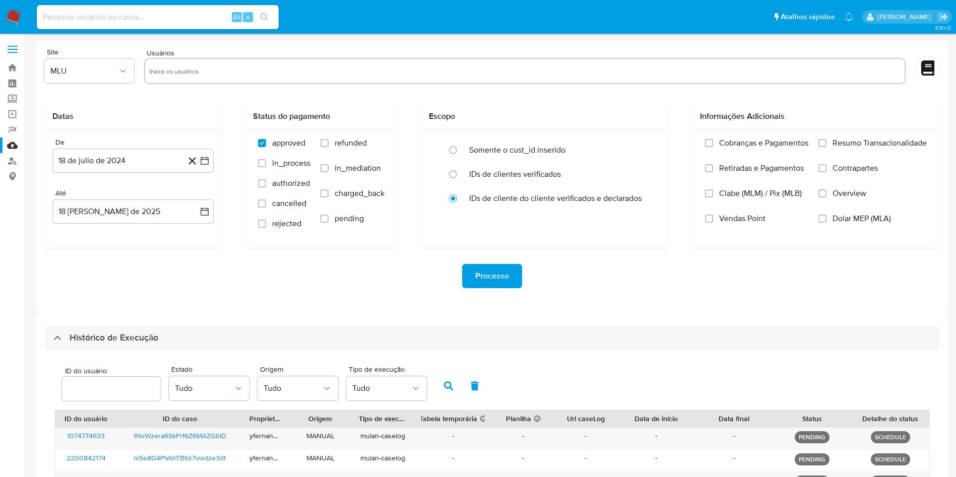
select select "50"
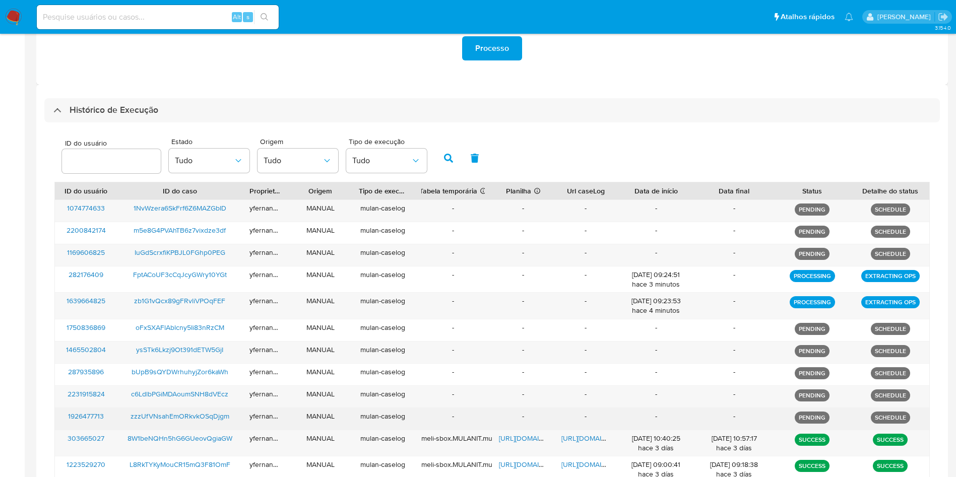
scroll to position [228, 0]
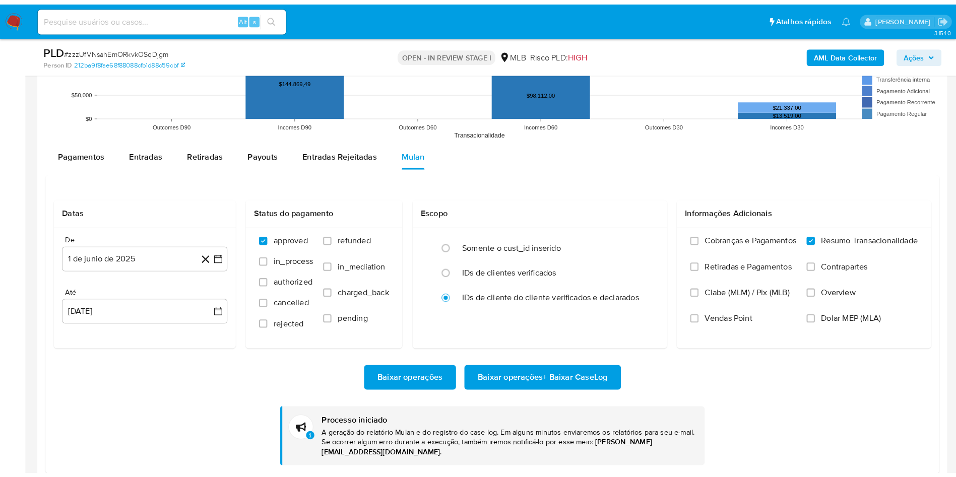
scroll to position [450, 0]
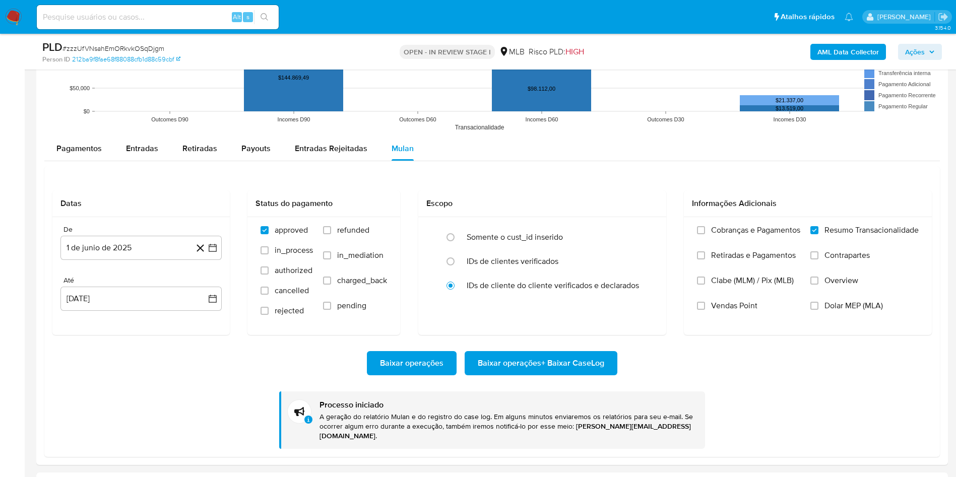
click at [123, 46] on span "# zzzUfVNsahEmORkvkOSqDjgm" at bounding box center [114, 48] width 102 height 10
copy span "zzzUfVNsahEmORkvkOSqDjgm"
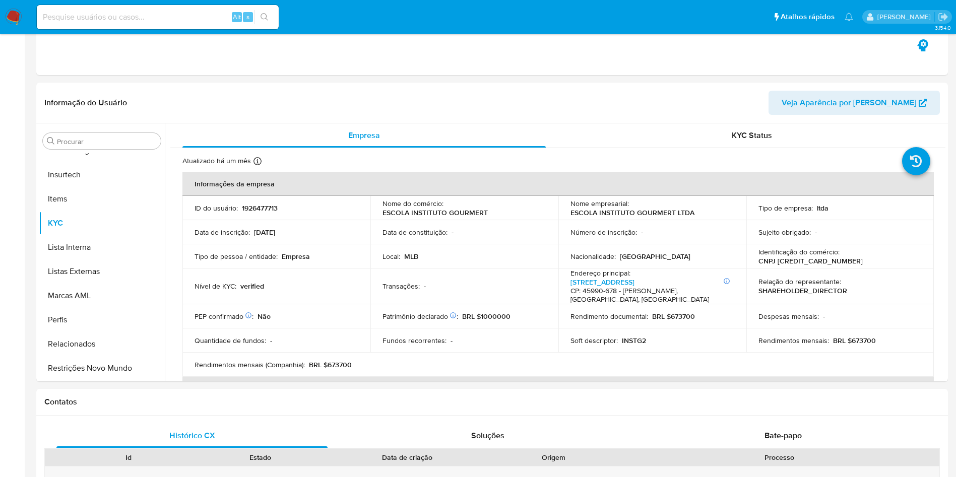
scroll to position [0, 0]
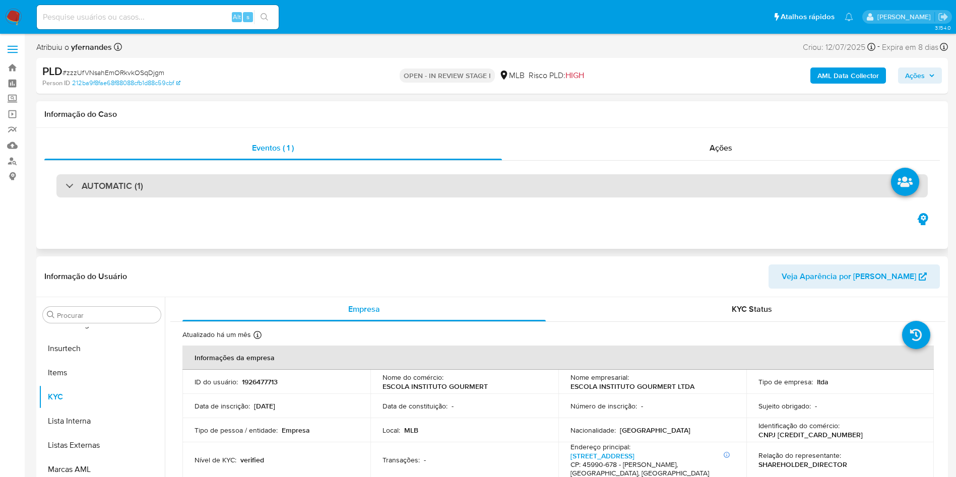
click at [453, 181] on div "AUTOMATIC (1)" at bounding box center [492, 185] width 872 height 23
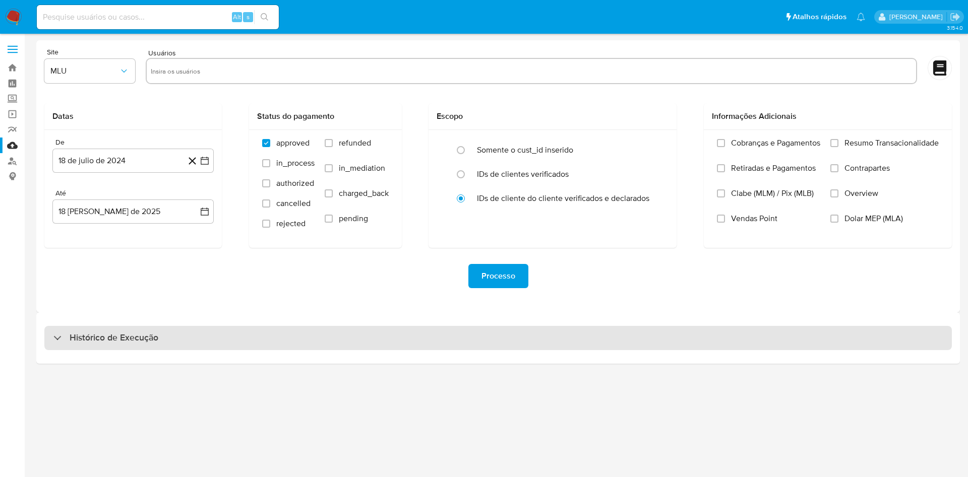
click at [340, 333] on div "Histórico de Execução" at bounding box center [497, 338] width 907 height 24
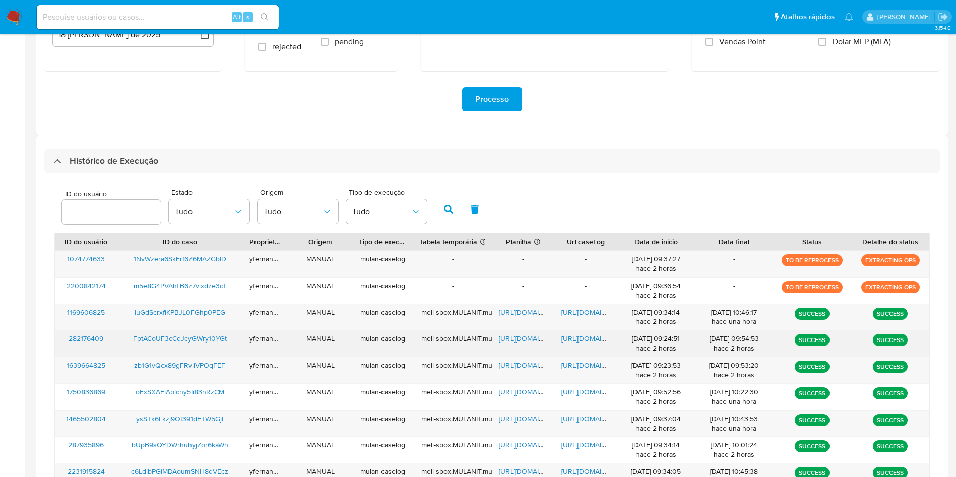
scroll to position [274, 0]
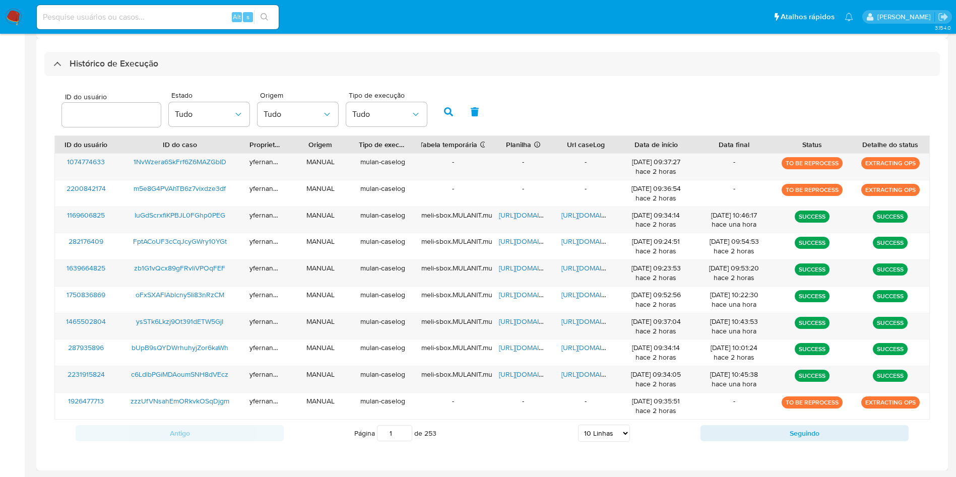
click at [593, 430] on select "5 Linhas 10 Linhas 20 Linhas 25 Linhas 50 Linhas 100 Linhas" at bounding box center [604, 433] width 52 height 17
select select "50"
click at [578, 425] on select "5 Linhas 10 Linhas 20 Linhas 25 Linhas 50 Linhas 100 Linhas" at bounding box center [604, 433] width 52 height 17
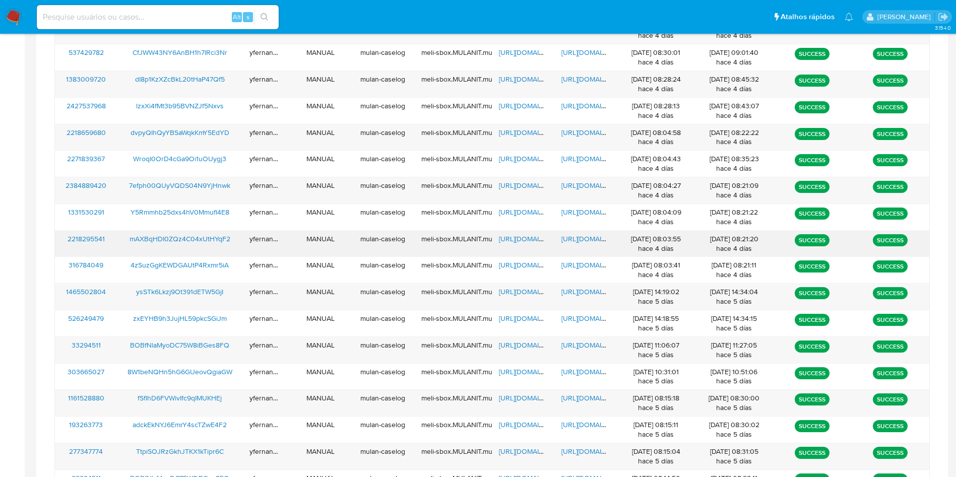
click at [519, 239] on span "[URL][DOMAIN_NAME]" at bounding box center [534, 239] width 70 height 10
click at [578, 237] on span "[URL][DOMAIN_NAME]" at bounding box center [597, 239] width 70 height 10
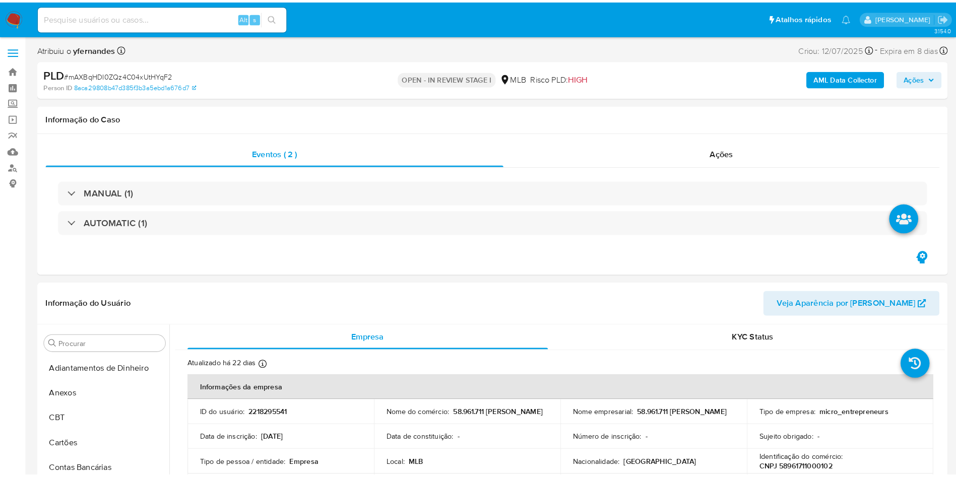
scroll to position [450, 0]
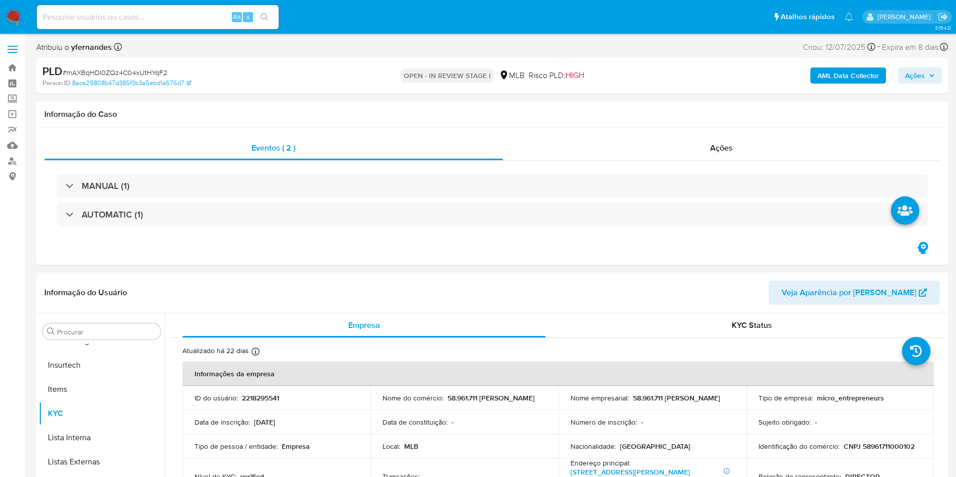
click at [161, 72] on span "# mAXBqHDI0ZQz4C04xUtHYqF2" at bounding box center [115, 73] width 105 height 10
copy span "mAXBqHDI0ZQz4C04xUtHYqF2"
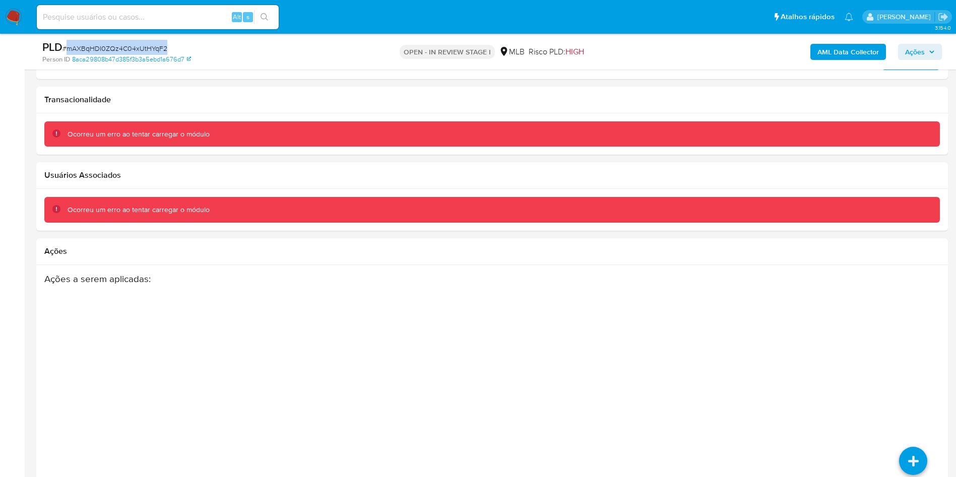
scroll to position [676, 0]
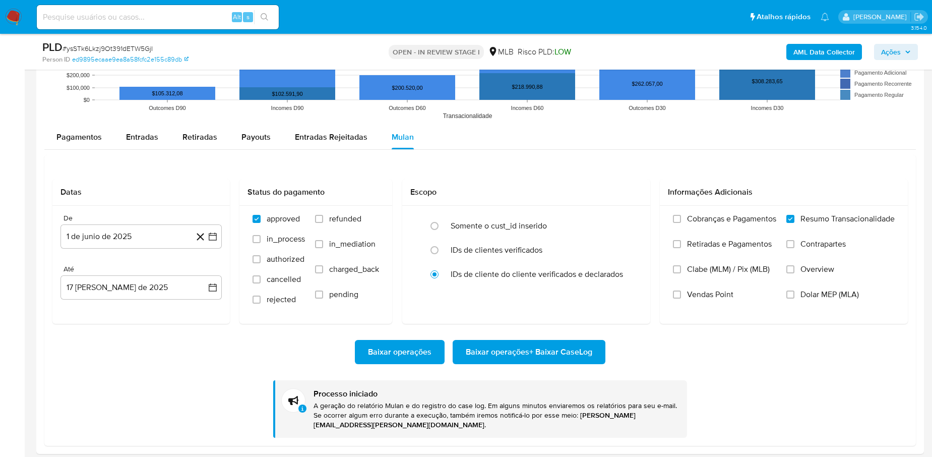
scroll to position [450, 0]
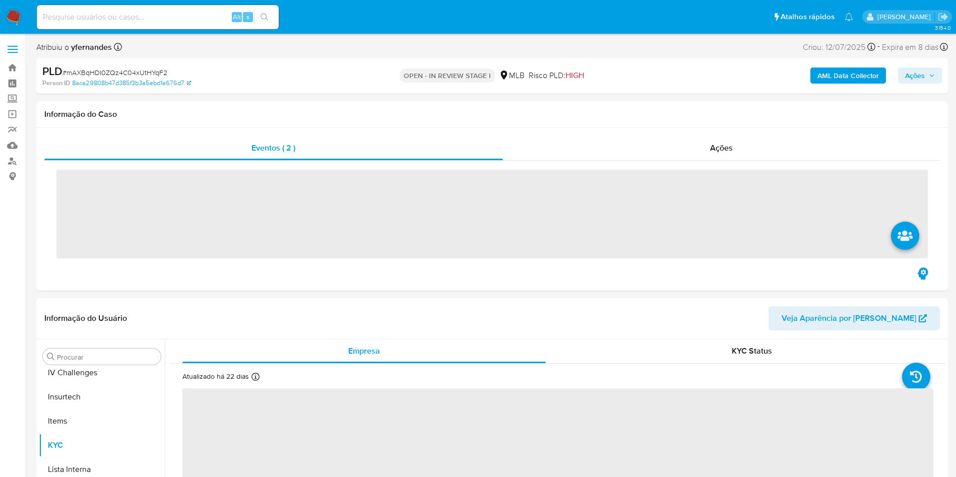
scroll to position [450, 0]
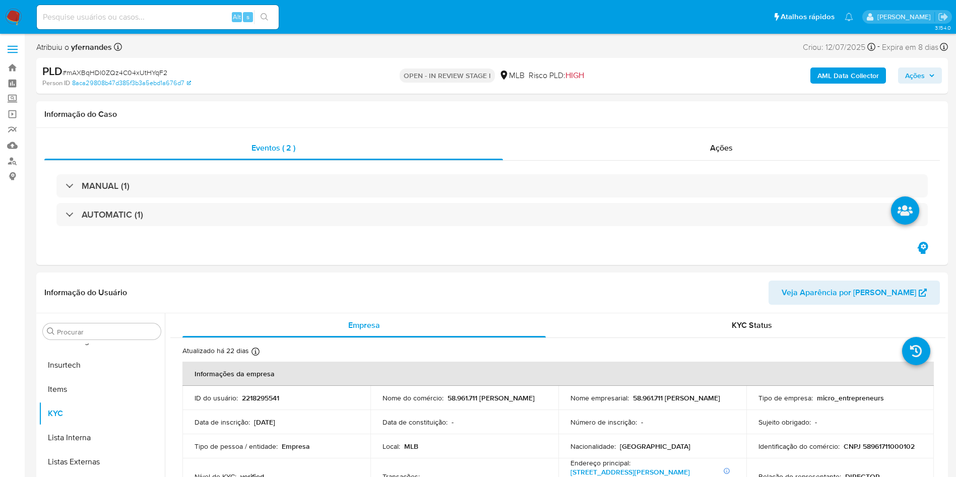
select select "10"
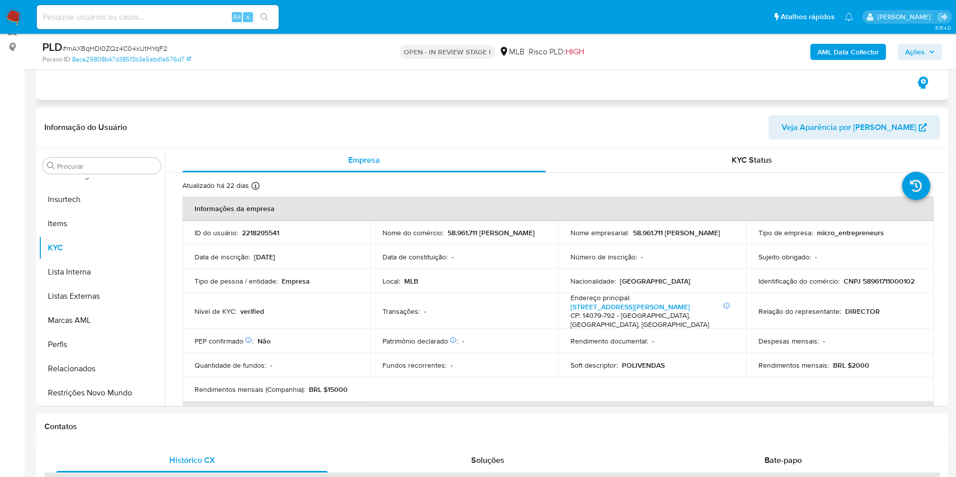
scroll to position [139, 0]
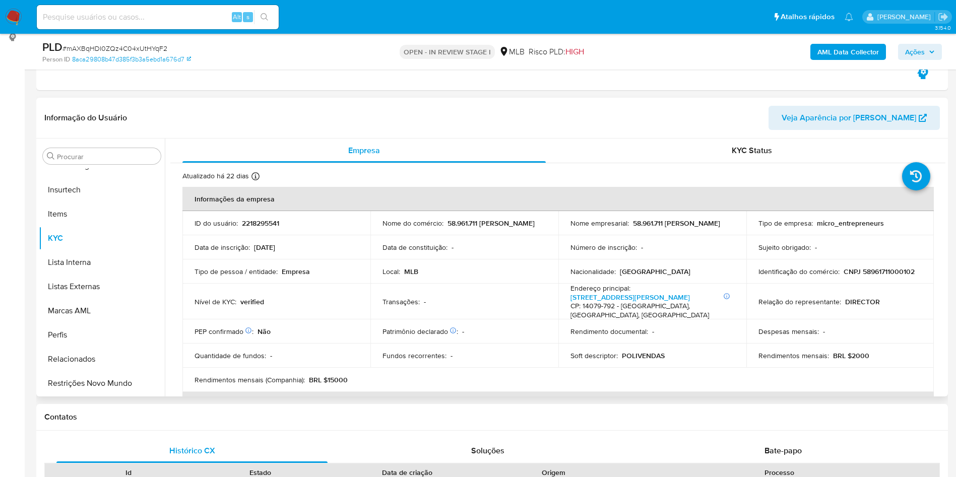
click at [87, 147] on div "Procurar Adiantamentos de Dinheiro Anexos CBT Cartões Contas Bancárias Dados Mo…" at bounding box center [102, 268] width 126 height 257
click at [87, 155] on input "Procurar" at bounding box center [107, 156] width 100 height 9
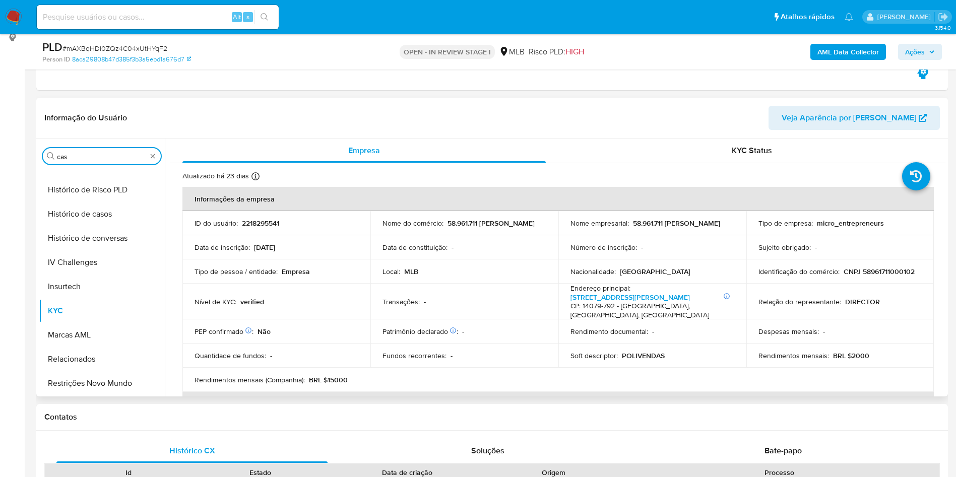
scroll to position [0, 0]
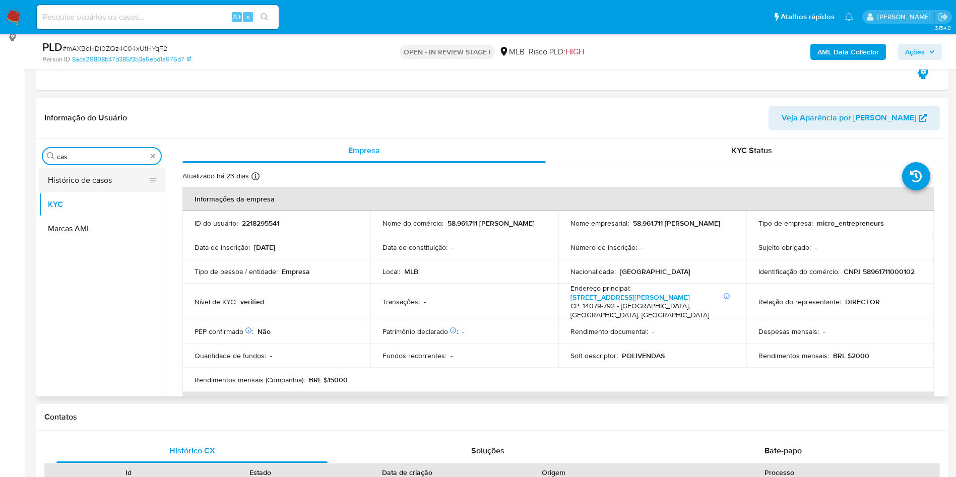
click at [87, 178] on button "Histórico de casos" at bounding box center [98, 180] width 118 height 24
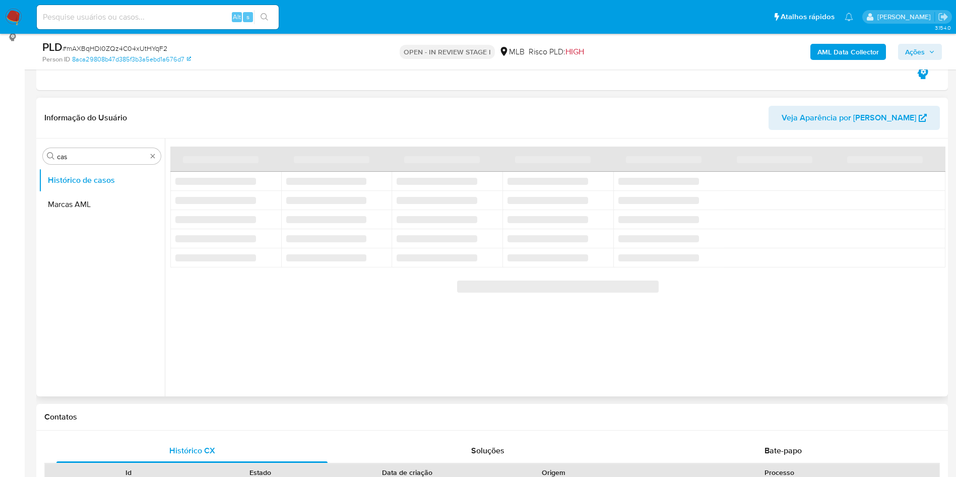
drag, startPoint x: 287, startPoint y: 117, endPoint x: 288, endPoint y: 112, distance: 5.6
click at [288, 112] on header "Informação do Usuário Veja Aparência por Pessoa" at bounding box center [492, 118] width 896 height 24
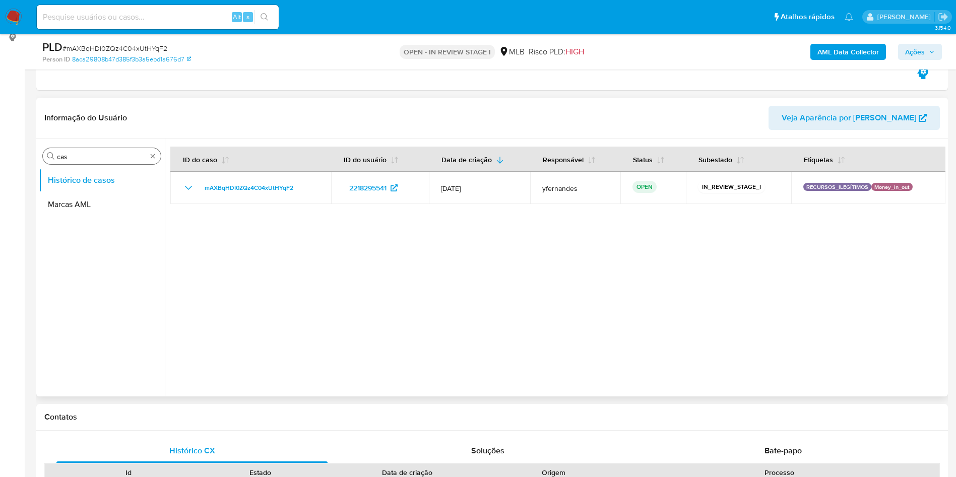
click at [99, 163] on div "Procurar cas" at bounding box center [102, 156] width 118 height 16
click at [100, 159] on input "cas" at bounding box center [102, 156] width 90 height 9
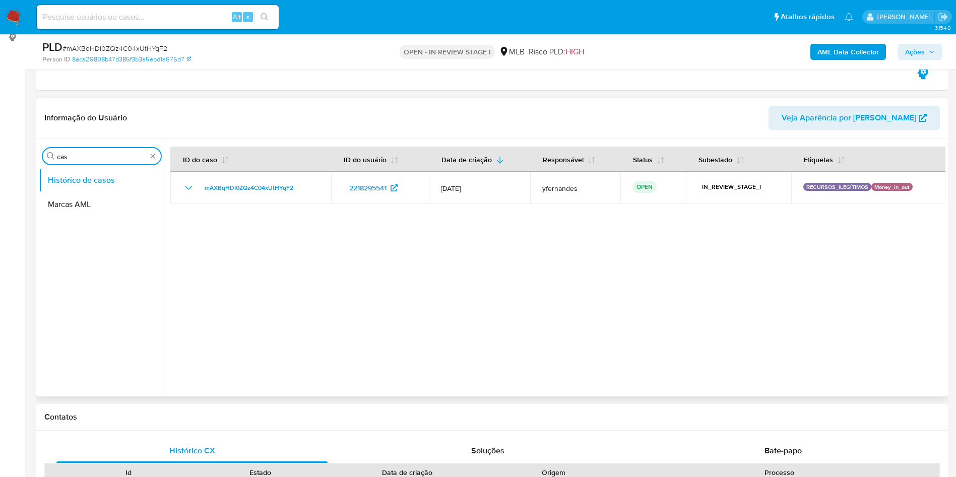
click at [100, 159] on input "cas" at bounding box center [102, 156] width 90 height 9
click at [99, 156] on input "cas" at bounding box center [102, 156] width 90 height 9
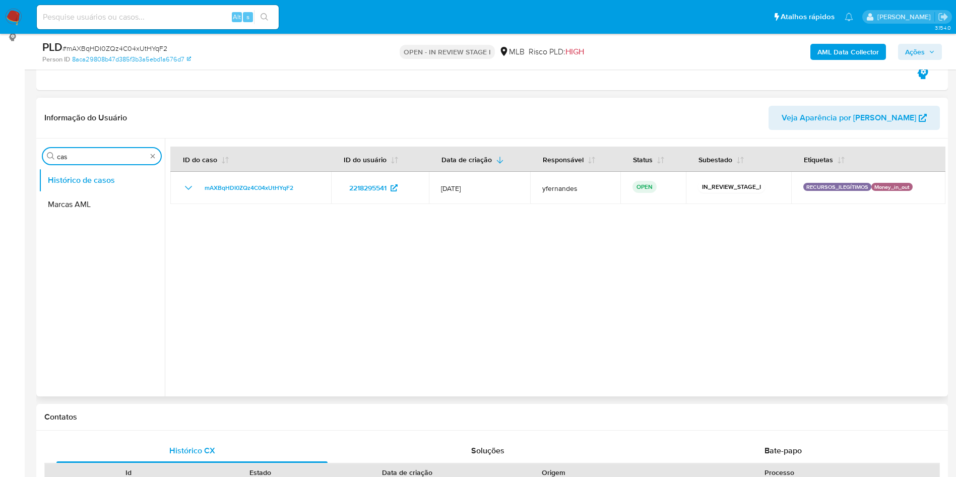
click at [99, 156] on input "cas" at bounding box center [102, 156] width 90 height 9
click at [75, 172] on button "Geral" at bounding box center [98, 180] width 118 height 24
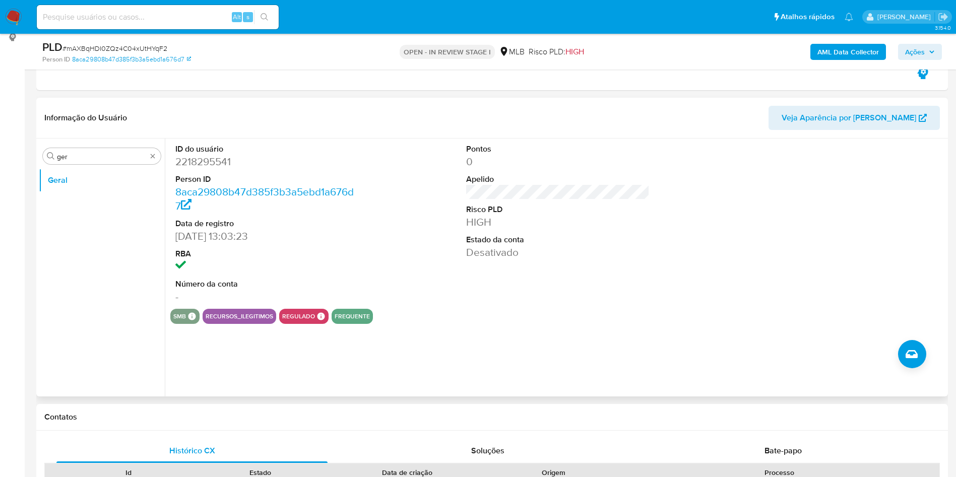
scroll to position [152, 0]
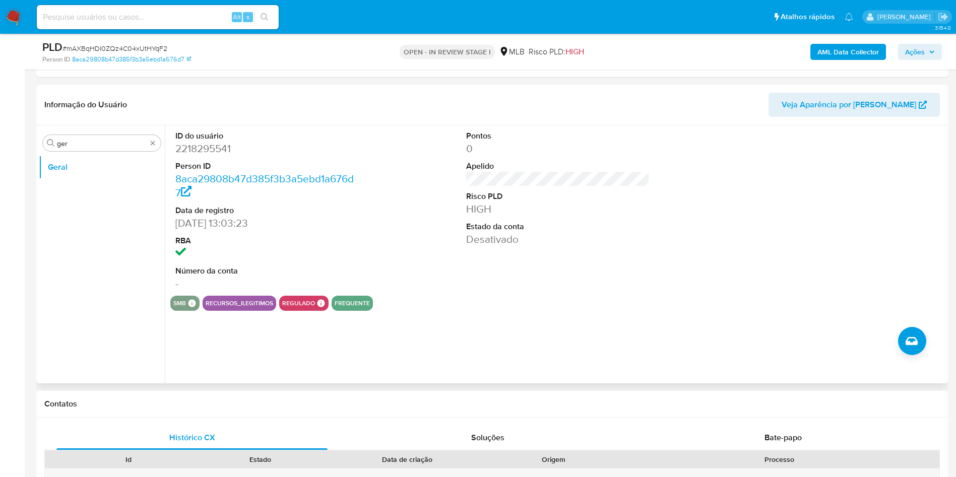
click at [101, 299] on ul "Geral" at bounding box center [102, 268] width 126 height 227
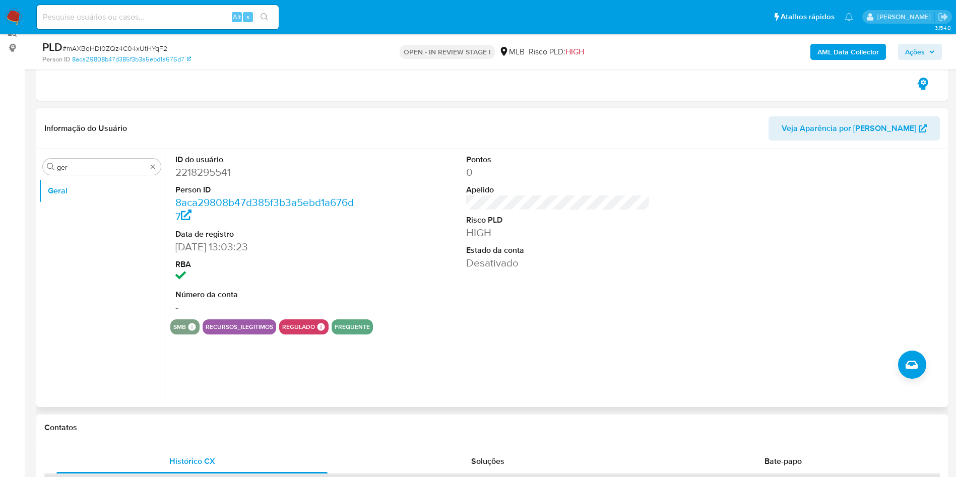
click at [106, 144] on div "Informação do Usuário Veja Aparência por Pessoa" at bounding box center [492, 128] width 912 height 41
click at [97, 164] on input "ger" at bounding box center [102, 167] width 90 height 9
type input "doc"
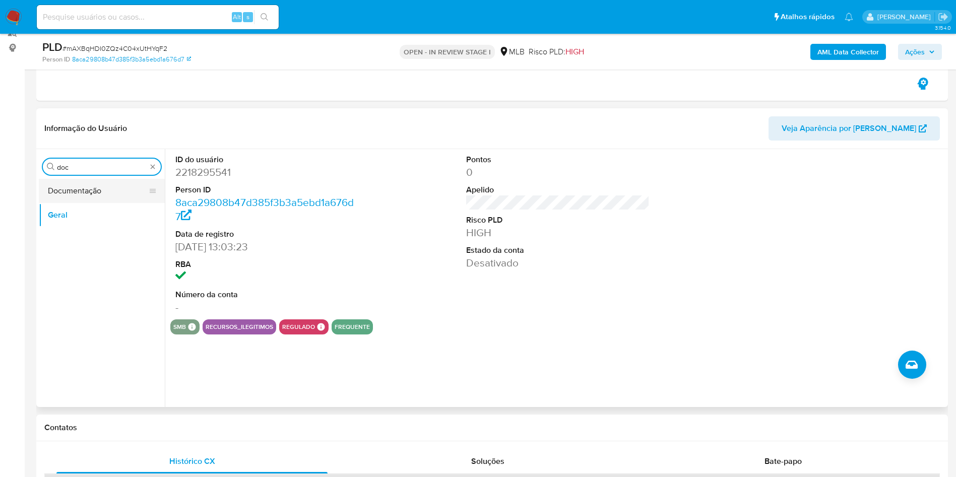
click at [95, 190] on button "Documentação" at bounding box center [98, 191] width 118 height 24
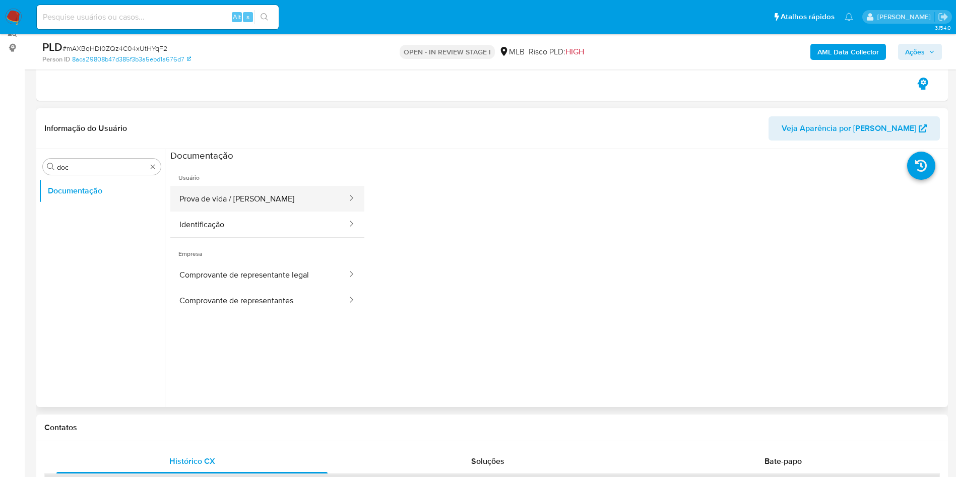
click at [225, 202] on button "Prova de vida / Selfie" at bounding box center [259, 199] width 178 height 26
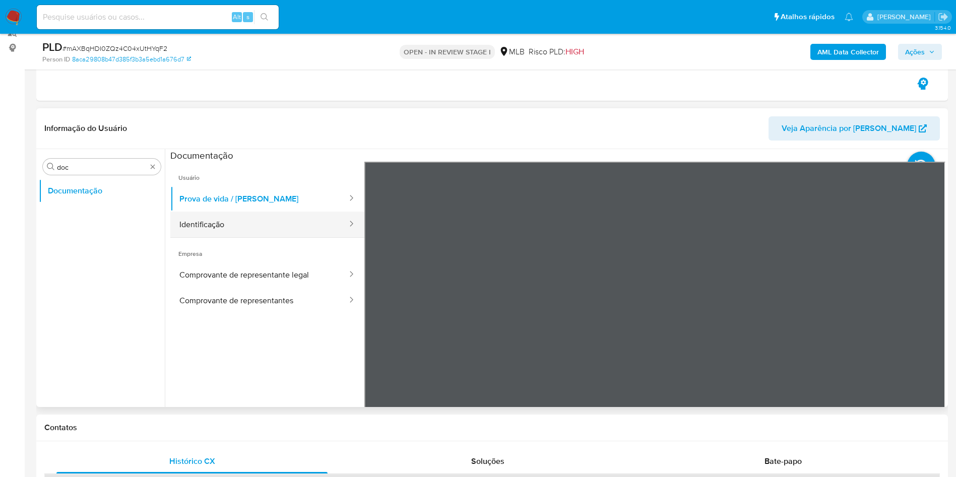
click at [318, 219] on button "Identificação" at bounding box center [259, 225] width 178 height 26
click at [925, 329] on icon at bounding box center [933, 326] width 20 height 20
click at [87, 166] on input "doc" at bounding box center [102, 167] width 90 height 9
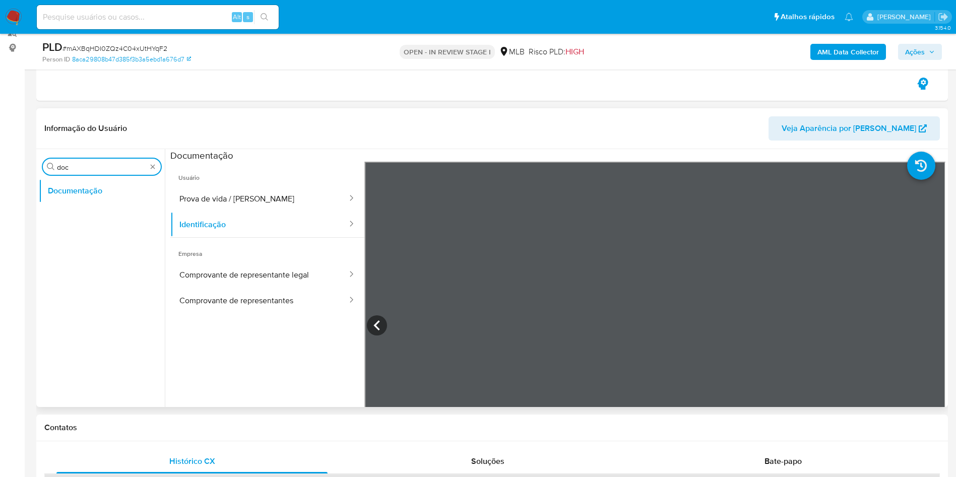
click at [87, 166] on input "doc" at bounding box center [102, 167] width 90 height 9
type input "ky"
click at [87, 217] on button "KYC" at bounding box center [98, 215] width 118 height 24
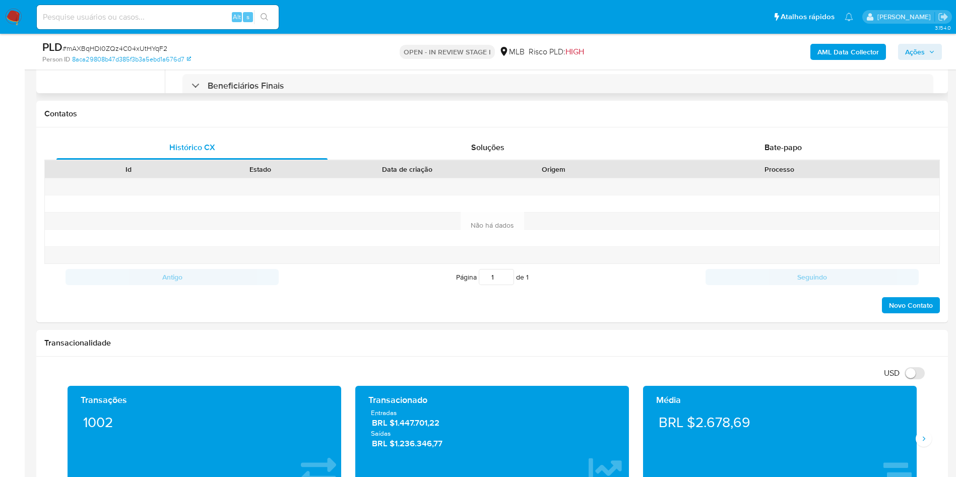
scroll to position [446, 0]
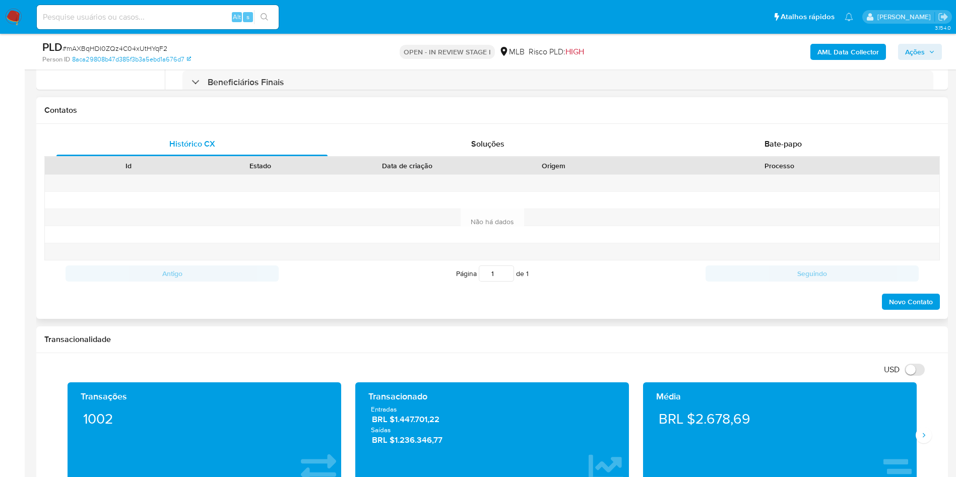
click at [723, 128] on div "Histórico CX Soluções Bate-papo Id Estado Data de criação Origem Processo Antig…" at bounding box center [492, 221] width 912 height 195
click at [724, 139] on div "Bate-papo" at bounding box center [783, 144] width 271 height 24
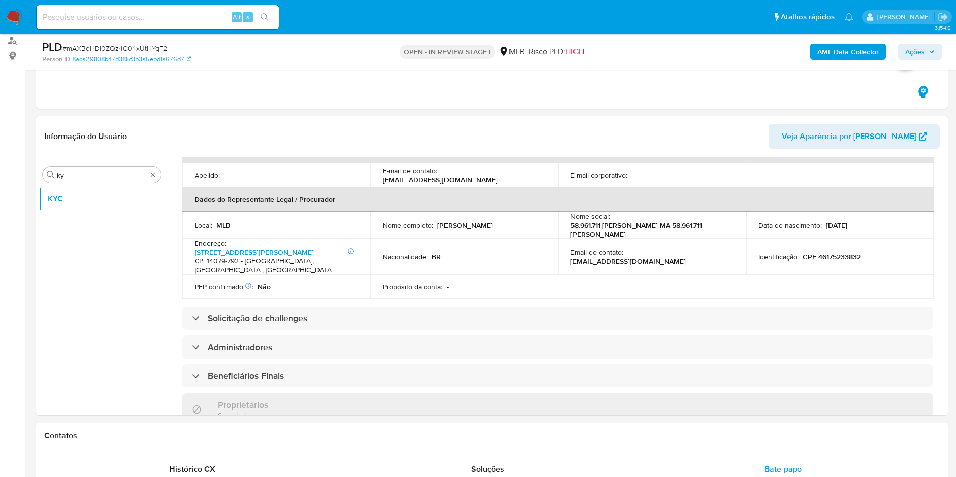
scroll to position [272, 0]
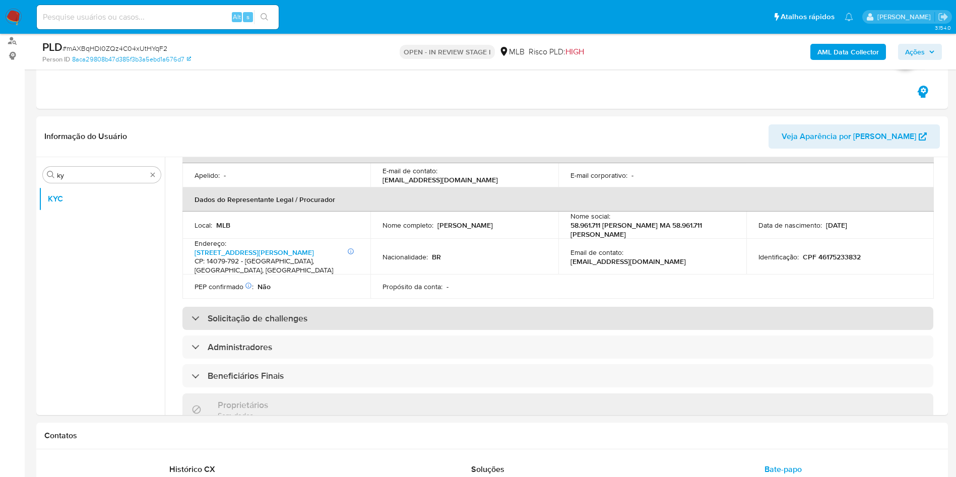
click at [475, 327] on div "Solicitação de challenges" at bounding box center [557, 318] width 751 height 23
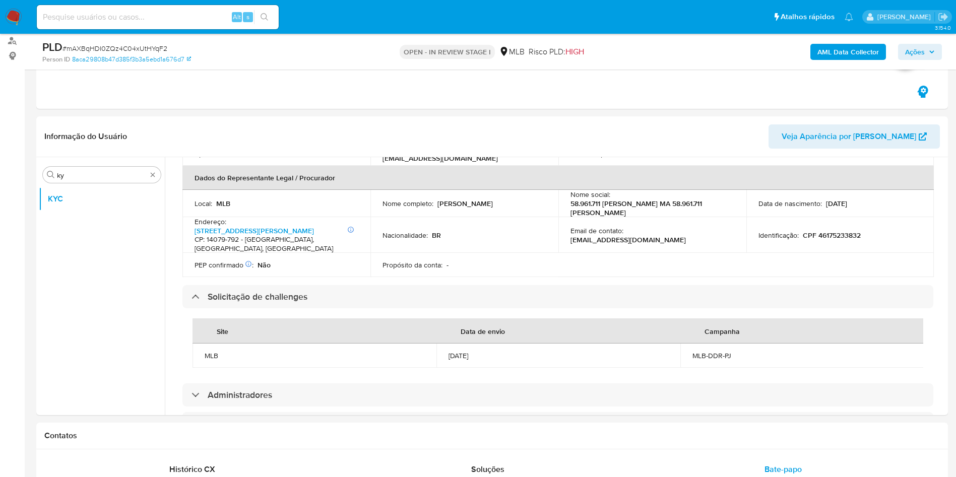
scroll to position [629, 0]
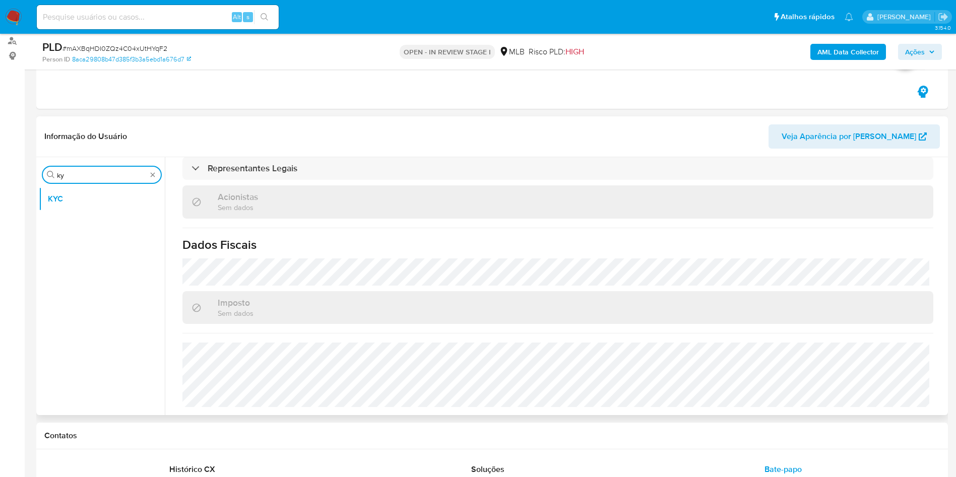
click at [92, 178] on input "ky" at bounding box center [102, 175] width 90 height 9
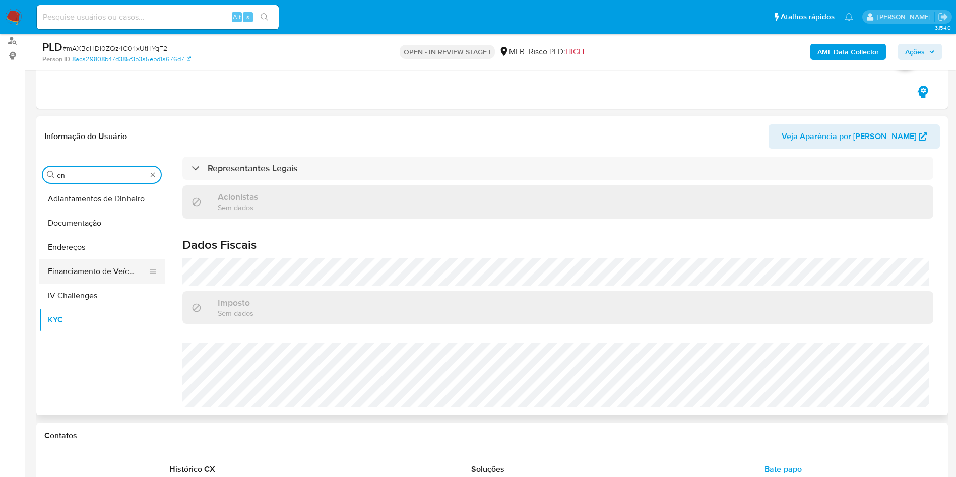
type input "en"
click at [78, 260] on button "Financiamento de Veículos" at bounding box center [98, 272] width 118 height 24
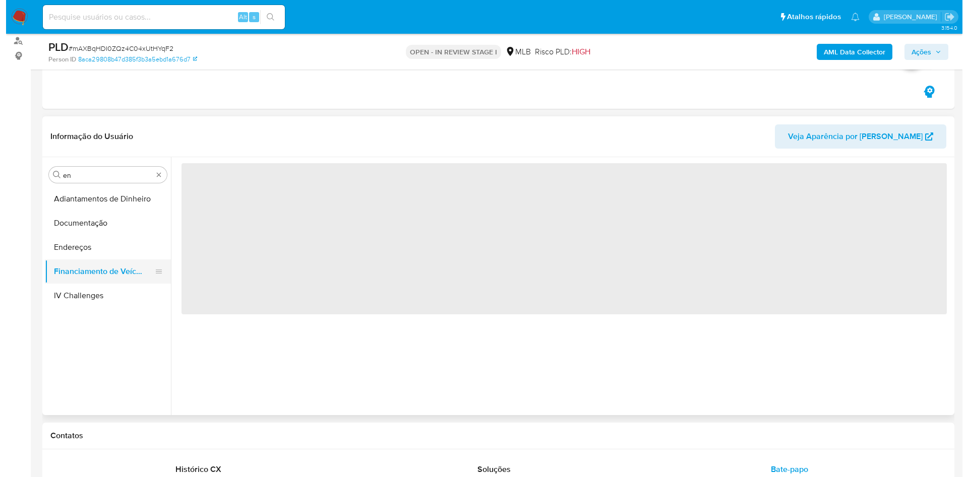
scroll to position [0, 0]
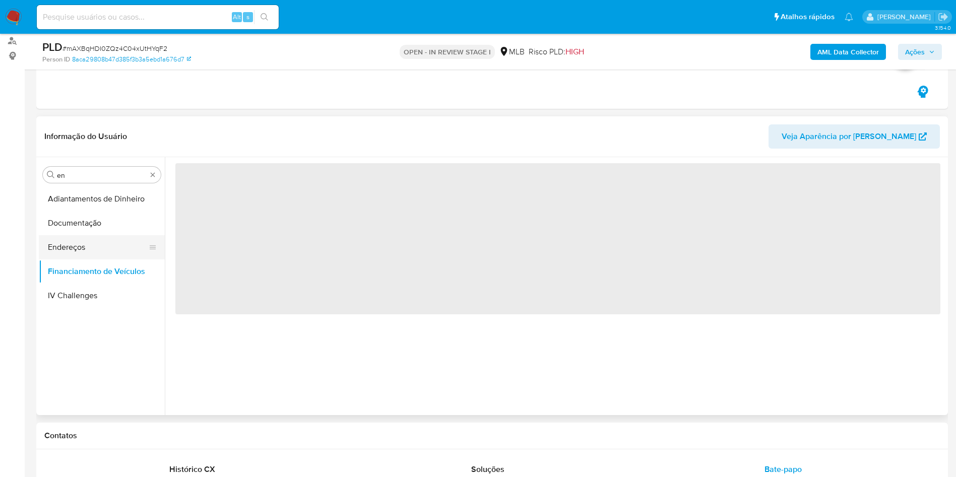
click at [63, 251] on button "Endereços" at bounding box center [98, 247] width 118 height 24
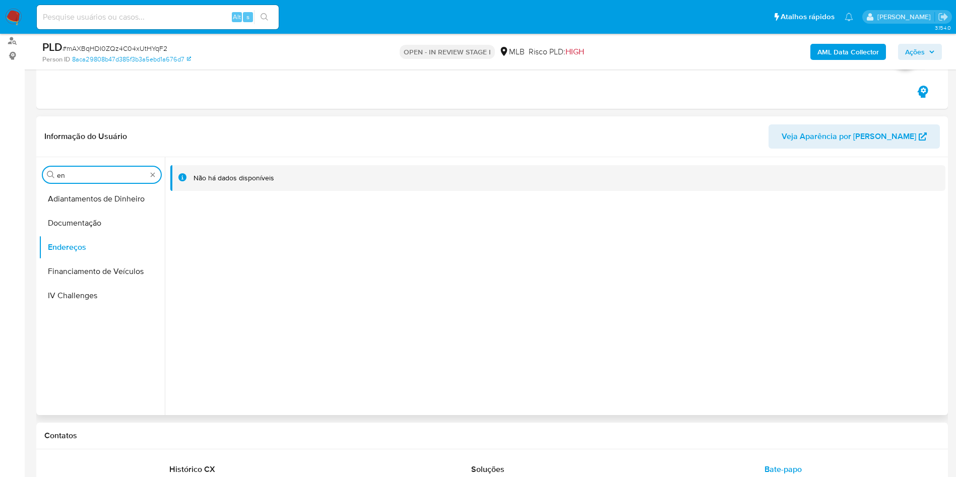
click at [95, 177] on input "en" at bounding box center [102, 175] width 90 height 9
type input "ge"
click at [107, 204] on button "Detalhe da geolocalização" at bounding box center [98, 199] width 118 height 24
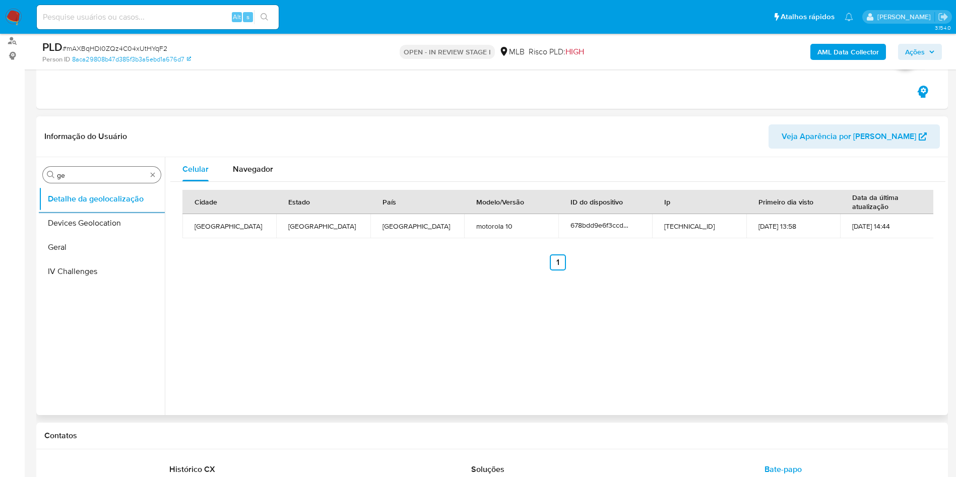
click at [117, 169] on div "Procurar ge" at bounding box center [102, 175] width 118 height 16
click at [122, 177] on input "ge" at bounding box center [102, 175] width 90 height 9
type input "res"
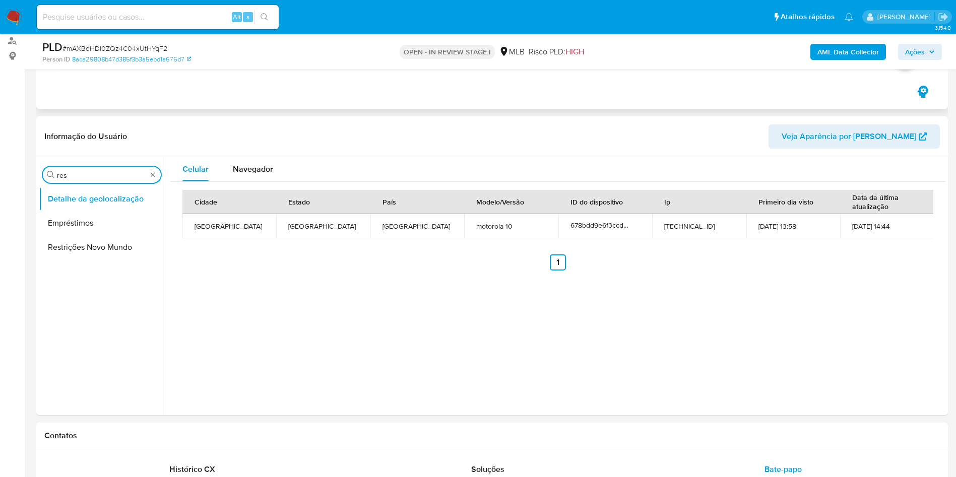
click at [83, 242] on button "Restrições Novo Mundo" at bounding box center [102, 247] width 126 height 24
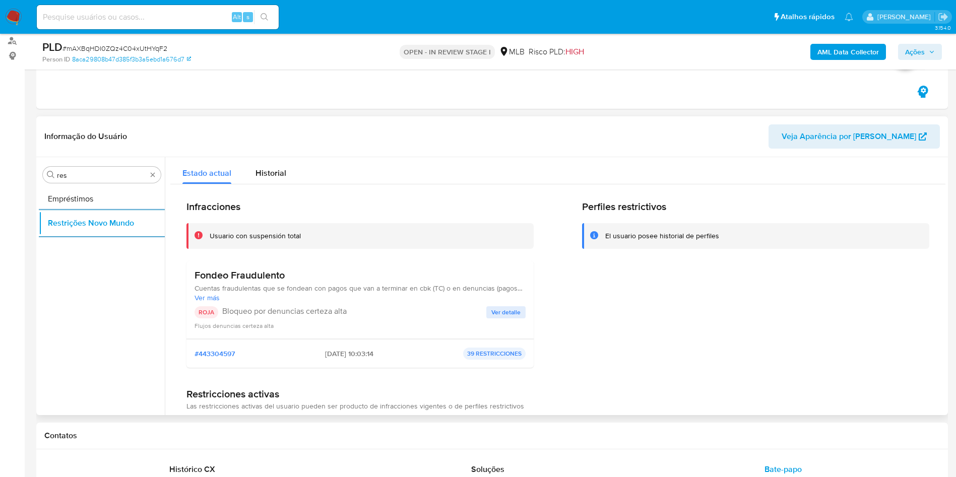
click at [205, 274] on h3 "Fondeo Fraudulento" at bounding box center [360, 275] width 331 height 13
click at [283, 313] on p "Bloqueo por denuncias certeza alta" at bounding box center [354, 312] width 264 height 10
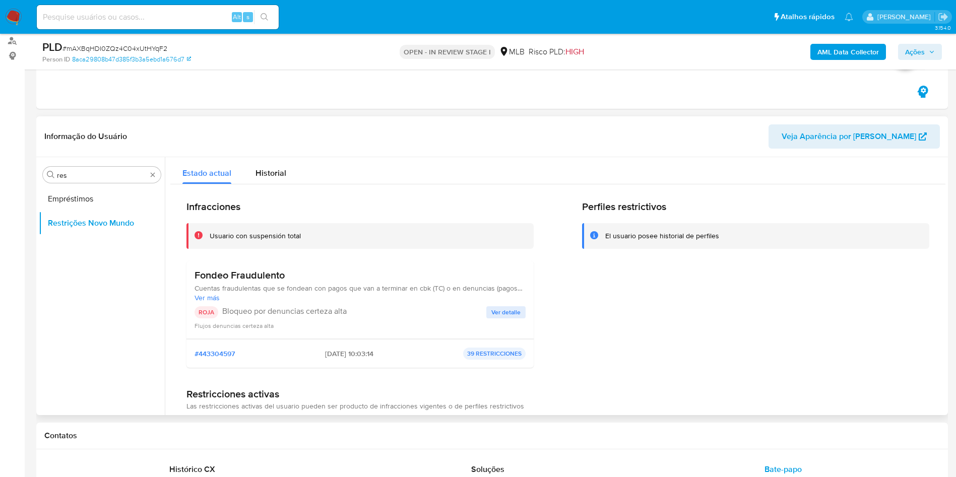
click at [283, 313] on p "Bloqueo por denuncias certeza alta" at bounding box center [354, 312] width 264 height 10
click at [492, 312] on span "Ver detalle" at bounding box center [506, 313] width 29 height 10
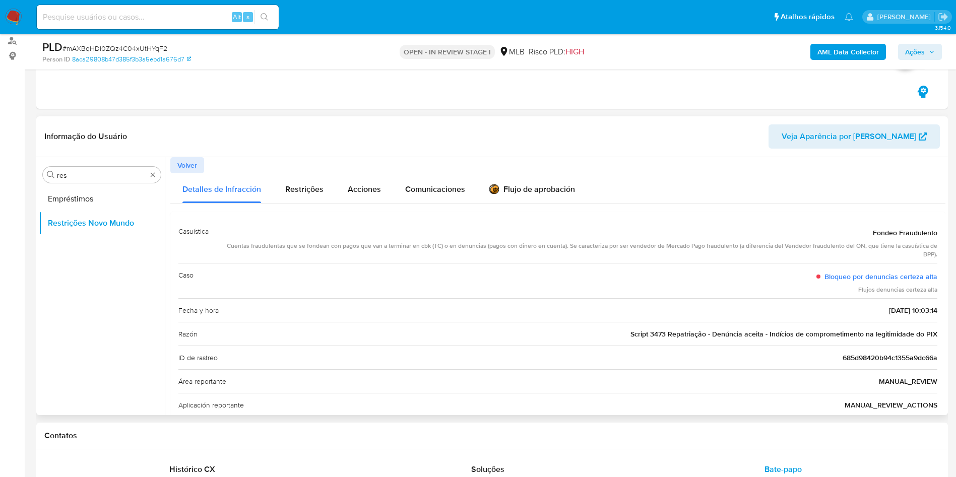
click at [648, 335] on span "Script 3473 Repatriação - Denúncia aceita - Indícios de comprometimento na legi…" at bounding box center [784, 334] width 307 height 10
click at [74, 173] on input "res" at bounding box center [102, 175] width 90 height 9
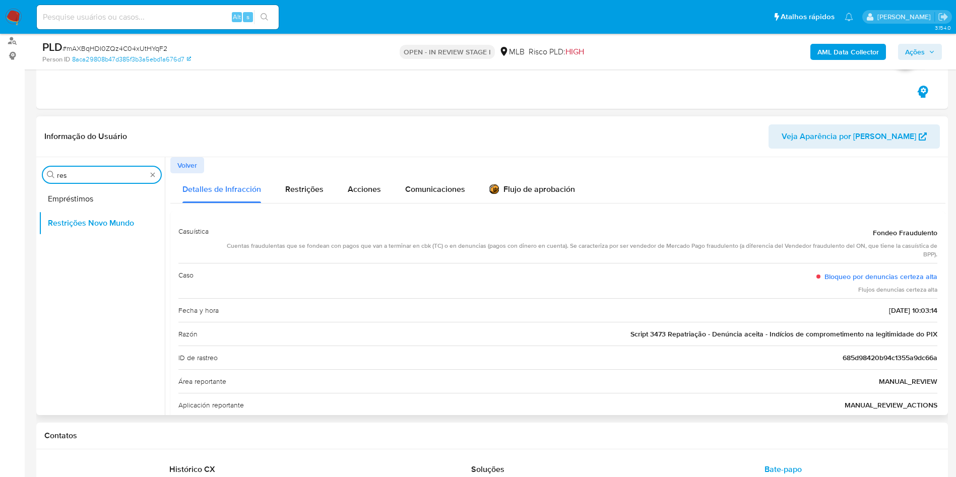
click at [74, 173] on input "res" at bounding box center [102, 175] width 90 height 9
click at [108, 174] on input "res" at bounding box center [102, 175] width 90 height 9
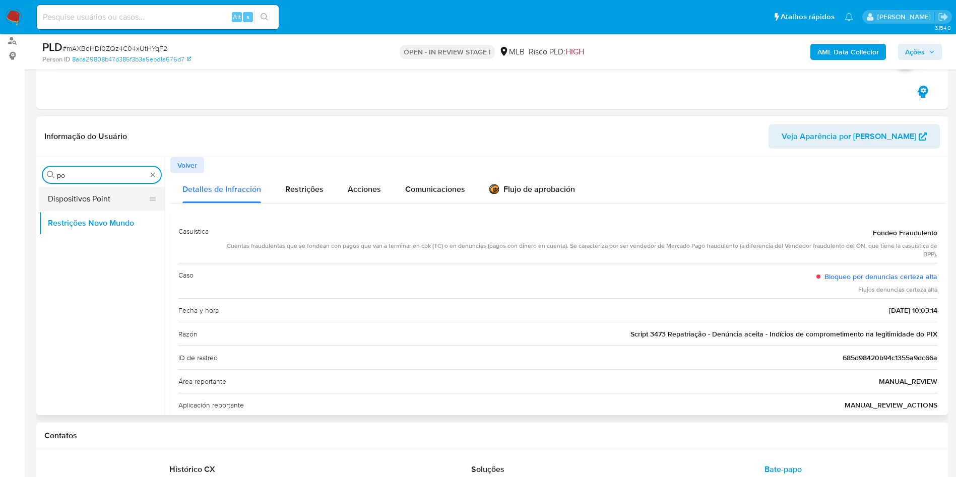
type input "po"
click at [81, 196] on button "Dispositivos Point" at bounding box center [98, 199] width 118 height 24
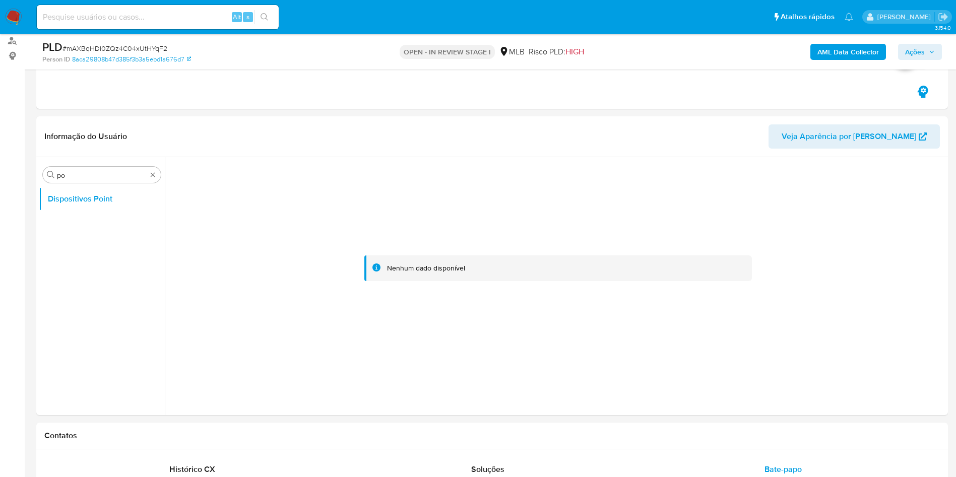
click at [826, 44] on b "AML Data Collector" at bounding box center [849, 52] width 62 height 16
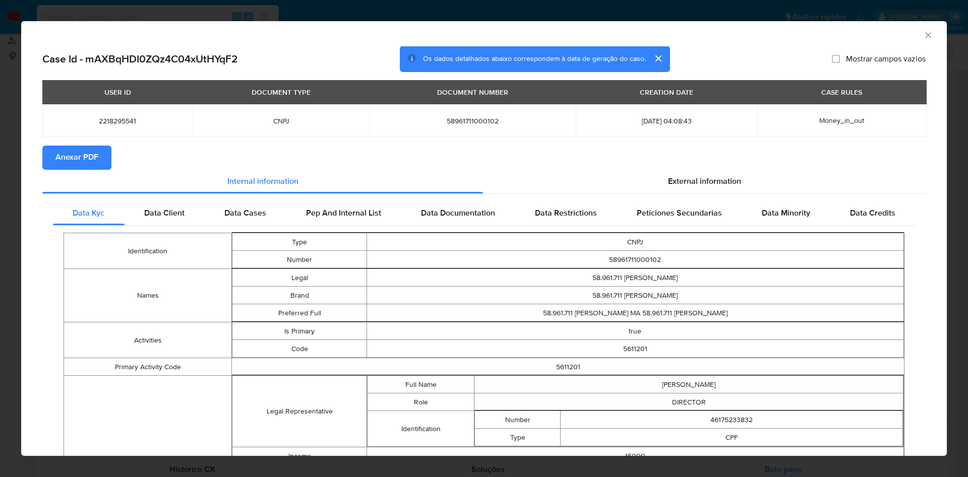
click at [566, 277] on td "58.961.711 POLIANA DA SILVA MARTINS" at bounding box center [634, 278] width 537 height 18
click at [77, 157] on span "Anexar PDF" at bounding box center [76, 158] width 43 height 22
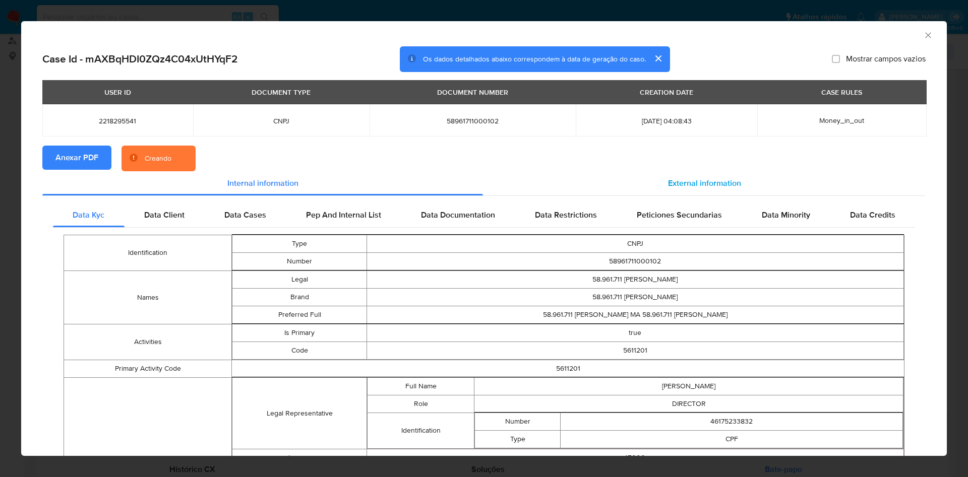
click at [706, 186] on span "External information" at bounding box center [704, 183] width 73 height 12
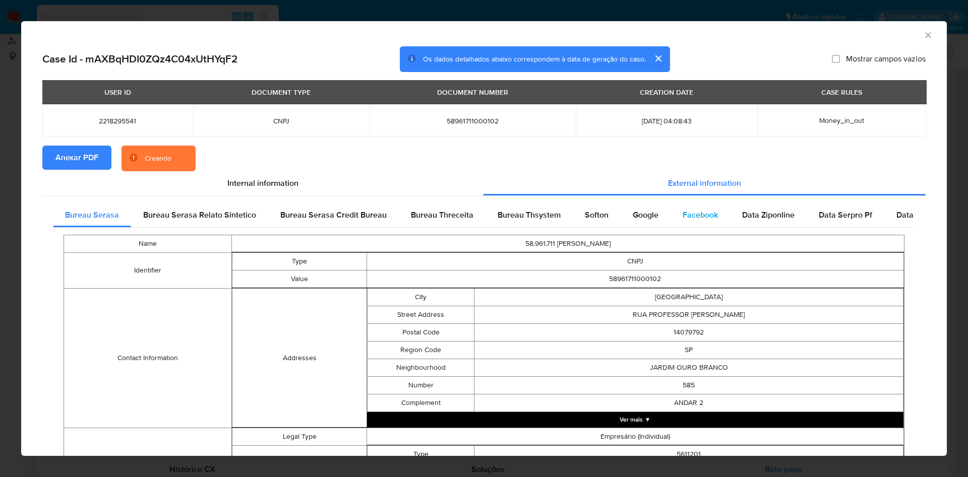
click at [676, 221] on div "Facebook" at bounding box center [699, 215] width 59 height 24
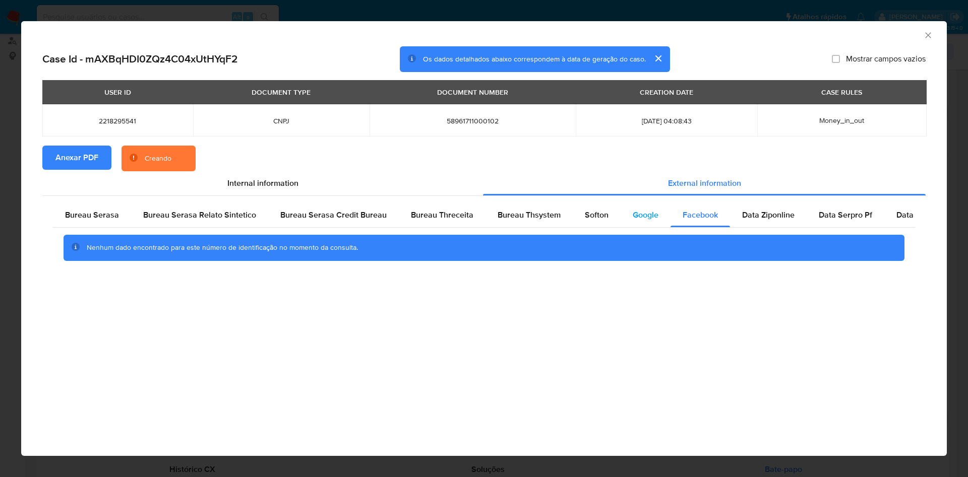
click at [662, 221] on div "Google" at bounding box center [646, 215] width 50 height 24
click at [591, 216] on span "Softon" at bounding box center [597, 215] width 24 height 12
click at [574, 217] on div "Softon" at bounding box center [597, 215] width 48 height 24
click at [539, 218] on span "Bureau Thsystem" at bounding box center [529, 215] width 63 height 12
click at [420, 228] on div "Nenhum dado encontrado para este número de identificação no momento da consulta." at bounding box center [484, 248] width 862 height 40
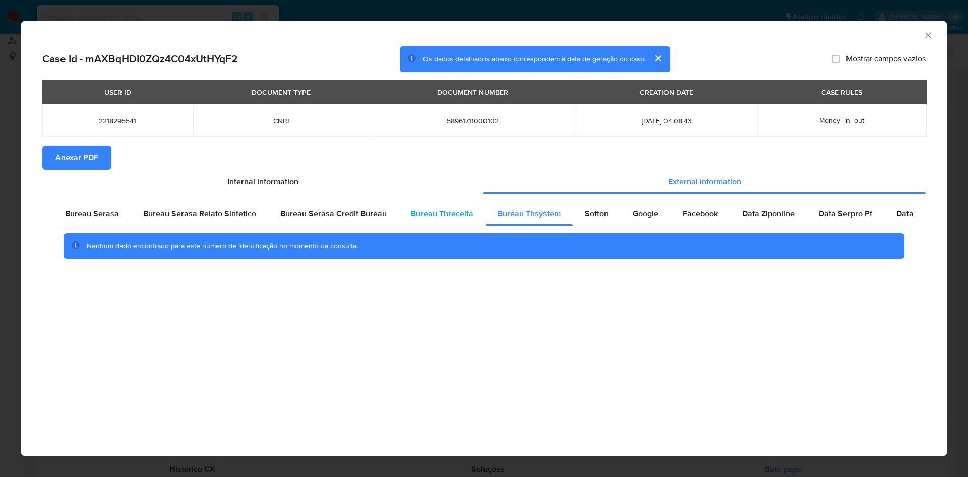
click at [399, 214] on div "Bureau Threceita" at bounding box center [442, 214] width 87 height 24
click at [77, 218] on span "Bureau Serasa" at bounding box center [92, 214] width 54 height 12
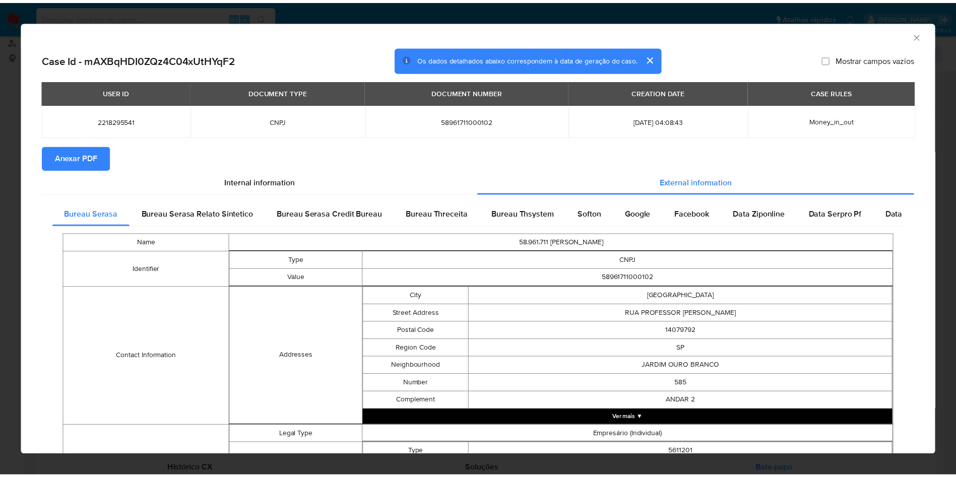
scroll to position [218, 0]
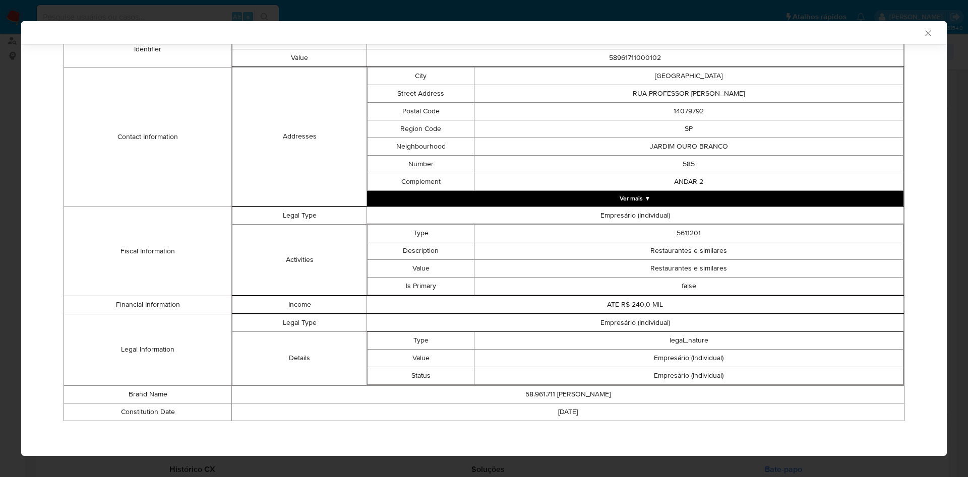
click at [0, 270] on div "AML Data Collector Case Id - mAXBqHDI0ZQz4C04xUtHYqF2 Os dados detalhados abaix…" at bounding box center [484, 238] width 968 height 477
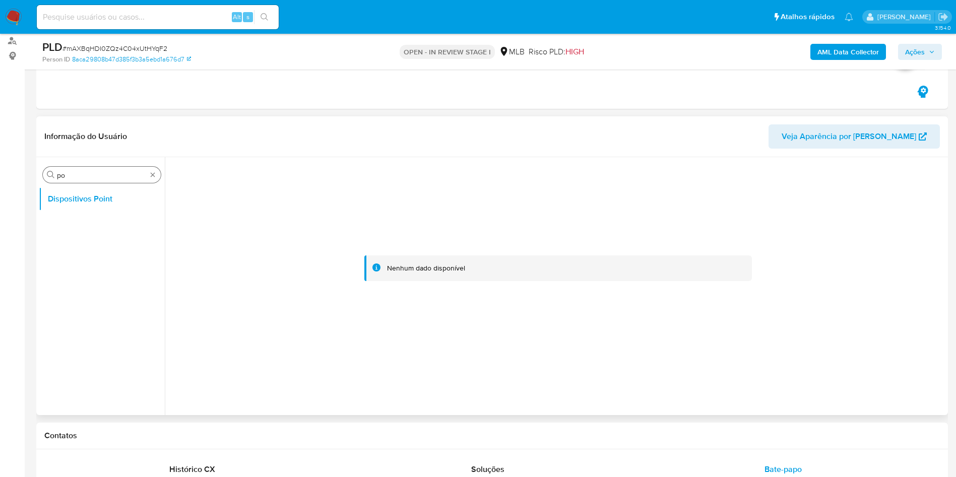
click at [107, 182] on div "Procurar po" at bounding box center [102, 175] width 118 height 16
click at [106, 168] on div "Procurar po" at bounding box center [102, 175] width 118 height 16
click at [74, 173] on input "po" at bounding box center [102, 175] width 90 height 9
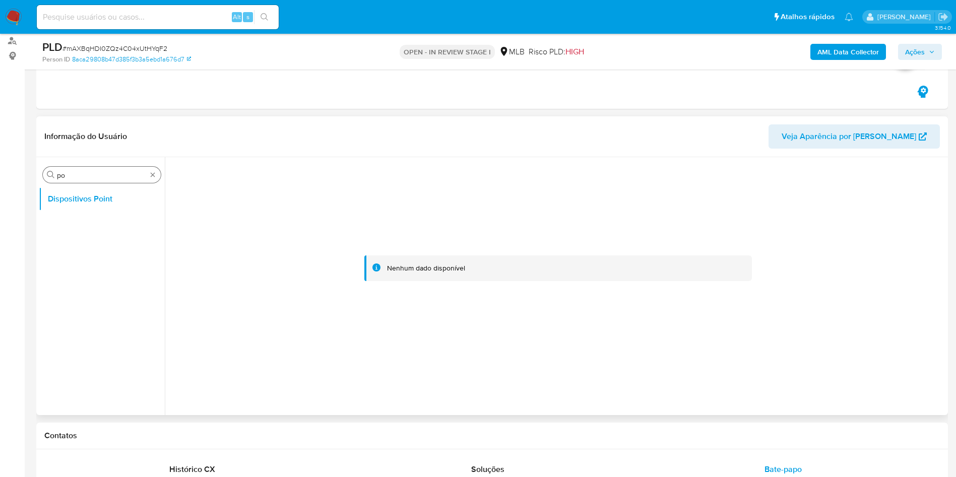
click at [74, 173] on input "po" at bounding box center [102, 175] width 90 height 9
type input "ky"
click at [88, 220] on button "KYC" at bounding box center [98, 223] width 118 height 24
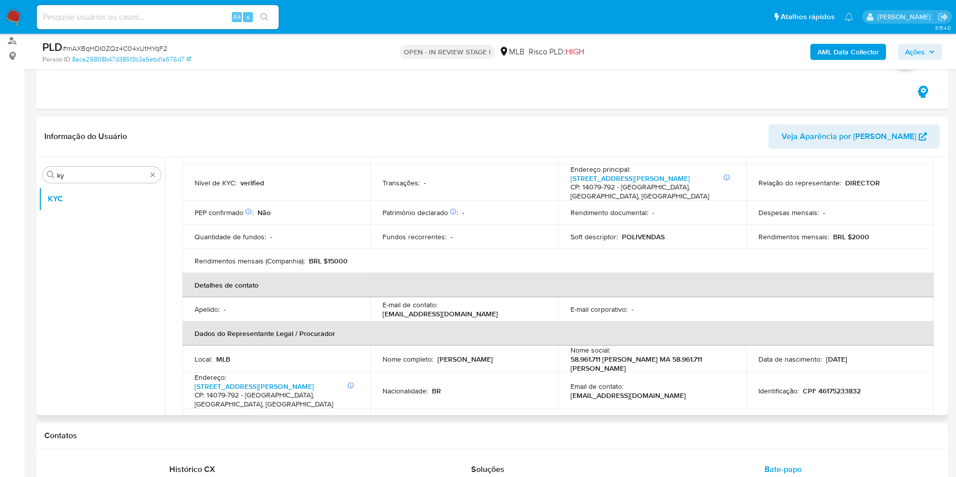
scroll to position [137, 0]
drag, startPoint x: 437, startPoint y: 355, endPoint x: 507, endPoint y: 358, distance: 70.6
click at [493, 358] on p "Poliana da Silva Martins" at bounding box center [465, 359] width 55 height 9
copy p "Poliana da Silva Martin"
click at [525, 242] on div "Fundos recorrentes : -" at bounding box center [465, 237] width 164 height 9
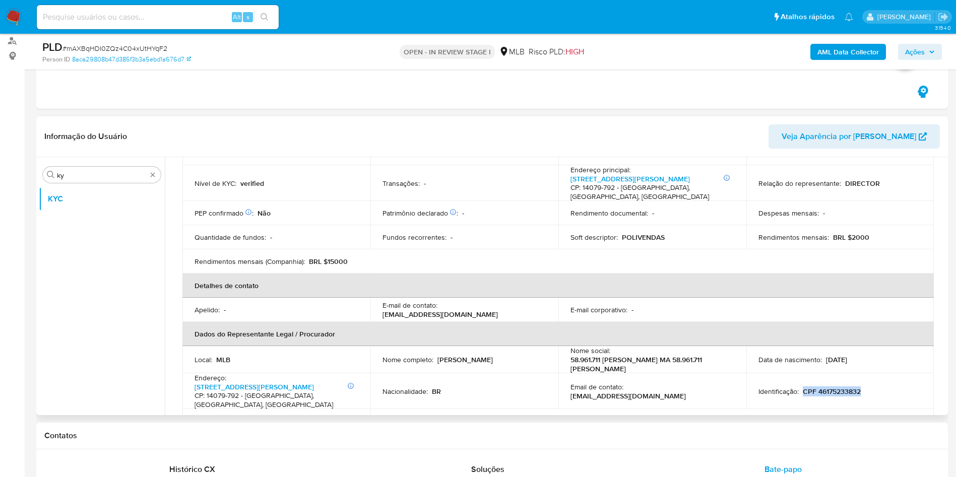
drag, startPoint x: 802, startPoint y: 390, endPoint x: 871, endPoint y: 392, distance: 69.1
click at [871, 392] on div "Identificação : CPF 46175233832" at bounding box center [841, 391] width 164 height 9
copy p "CPF 46175233832"
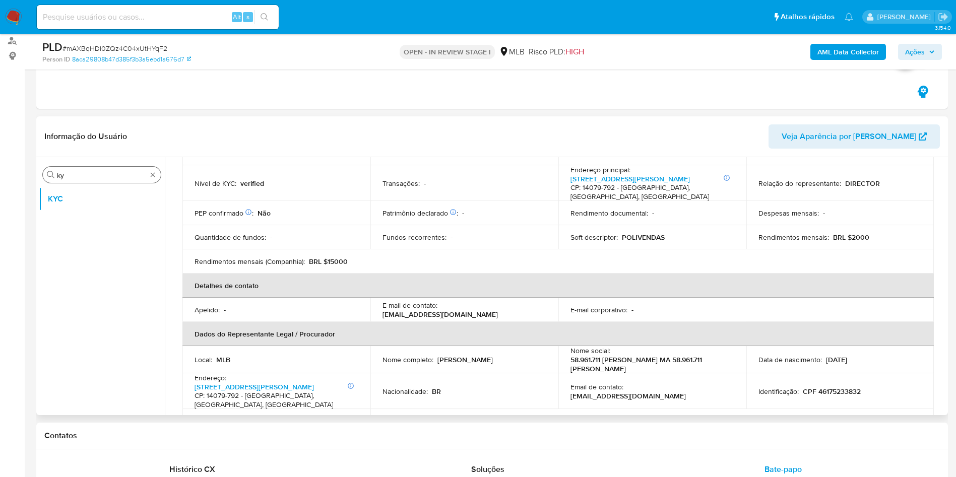
click at [72, 173] on input "ky" at bounding box center [102, 175] width 90 height 9
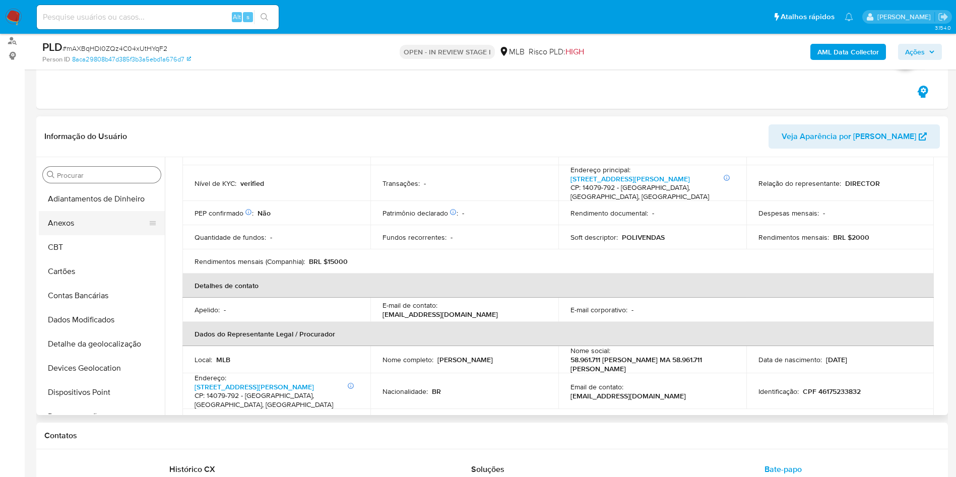
click at [104, 222] on button "Anexos" at bounding box center [98, 223] width 118 height 24
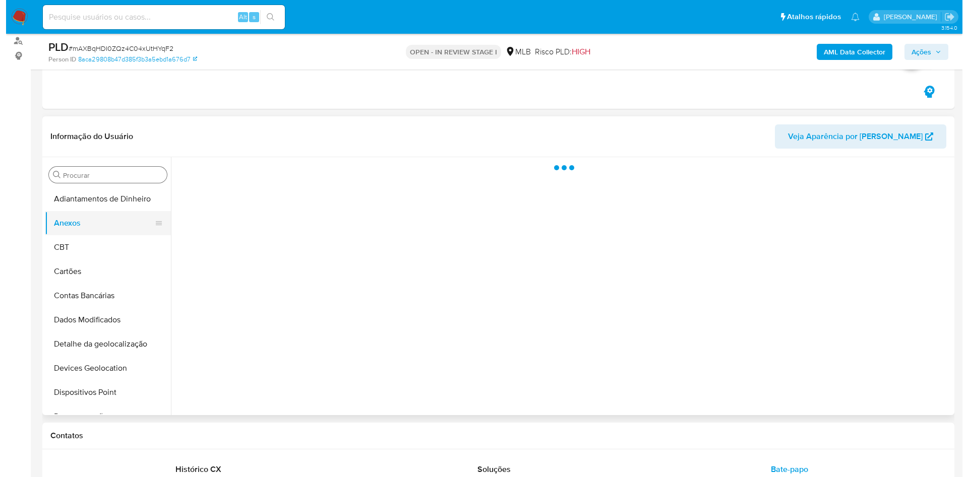
scroll to position [0, 0]
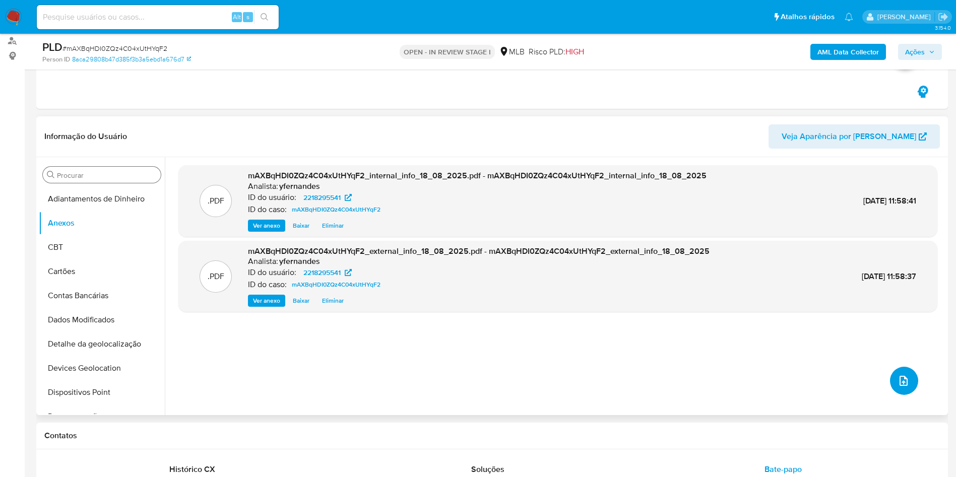
click at [904, 390] on button "upload-file" at bounding box center [904, 381] width 28 height 28
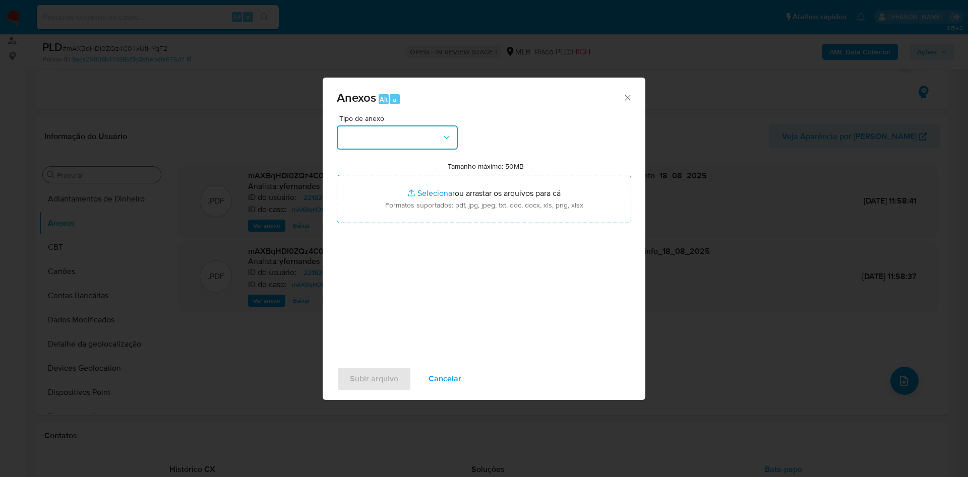
click at [437, 129] on button "button" at bounding box center [397, 138] width 121 height 24
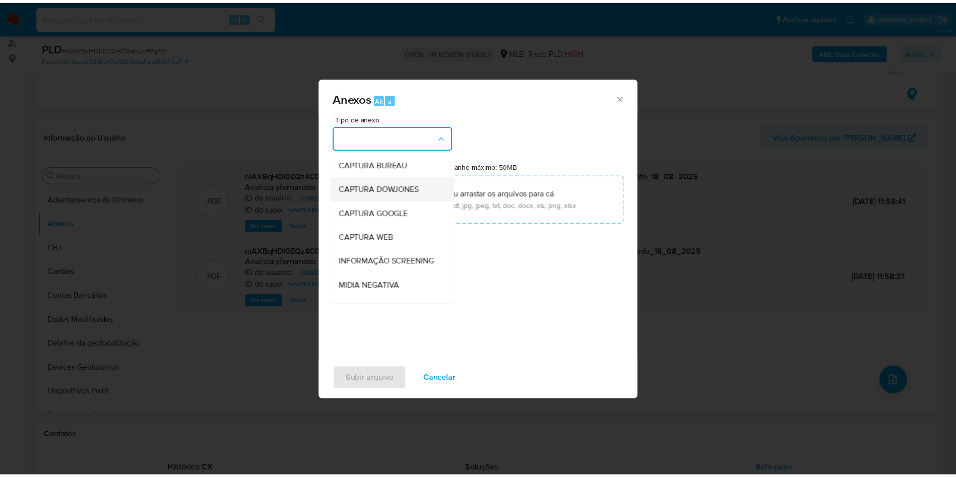
scroll to position [155, 0]
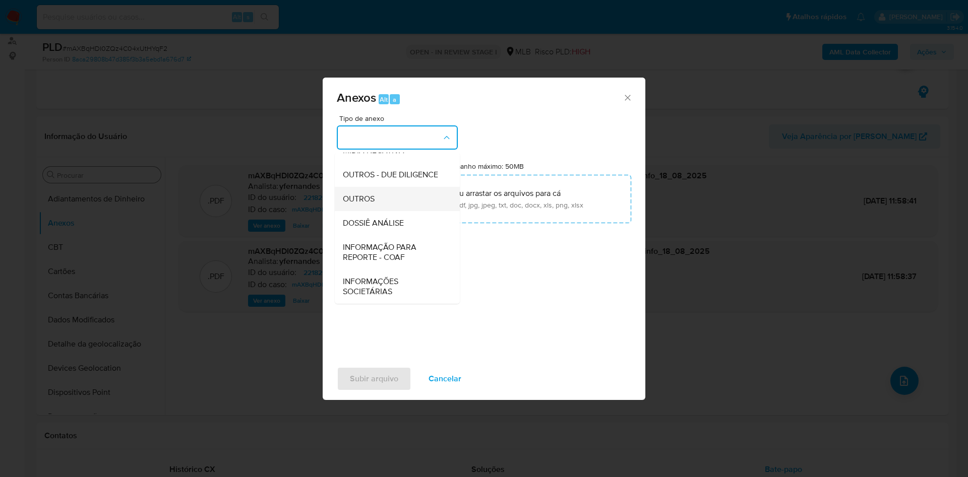
click at [365, 194] on span "OUTROS" at bounding box center [359, 199] width 32 height 10
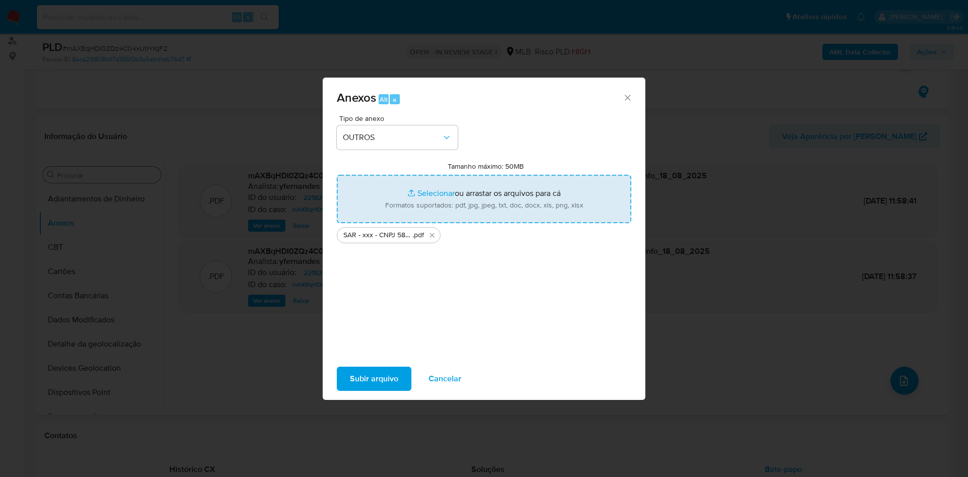
type input "C:\fakepath\Mulan 2218295541_2025_08_14_07_16_21.xlsx"
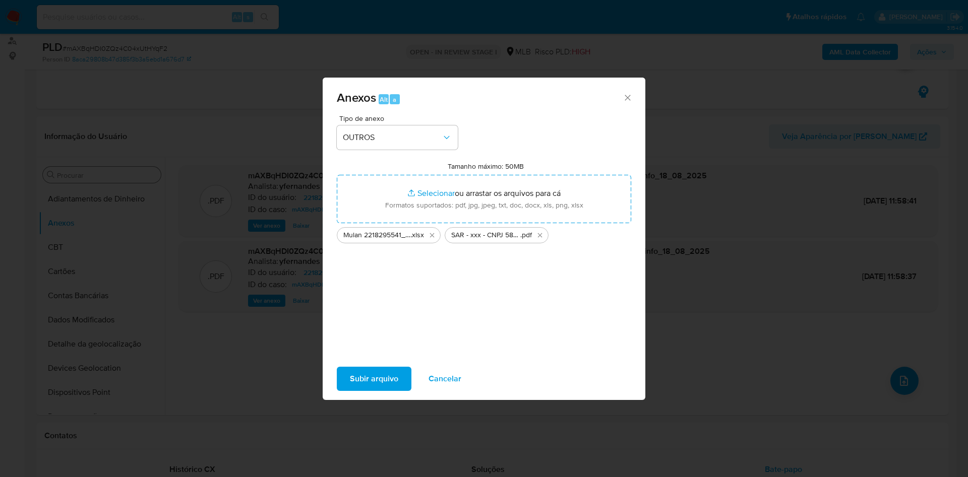
click at [365, 392] on div "Subir arquivo Cancelar" at bounding box center [484, 379] width 323 height 38
click at [351, 378] on span "Subir arquivo" at bounding box center [374, 379] width 48 height 22
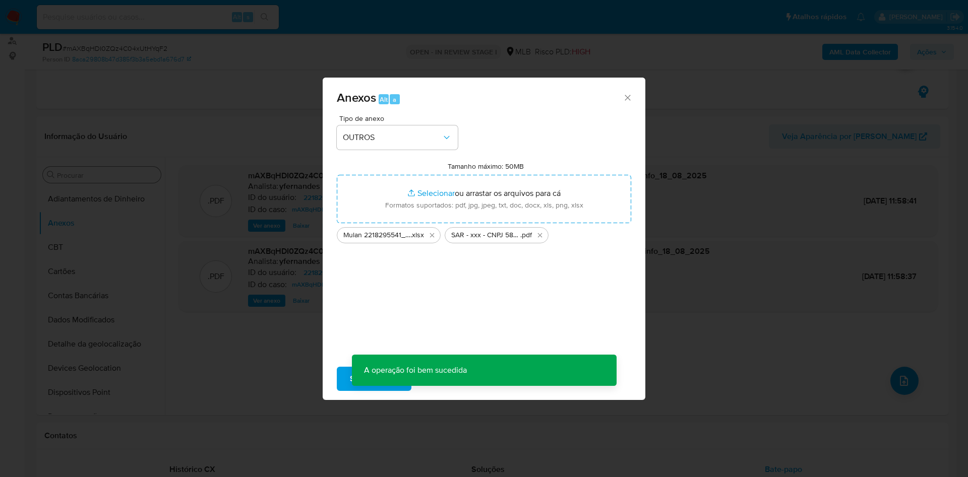
click at [720, 170] on div "Anexos Alt a Tipo de anexo OUTROS Tamanho máximo: 50MB Selecionar arquivos Sele…" at bounding box center [484, 238] width 968 height 477
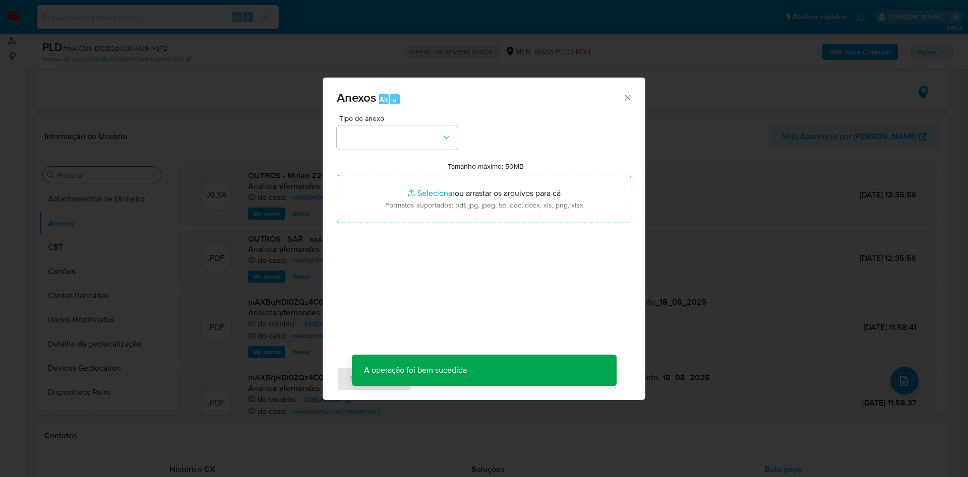
click at [67, 254] on div "Anexos Alt a Tipo de anexo Tamanho máximo: 50MB Selecionar arquivos Selecionar …" at bounding box center [484, 238] width 968 height 477
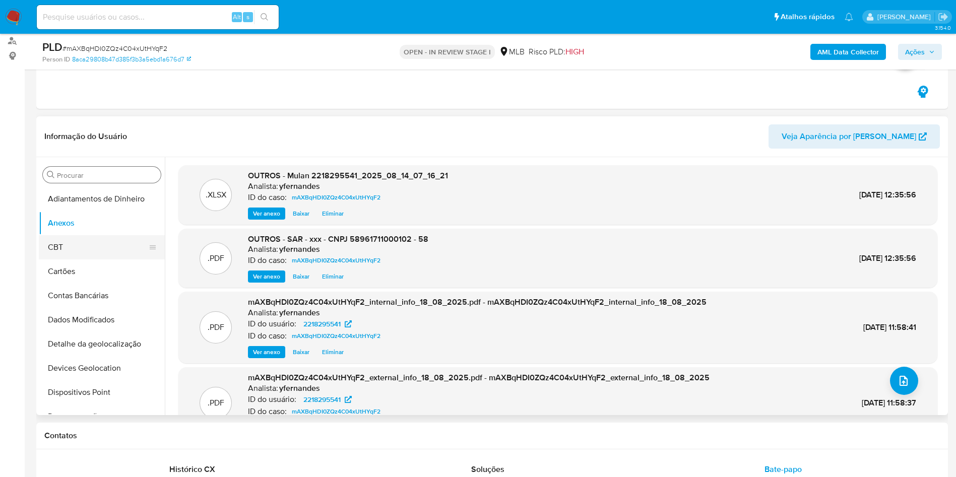
click at [65, 246] on button "CBT" at bounding box center [98, 247] width 118 height 24
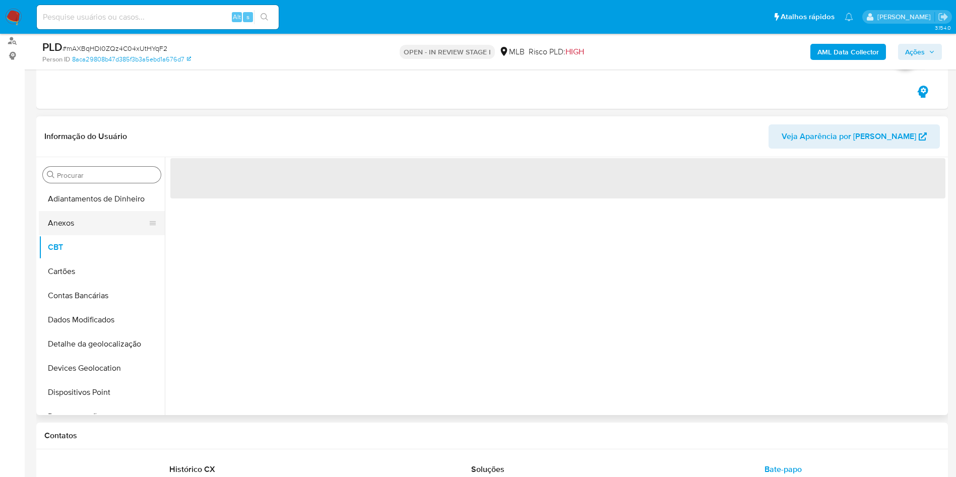
click at [75, 227] on button "Anexos" at bounding box center [98, 223] width 118 height 24
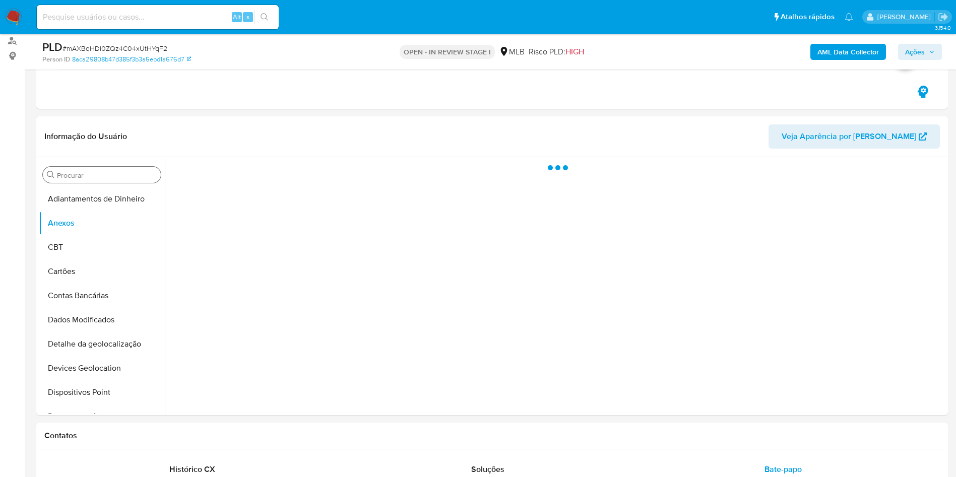
click at [927, 51] on span "Ações" at bounding box center [920, 52] width 30 height 14
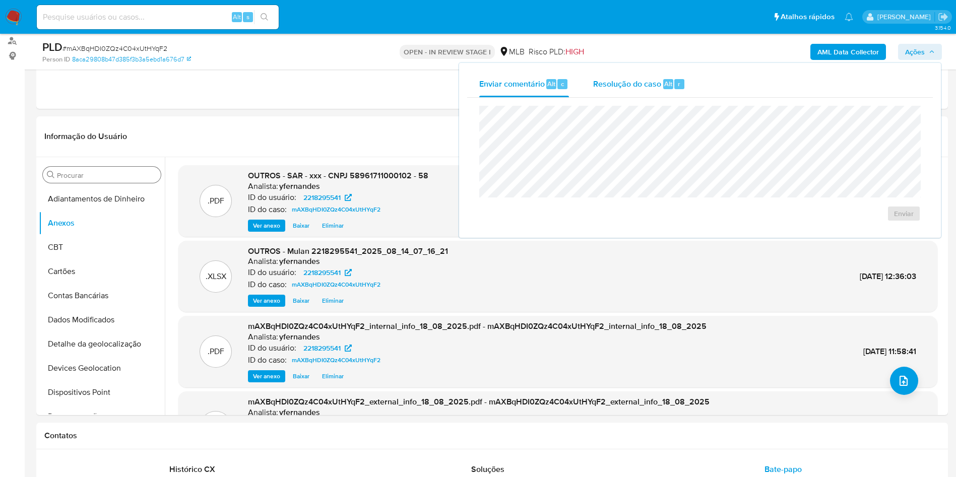
click at [656, 82] on span "Resolução do caso" at bounding box center [627, 84] width 68 height 12
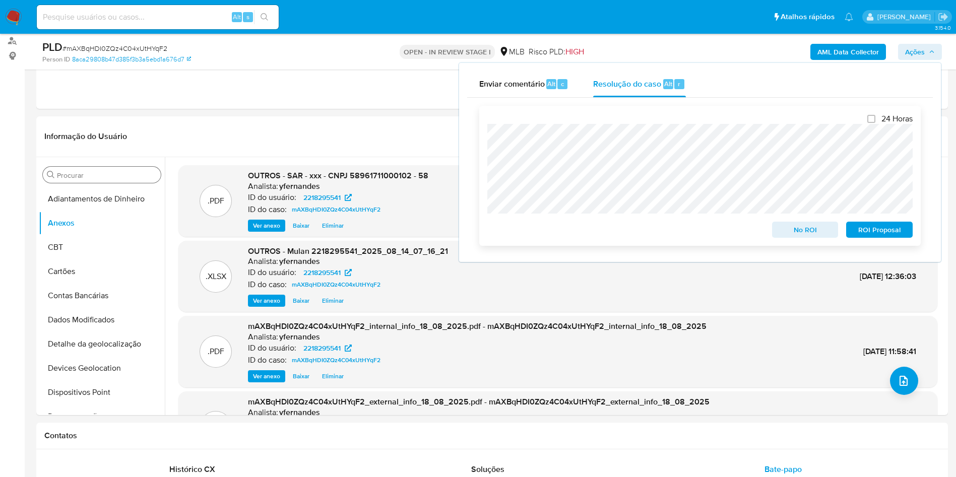
click at [864, 232] on span "ROI Proposal" at bounding box center [879, 230] width 52 height 14
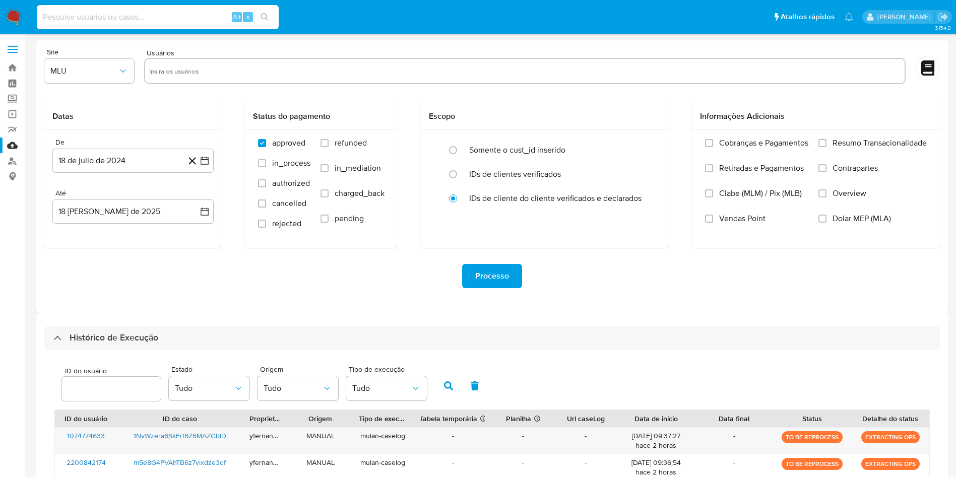
select select "50"
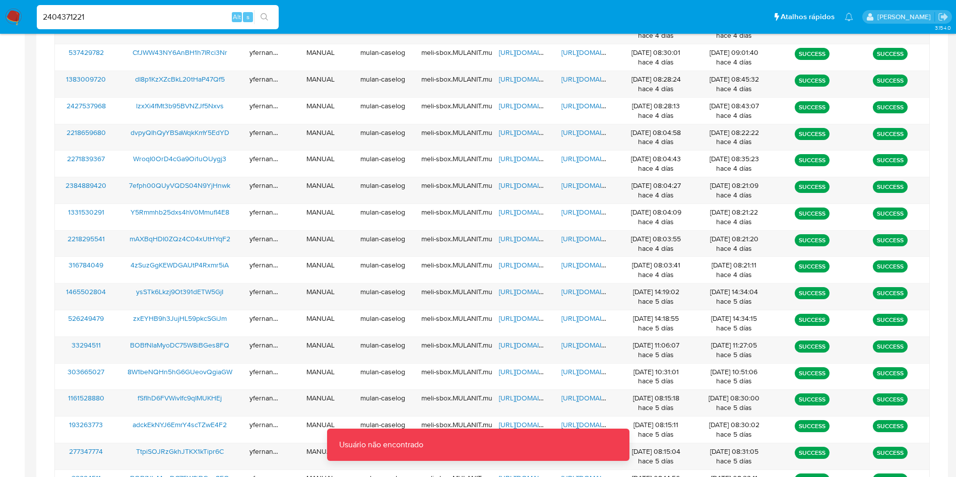
click at [105, 12] on input "2404371221" at bounding box center [158, 17] width 242 height 13
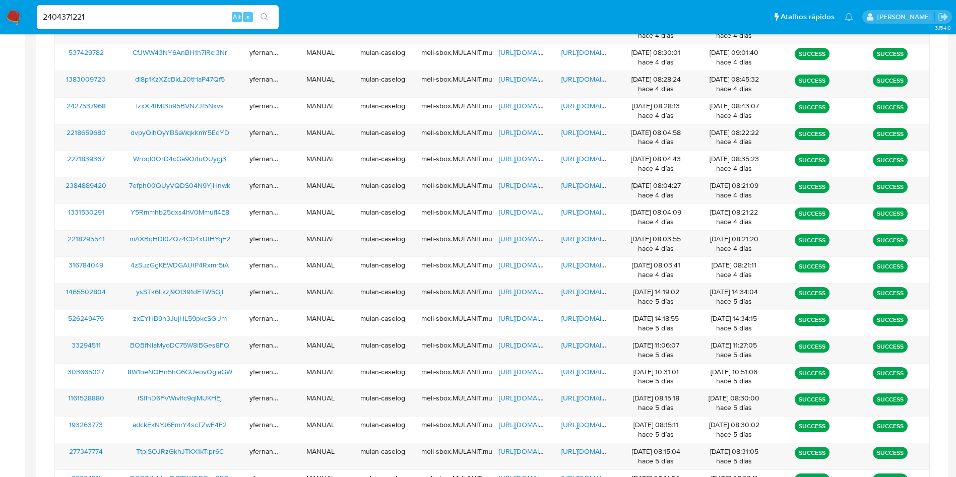
type input "2404371221"
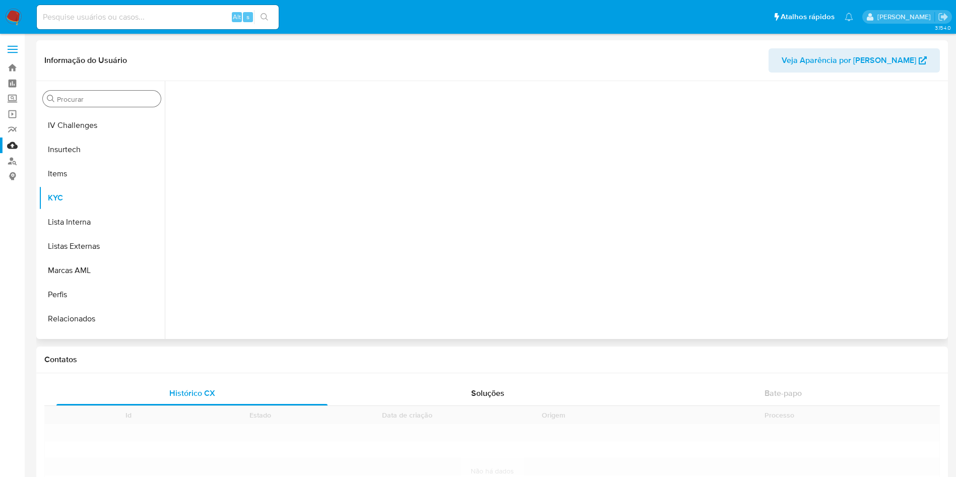
click at [93, 95] on input "Procurar" at bounding box center [107, 99] width 100 height 9
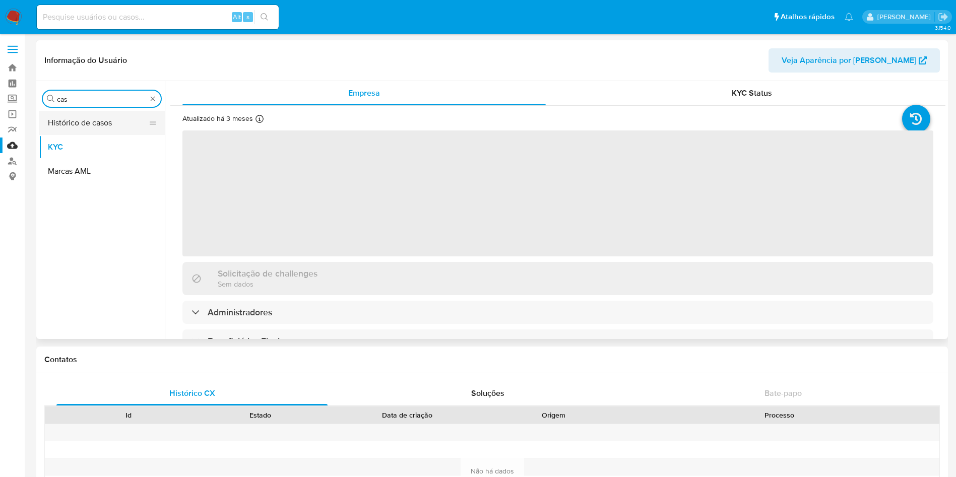
type input "cas"
click at [94, 126] on button "Histórico de casos" at bounding box center [98, 123] width 118 height 24
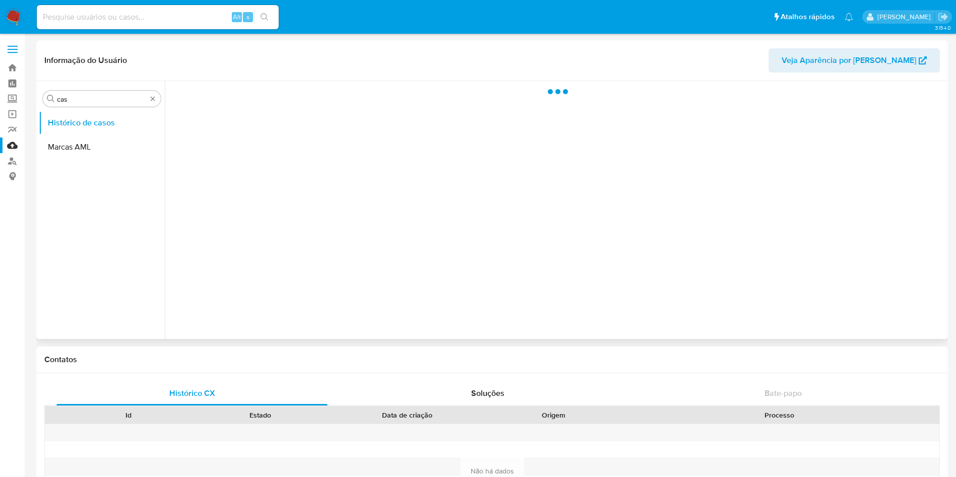
select select "10"
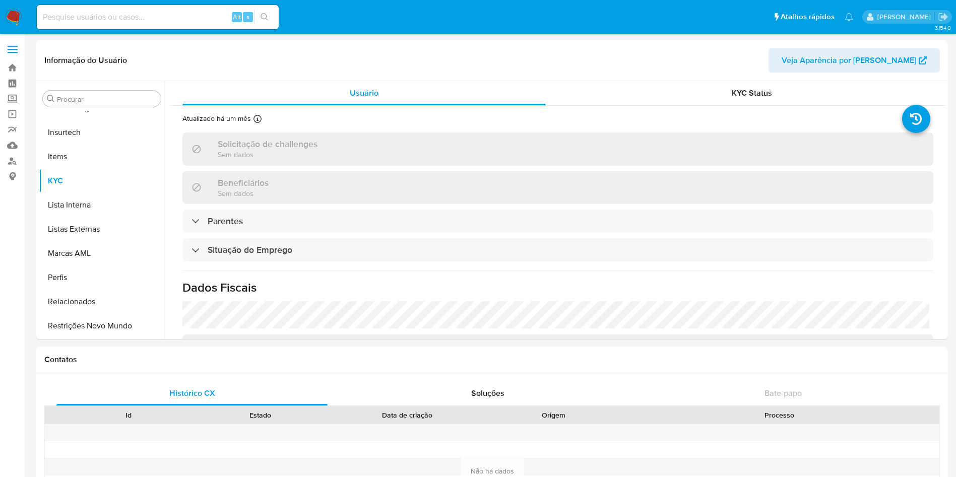
select select "10"
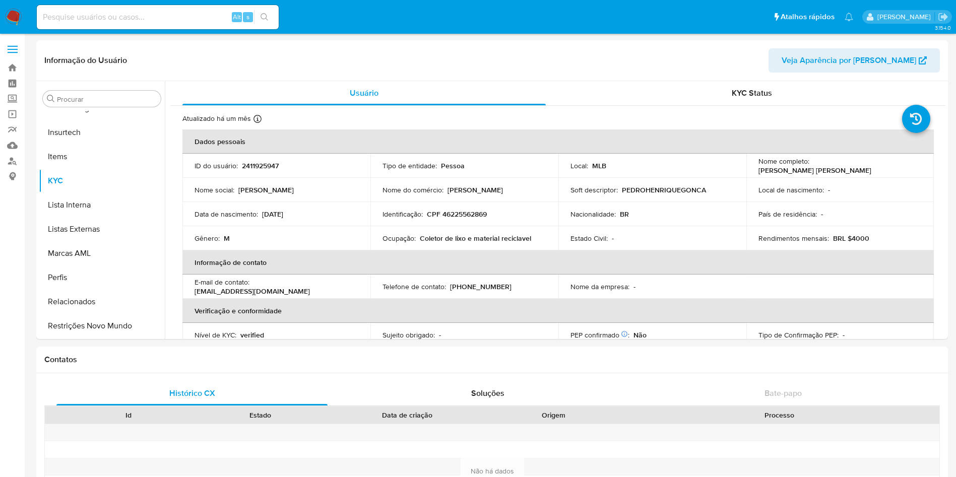
scroll to position [2, 0]
click at [72, 99] on input "Procurar" at bounding box center [107, 97] width 100 height 9
paste input "2411925947"
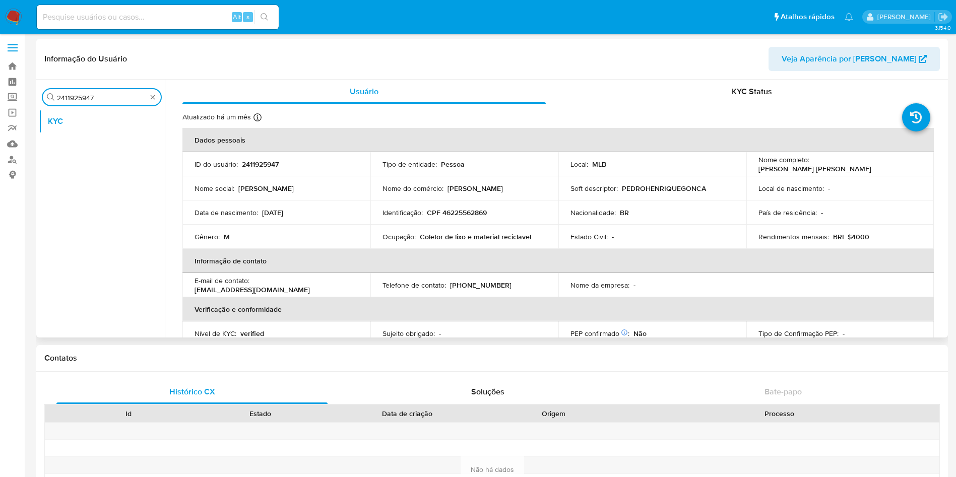
scroll to position [0, 0]
click at [72, 99] on input "241192" at bounding box center [102, 97] width 90 height 9
type input "cas"
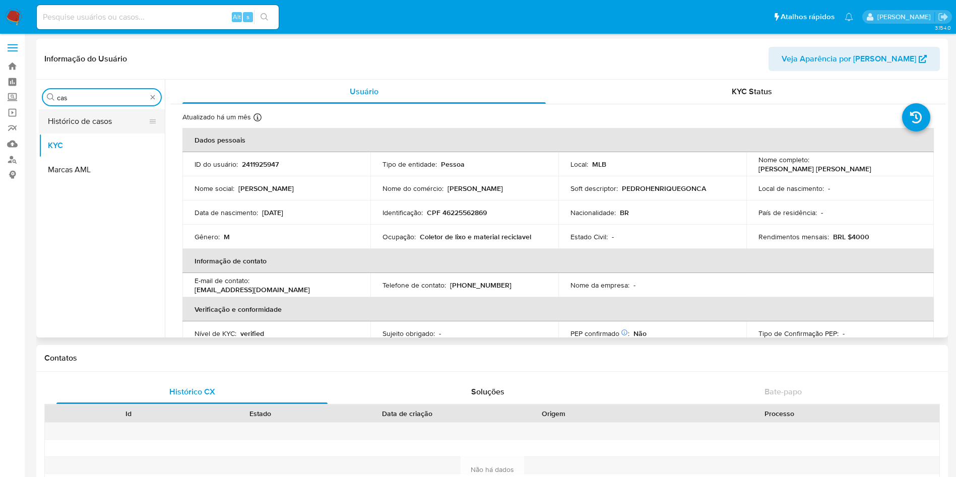
click at [91, 122] on button "Histórico de casos" at bounding box center [98, 121] width 118 height 24
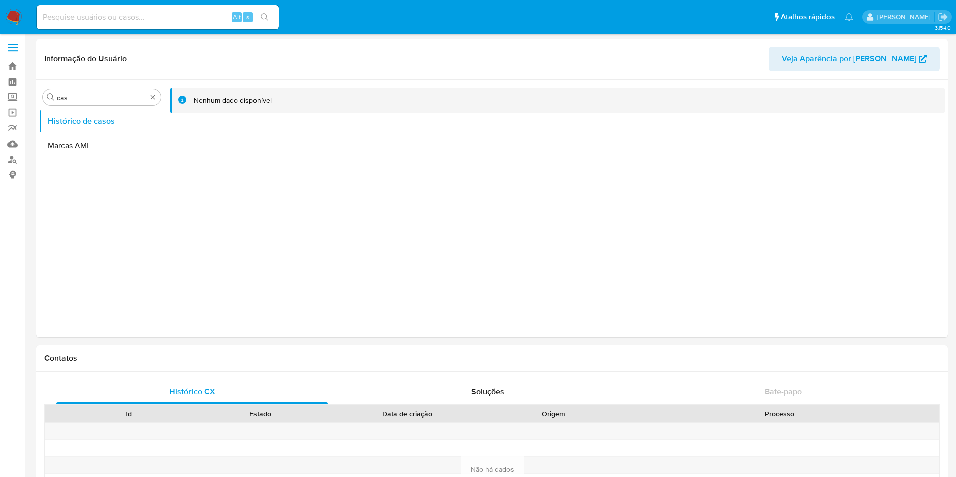
click at [19, 18] on img at bounding box center [13, 17] width 17 height 17
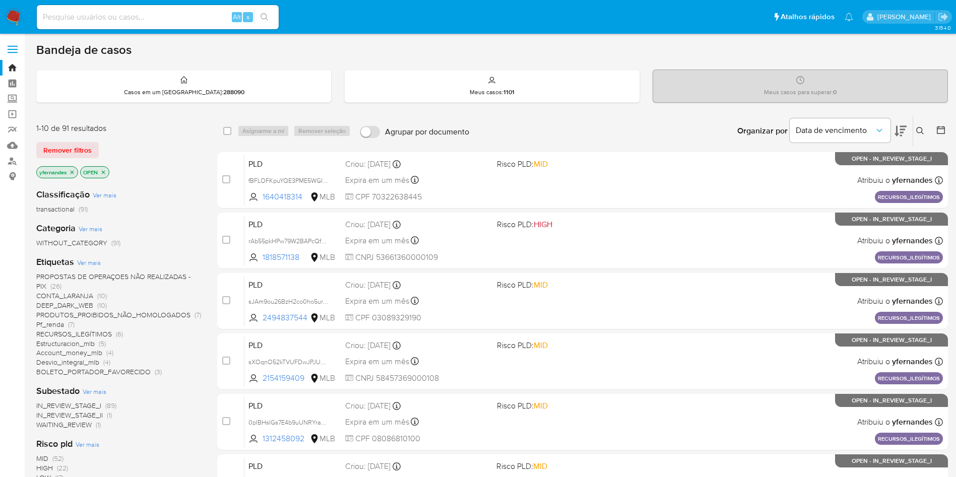
click at [588, 34] on main "3.154.0" at bounding box center [478, 398] width 956 height 796
click at [16, 15] on img at bounding box center [13, 17] width 17 height 17
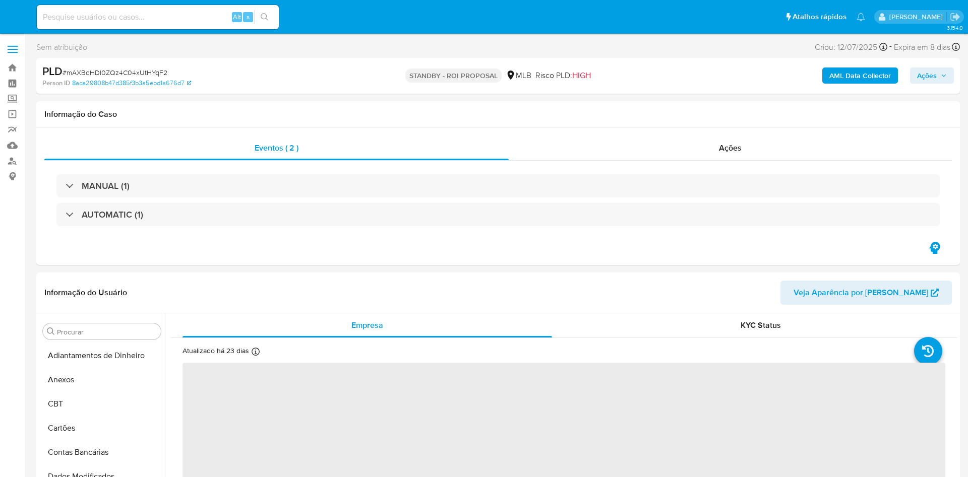
select select "10"
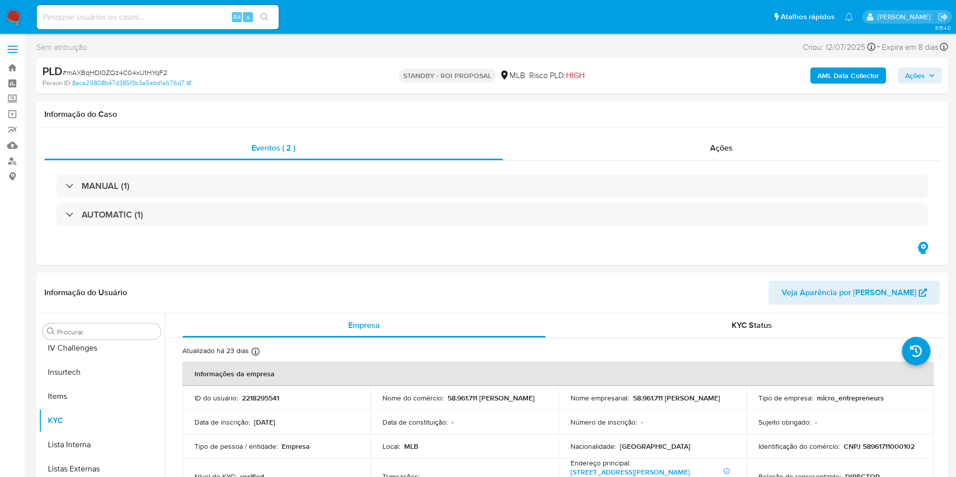
scroll to position [450, 0]
click at [456, 257] on div "Eventos ( 2 ) Ações MANUAL (1) AUTOMATIC (1)" at bounding box center [492, 197] width 912 height 138
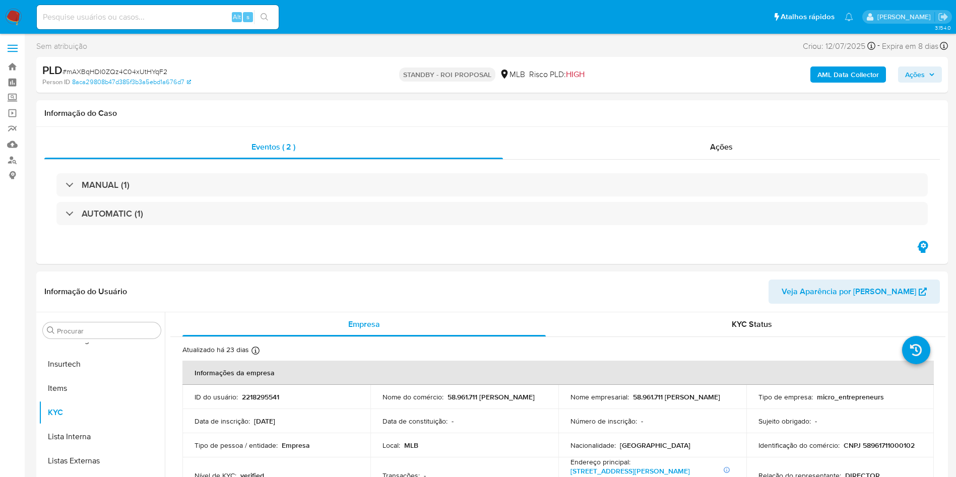
scroll to position [0, 0]
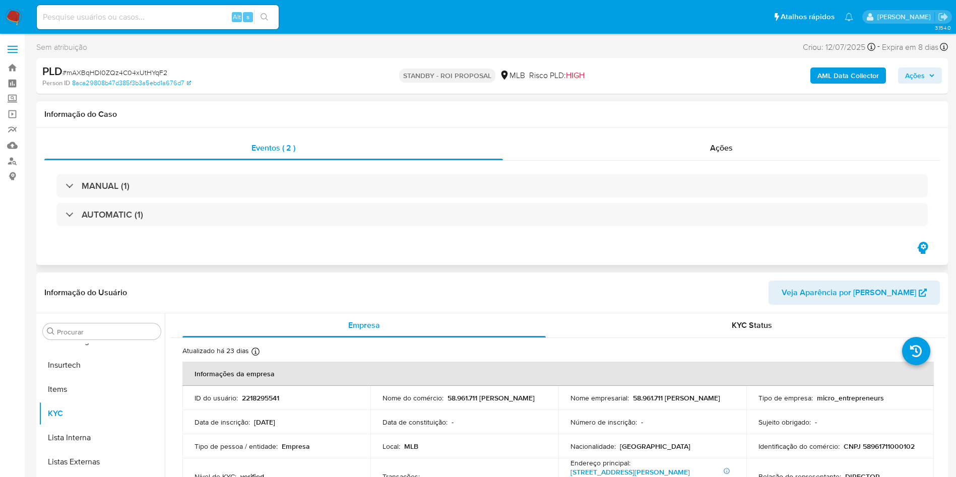
click at [638, 128] on div "Eventos ( 2 ) Ações MANUAL (1) AUTOMATIC (1)" at bounding box center [492, 197] width 912 height 138
click at [639, 140] on div "Ações" at bounding box center [722, 148] width 438 height 24
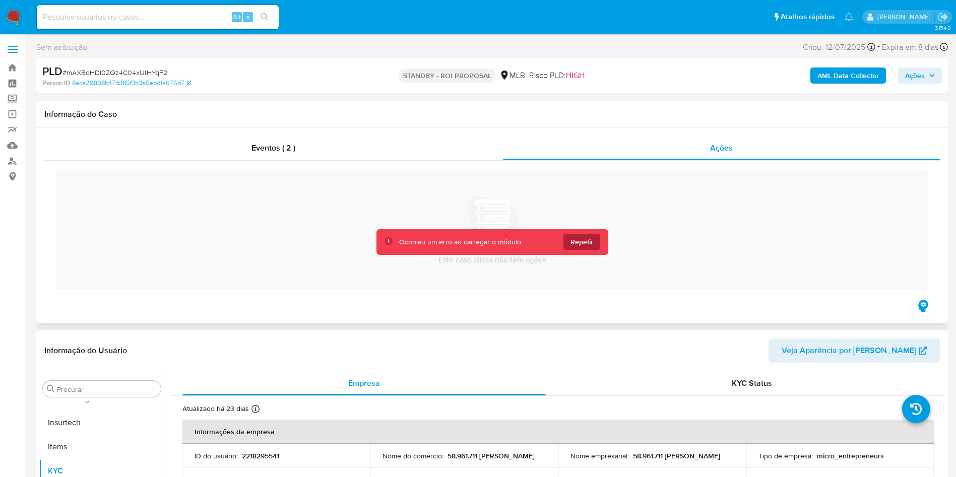
click at [577, 244] on span "Repetir" at bounding box center [582, 242] width 23 height 16
click at [585, 247] on span "Repetir" at bounding box center [582, 242] width 23 height 16
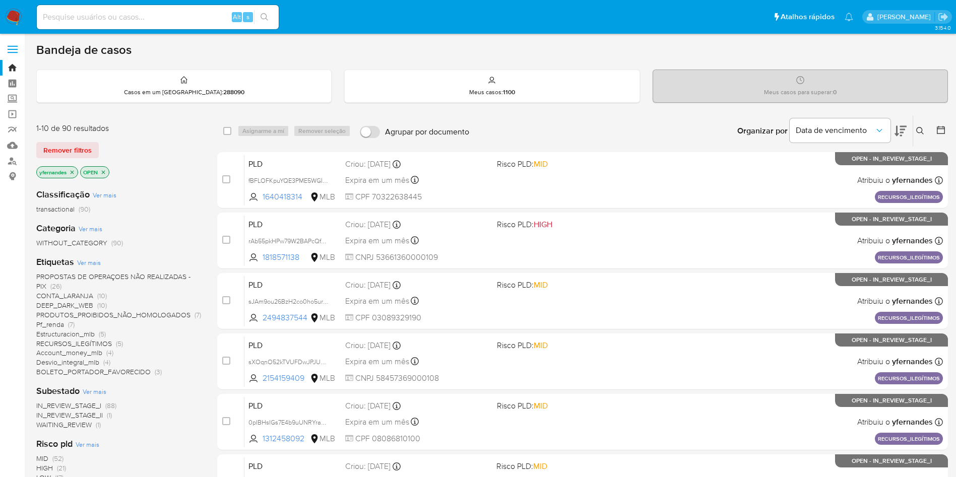
click at [195, 235] on div "Categoria Ver mais WITHOUT_CATEGORY (90)" at bounding box center [118, 235] width 165 height 26
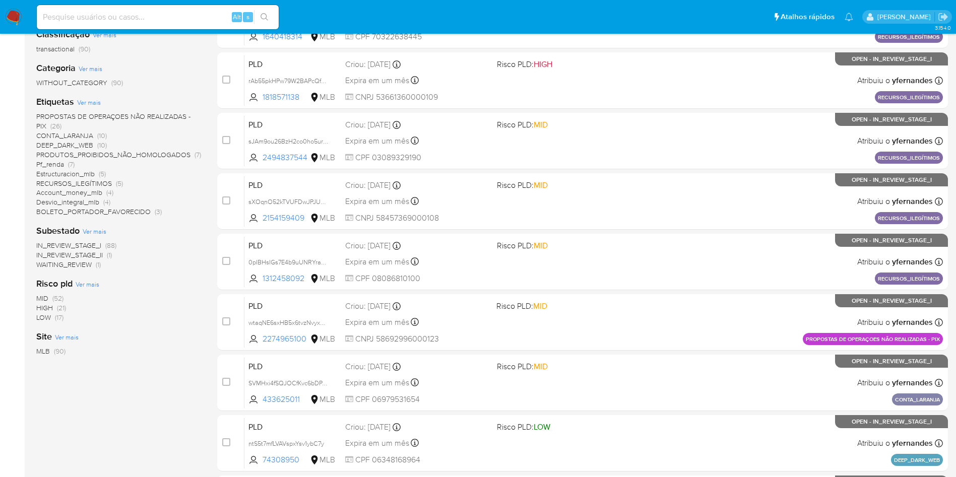
click at [88, 265] on span "WAITING_REVIEW" at bounding box center [63, 265] width 55 height 10
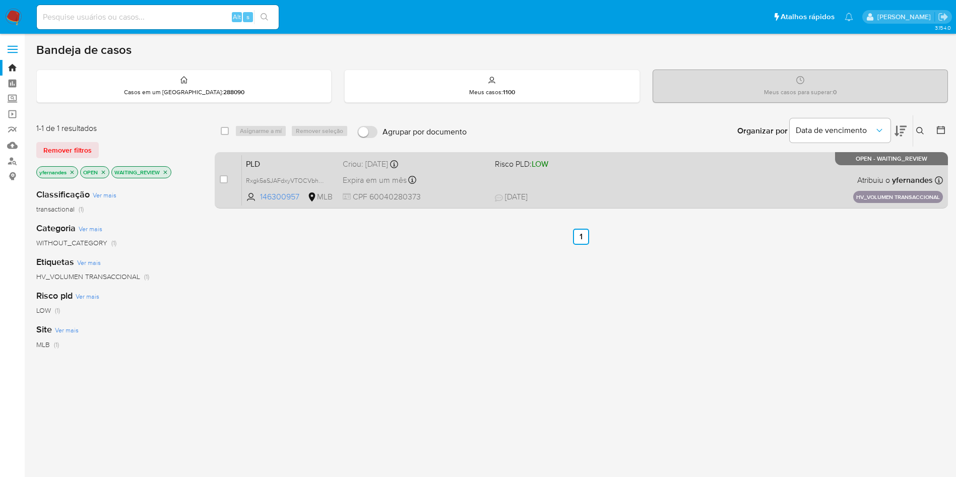
click at [228, 183] on div "case-item-checkbox Incapaz de atribuir o caso" at bounding box center [231, 180] width 22 height 51
click at [226, 182] on input "checkbox" at bounding box center [224, 179] width 8 height 8
checkbox input "true"
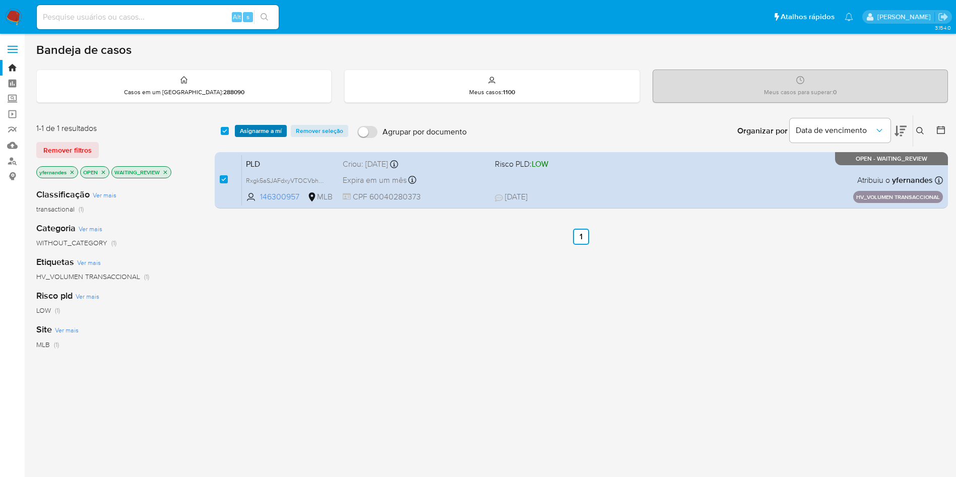
click at [269, 134] on span "Asignarme a mí" at bounding box center [261, 131] width 42 height 10
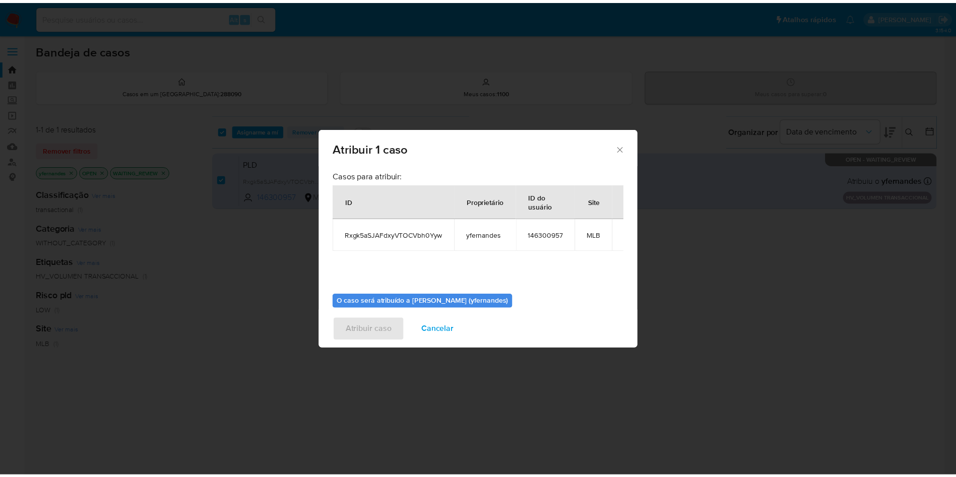
scroll to position [52, 0]
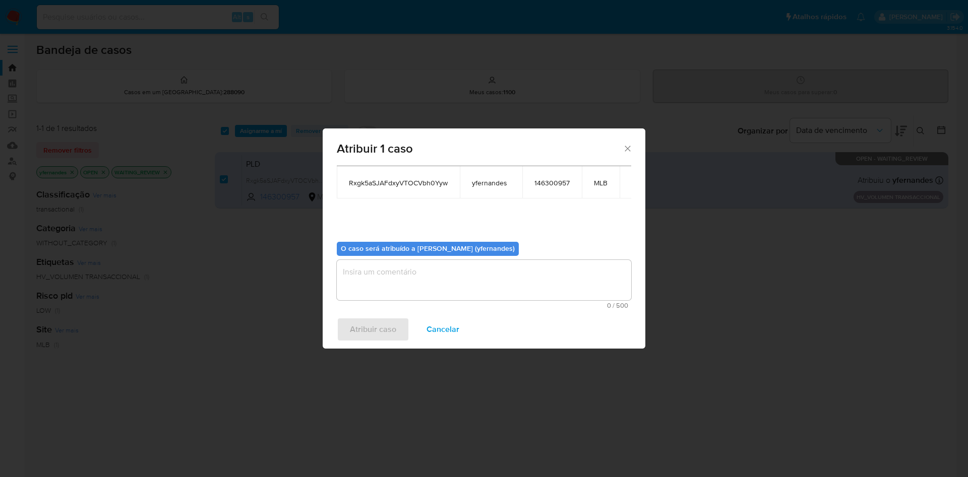
click at [414, 281] on textarea "assign-modal" at bounding box center [484, 280] width 294 height 40
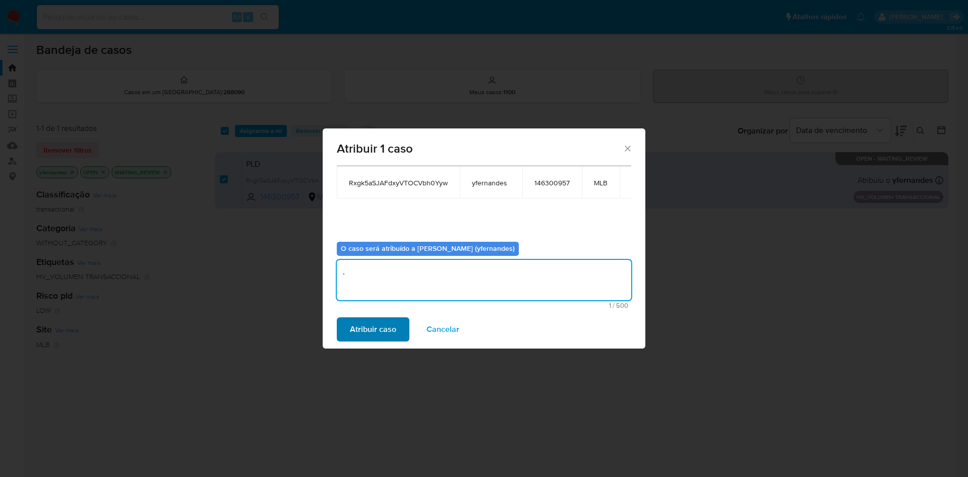
type textarea "."
click at [385, 332] on span "Atribuir caso" at bounding box center [373, 330] width 46 height 22
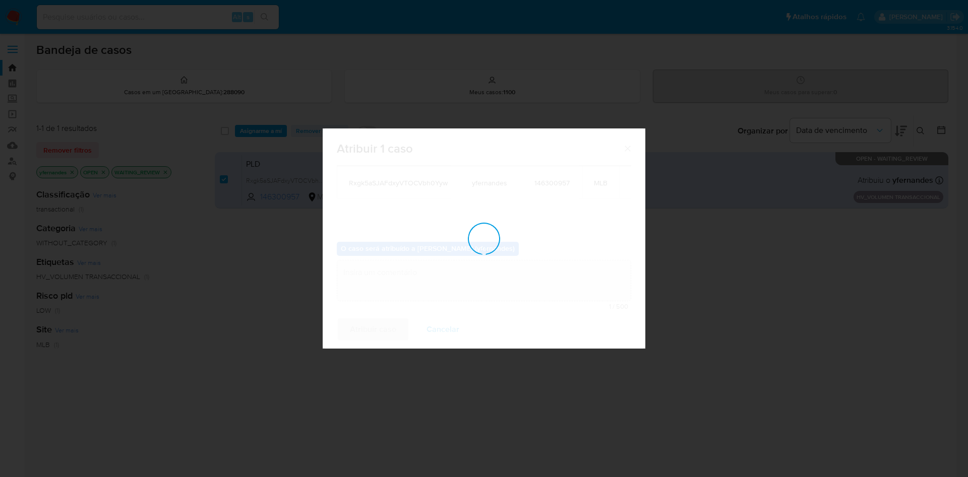
checkbox input "false"
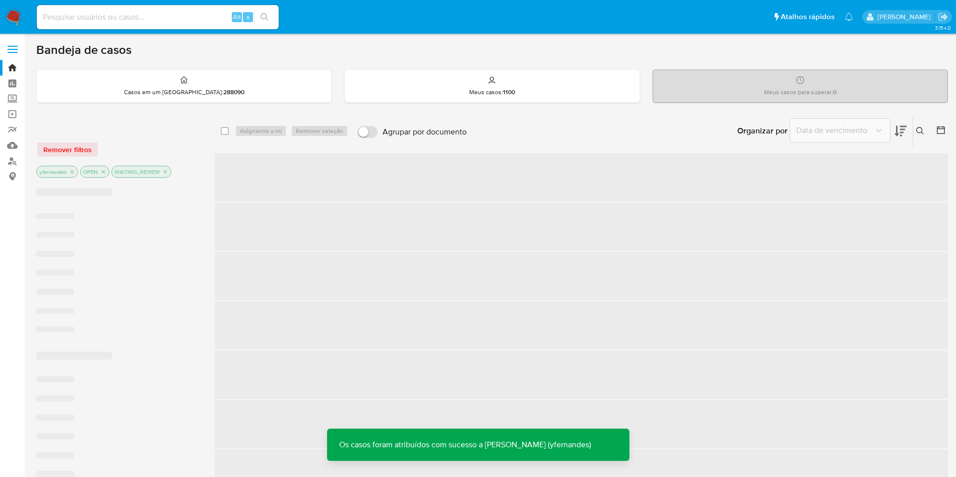
click at [228, 263] on span "‌" at bounding box center [581, 276] width 733 height 48
click at [14, 18] on img at bounding box center [13, 17] width 17 height 17
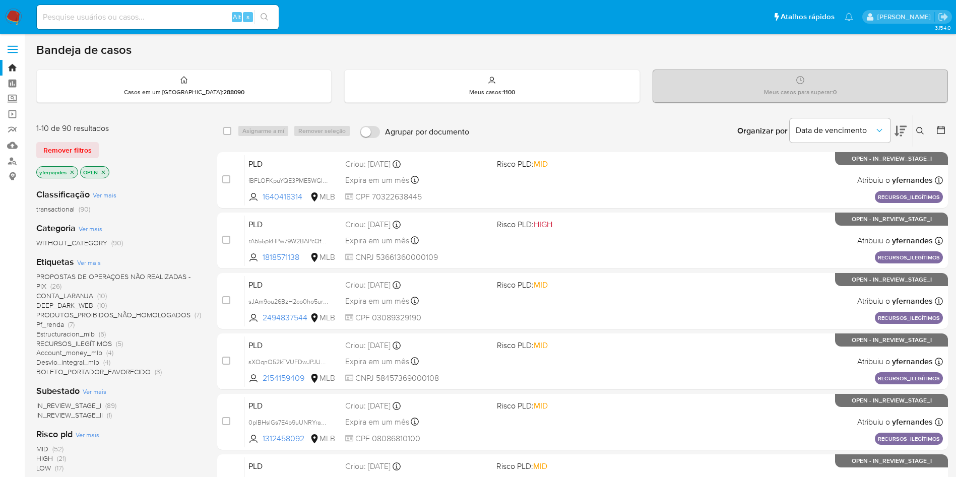
click at [905, 125] on icon at bounding box center [901, 131] width 12 height 12
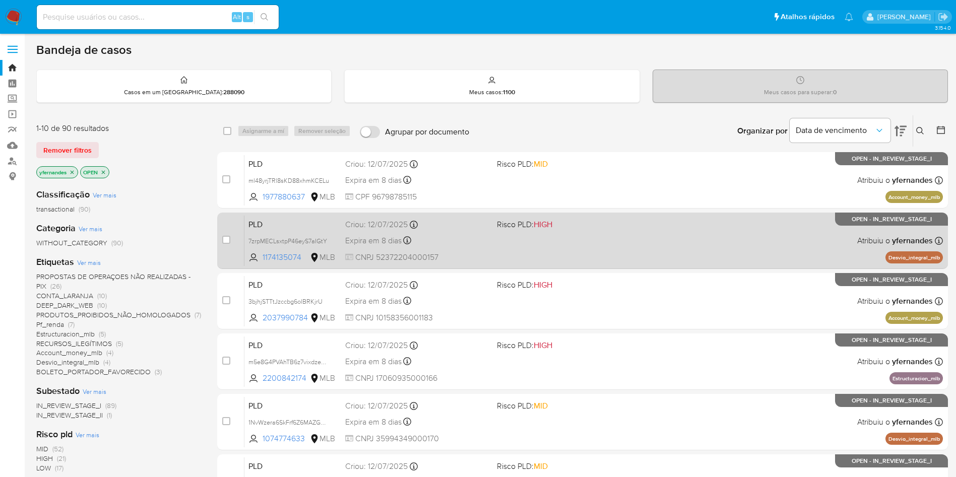
scroll to position [319, 0]
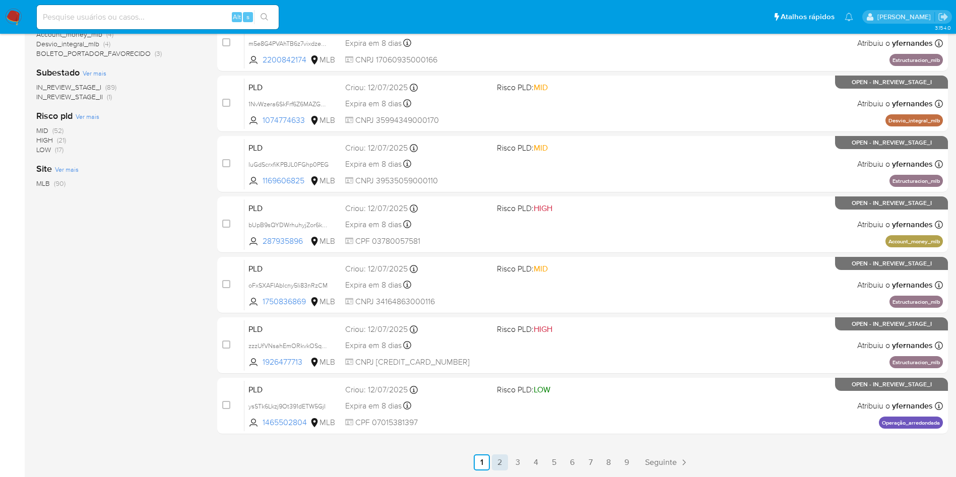
click at [503, 463] on link "2" at bounding box center [500, 463] width 16 height 16
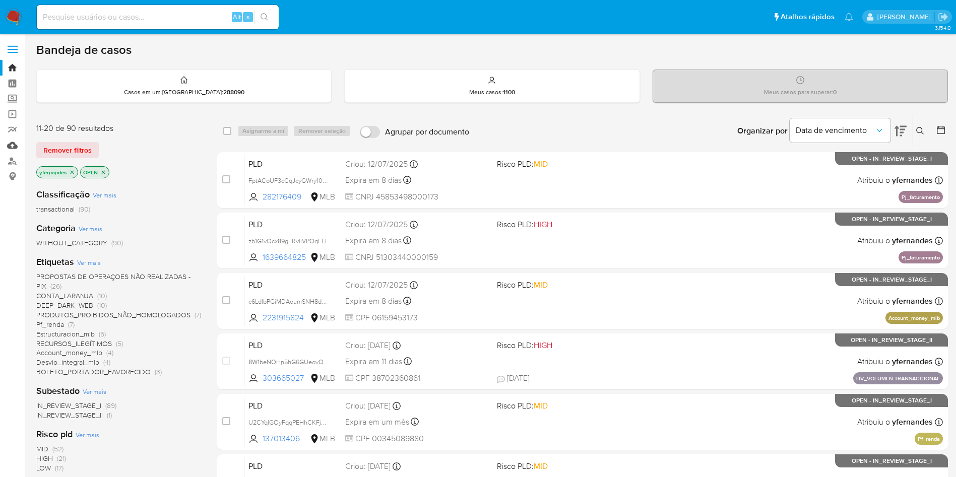
click at [20, 147] on link "Mulan" at bounding box center [60, 146] width 120 height 16
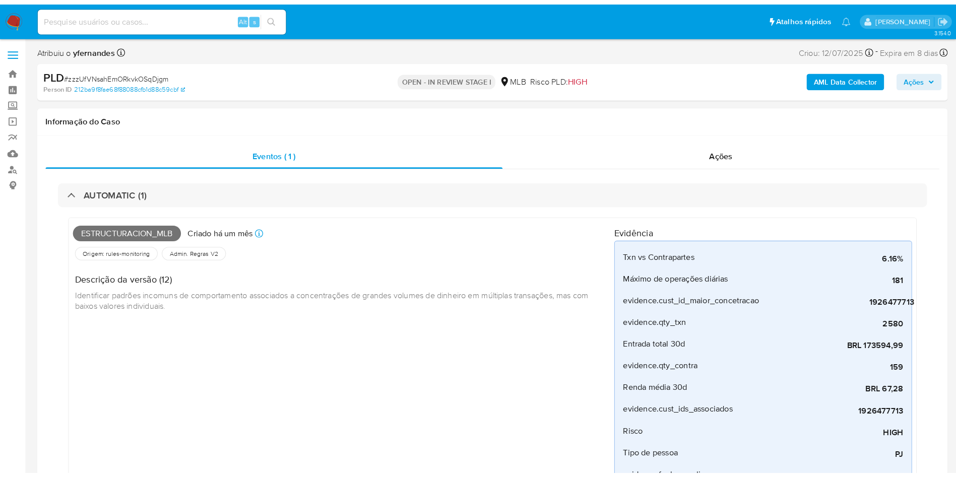
scroll to position [450, 0]
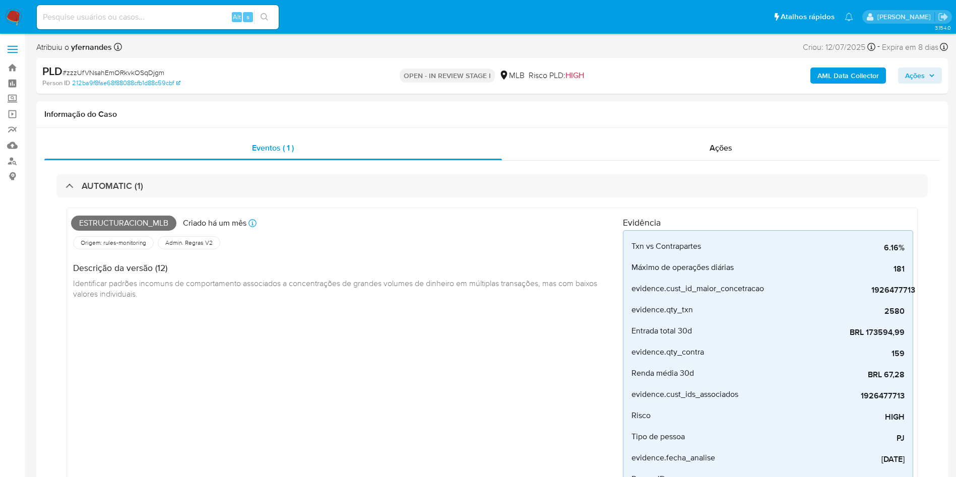
click at [153, 73] on span "# zzzUfVNsahEmORkvkOSqDjgm" at bounding box center [114, 73] width 102 height 10
copy span "zzzUfVNsahEmORkvkOSqDjgm"
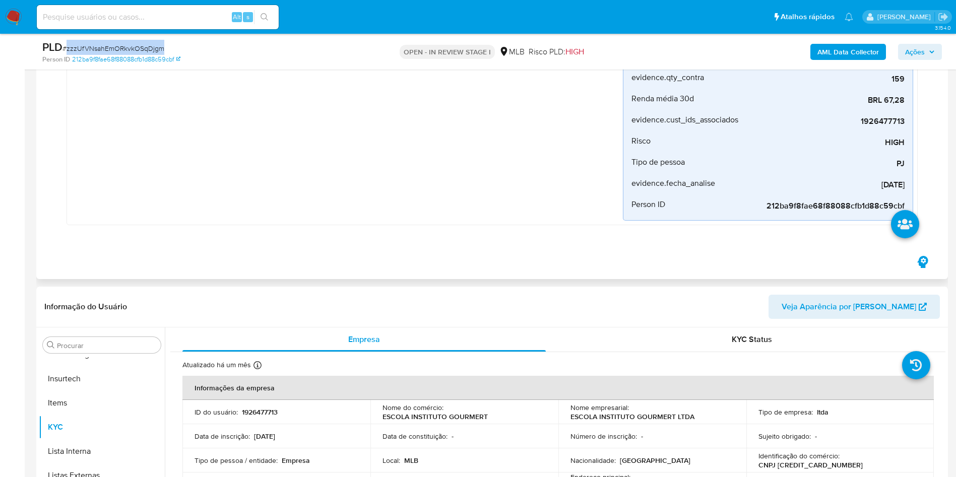
scroll to position [0, 0]
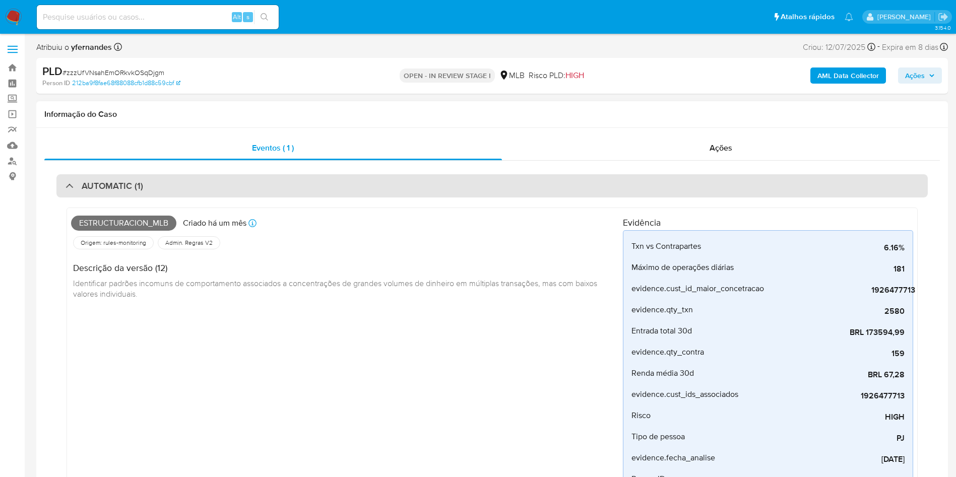
click at [424, 190] on div "AUTOMATIC (1)" at bounding box center [492, 185] width 872 height 23
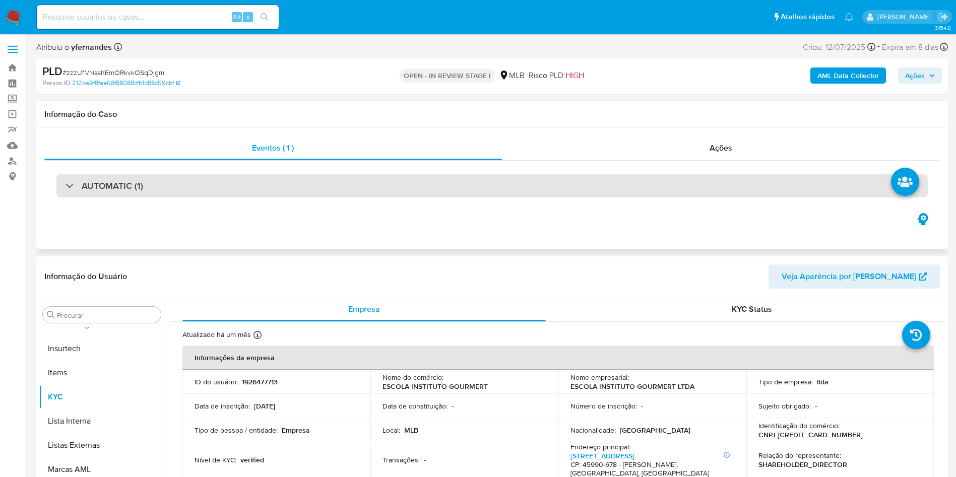
click at [487, 191] on div "AUTOMATIC (1)" at bounding box center [492, 185] width 872 height 23
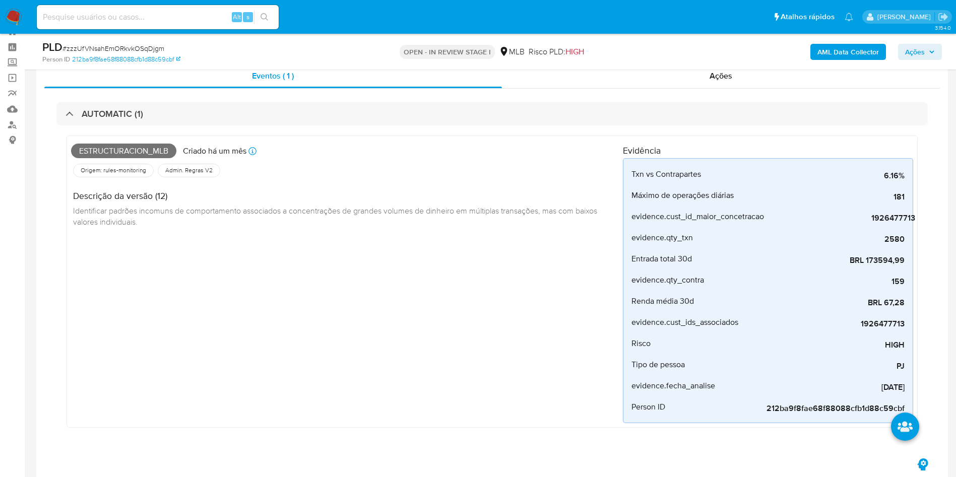
scroll to position [35, 0]
click at [150, 46] on span "# zzzUfVNsahEmORkvkOSqDjgm" at bounding box center [114, 48] width 102 height 10
copy span "zzzUfVNsahEmORkvkOSqDjgm"
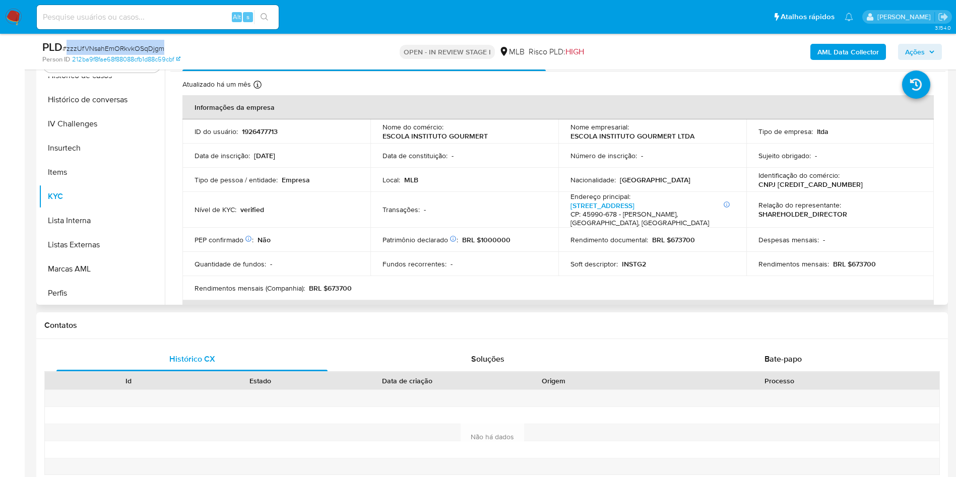
scroll to position [379, 0]
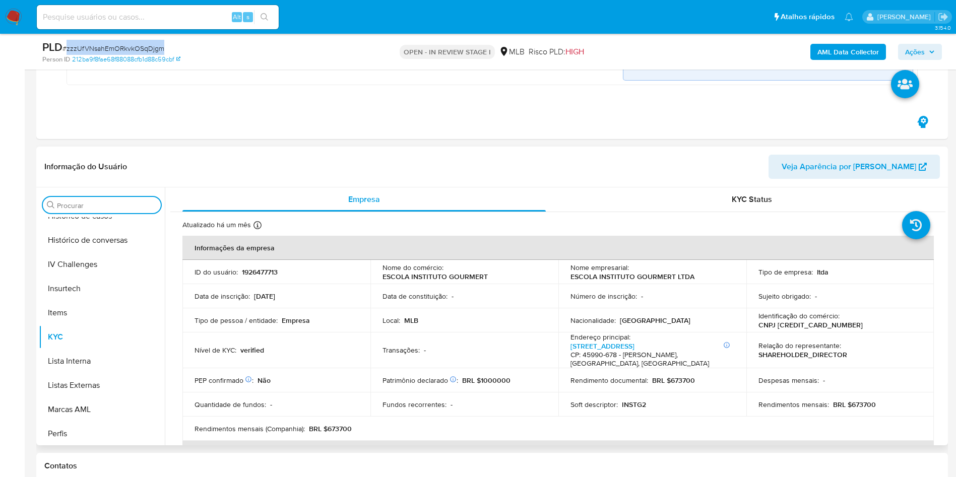
click at [92, 203] on input "Procurar" at bounding box center [107, 205] width 100 height 9
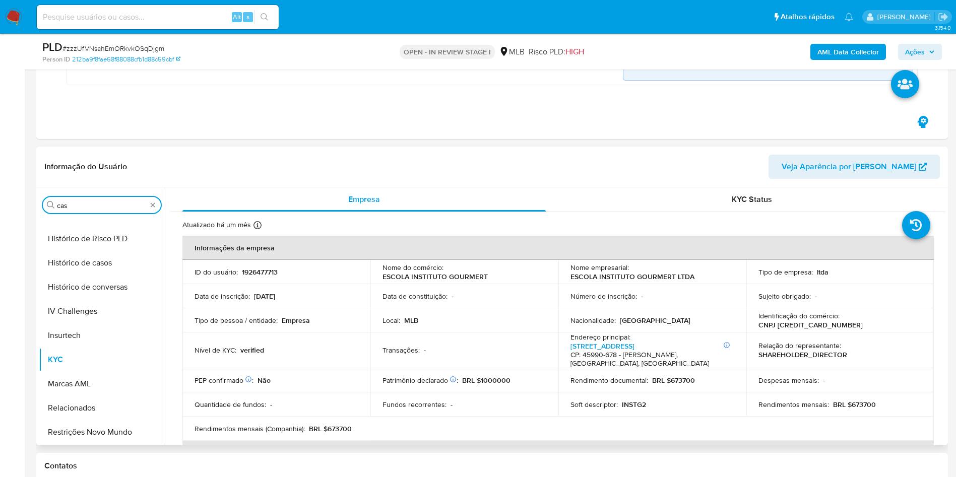
scroll to position [0, 0]
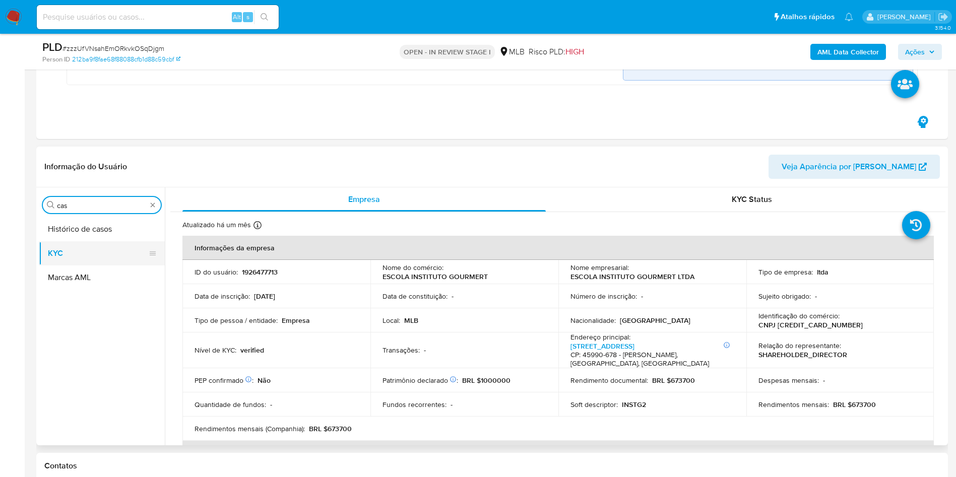
click at [105, 243] on button "KYC" at bounding box center [98, 253] width 118 height 24
click at [104, 238] on button "Histórico de casos" at bounding box center [98, 229] width 118 height 24
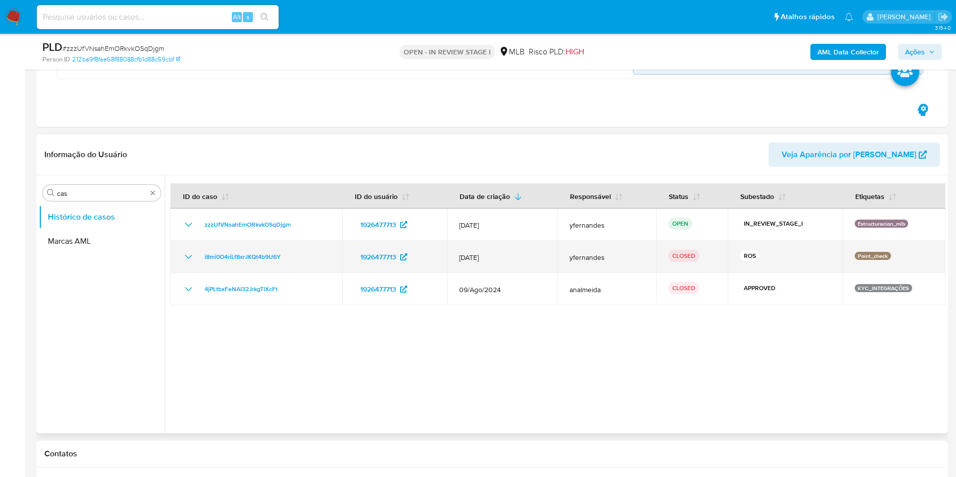
click at [184, 254] on icon "Mostrar/Ocultar" at bounding box center [188, 257] width 12 height 12
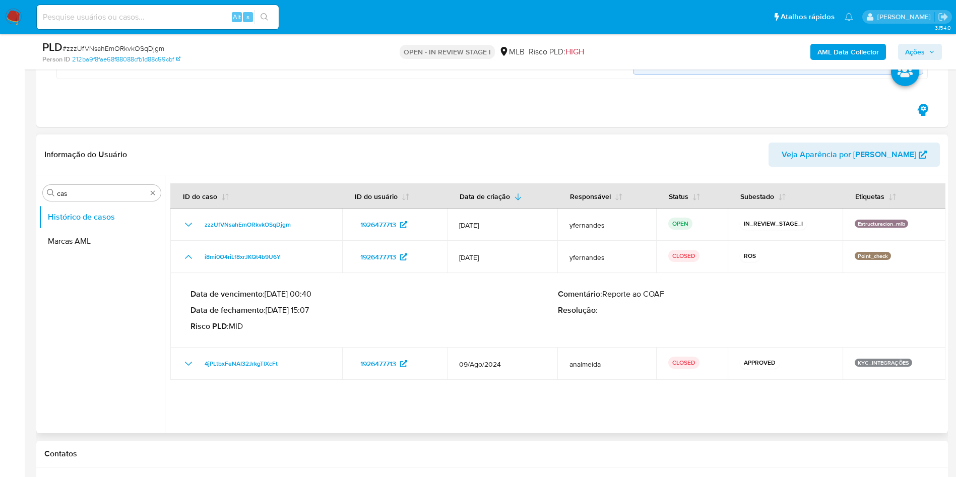
drag, startPoint x: 283, startPoint y: 313, endPoint x: 309, endPoint y: 309, distance: 26.0
click at [309, 309] on p "Data de fechamento : 23/12/2024 15:07" at bounding box center [374, 310] width 367 height 10
click at [391, 159] on header "Informação do Usuário Veja Aparência por Pessoa" at bounding box center [492, 155] width 896 height 24
click at [90, 193] on input "cas" at bounding box center [102, 193] width 90 height 9
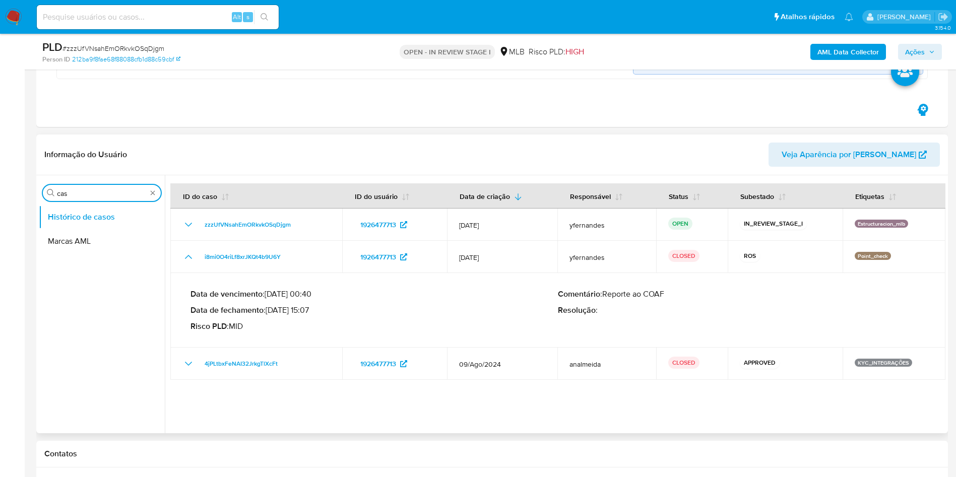
click at [90, 193] on input "cas" at bounding box center [102, 193] width 90 height 9
type input "ger"
click at [99, 226] on button "Geral" at bounding box center [98, 217] width 118 height 24
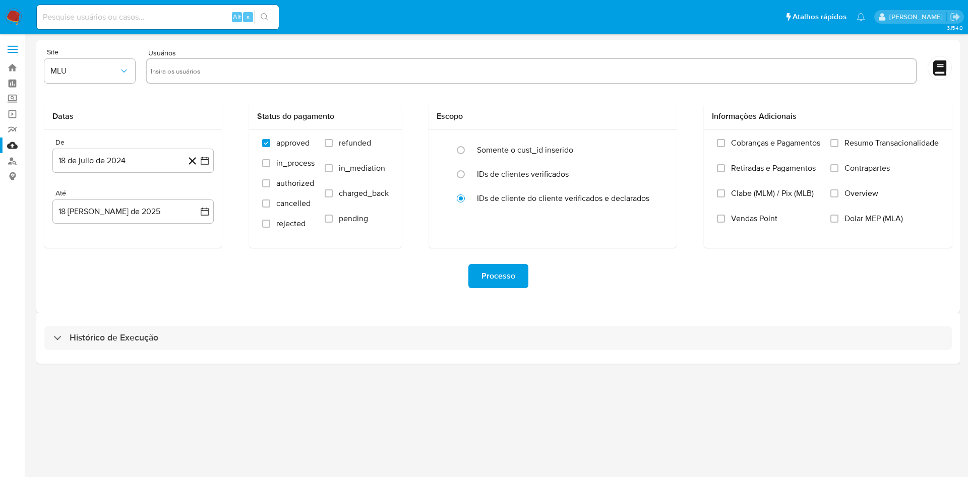
click at [456, 322] on div "Histórico de Execução" at bounding box center [498, 338] width 924 height 51
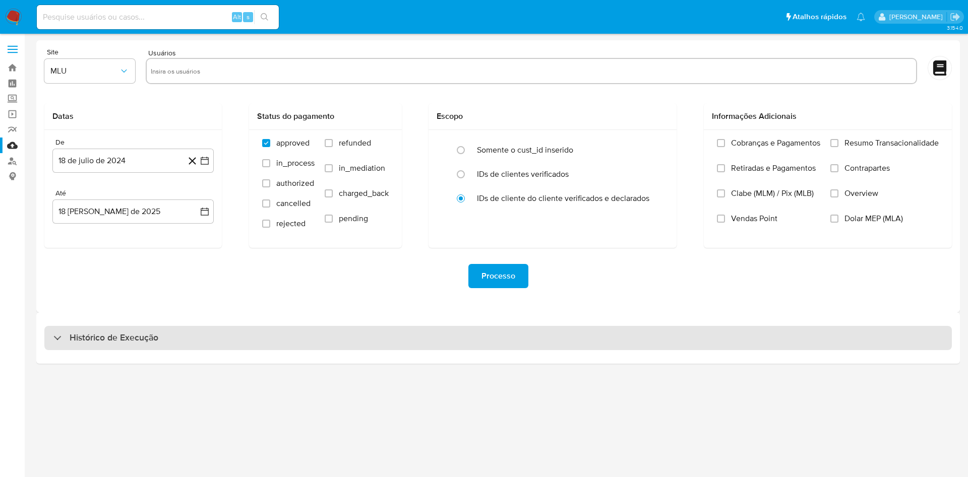
click at [458, 330] on div "Histórico de Execução" at bounding box center [497, 338] width 907 height 24
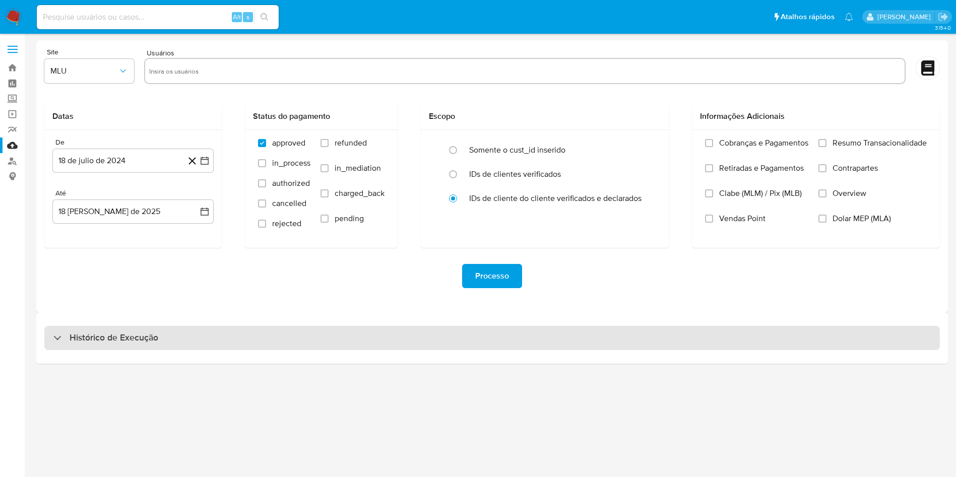
select select "10"
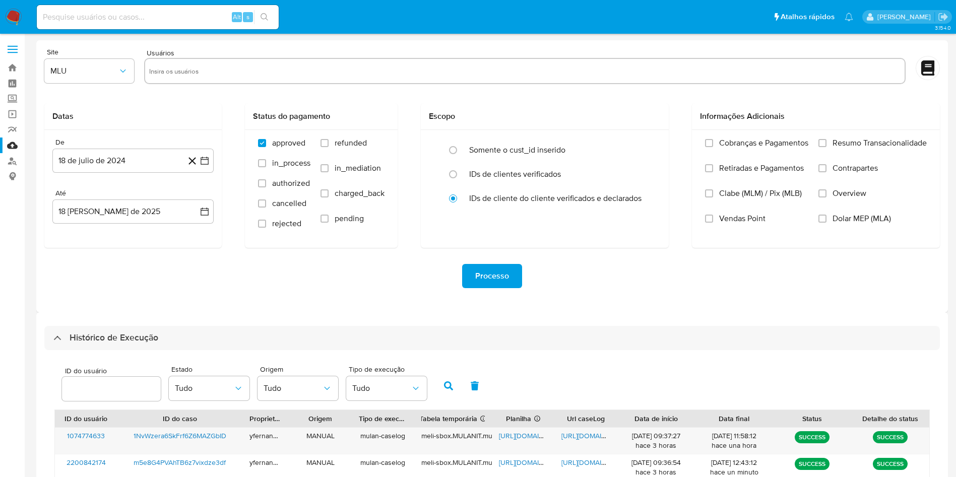
click at [106, 290] on div "Processo" at bounding box center [492, 276] width 896 height 56
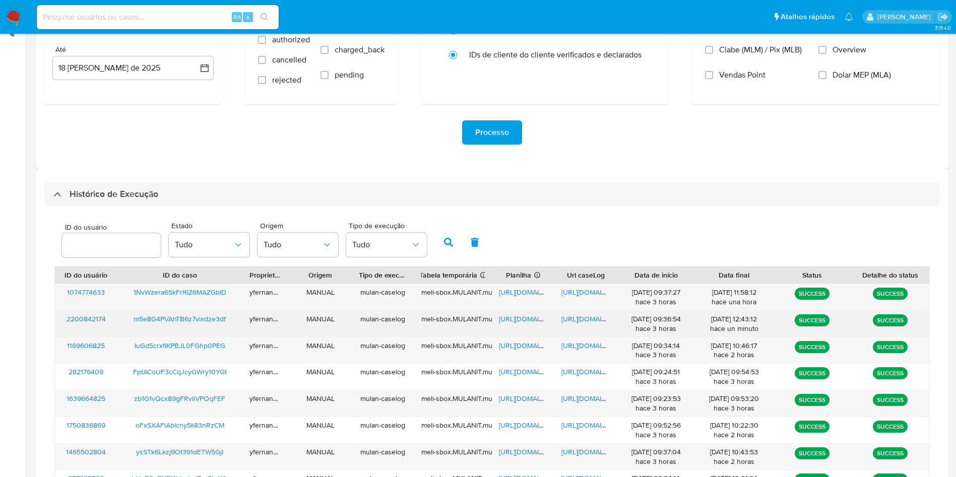
scroll to position [274, 0]
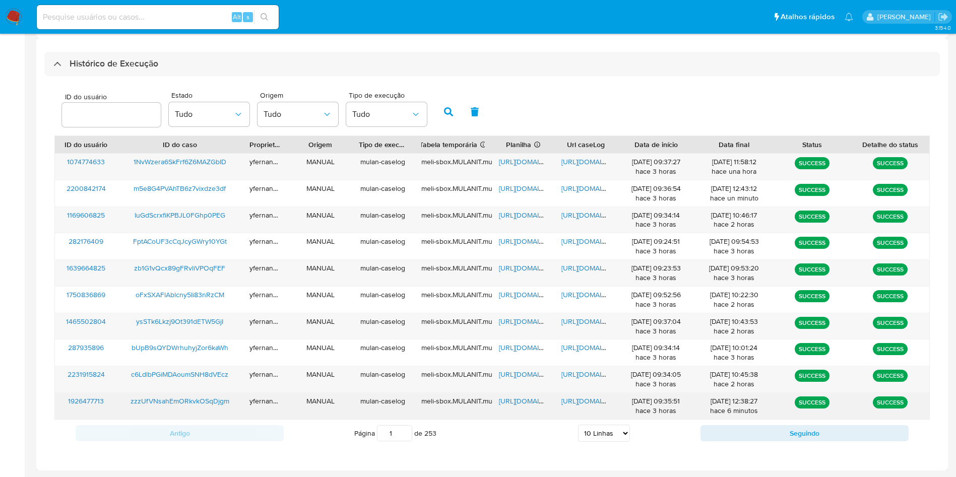
click at [513, 403] on span "[URL][DOMAIN_NAME]" at bounding box center [534, 401] width 70 height 10
click at [593, 399] on span "[URL][DOMAIN_NAME]" at bounding box center [597, 401] width 70 height 10
